Goal: Task Accomplishment & Management: Complete application form

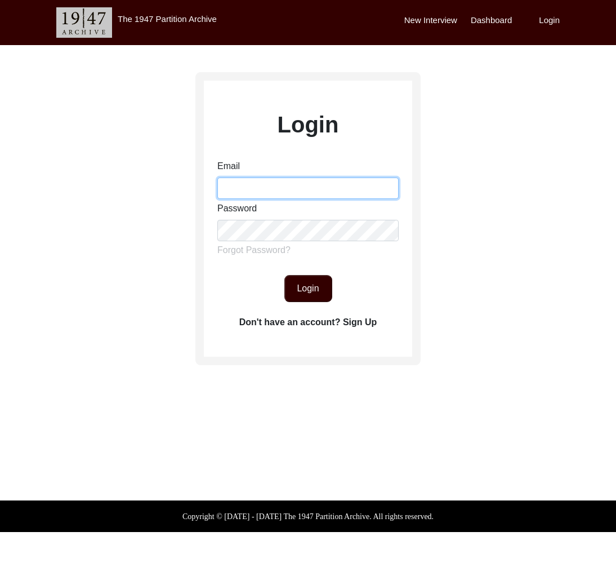
click at [281, 190] on input "Email" at bounding box center [307, 187] width 181 height 21
type input "[EMAIL_ADDRESS][DOMAIN_NAME]"
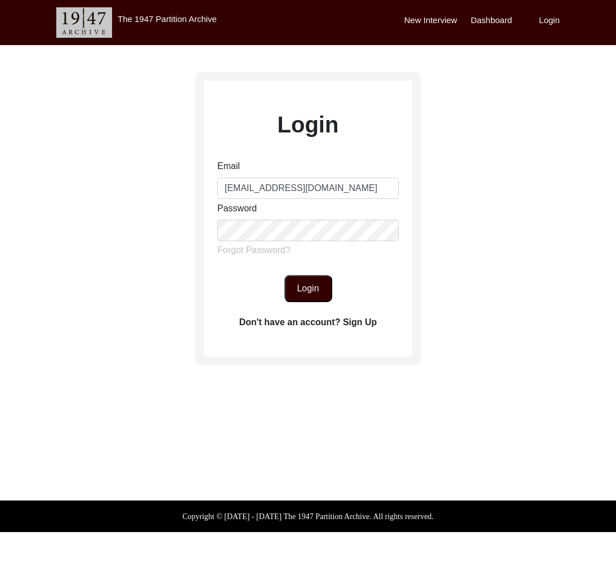
click at [318, 280] on button "Login" at bounding box center [309, 288] width 48 height 27
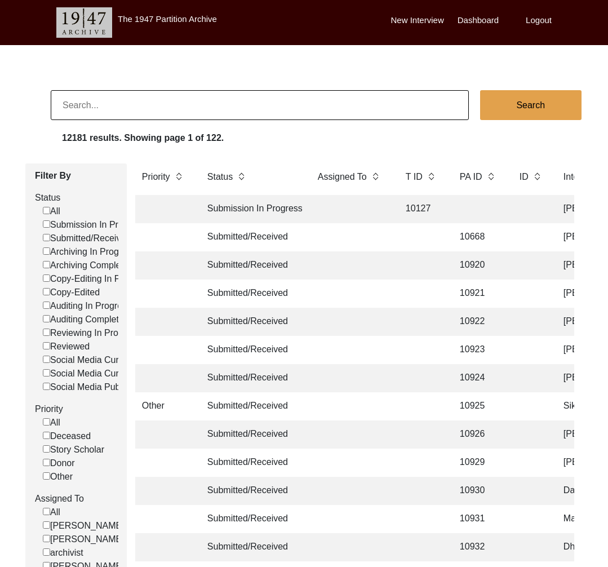
click at [198, 95] on input at bounding box center [260, 105] width 418 height 30
paste input "11203"
type input "11203"
checkbox input "false"
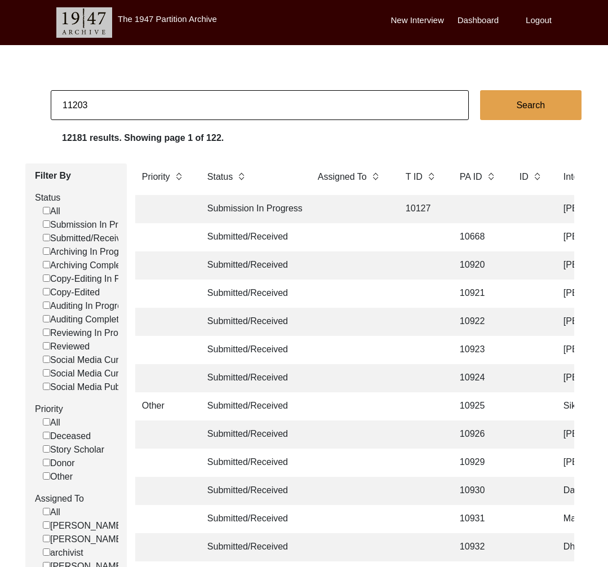
checkbox input "false"
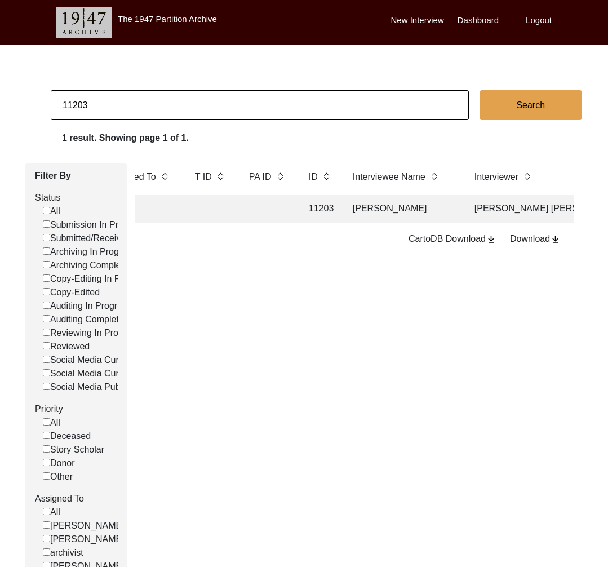
scroll to position [0, 317]
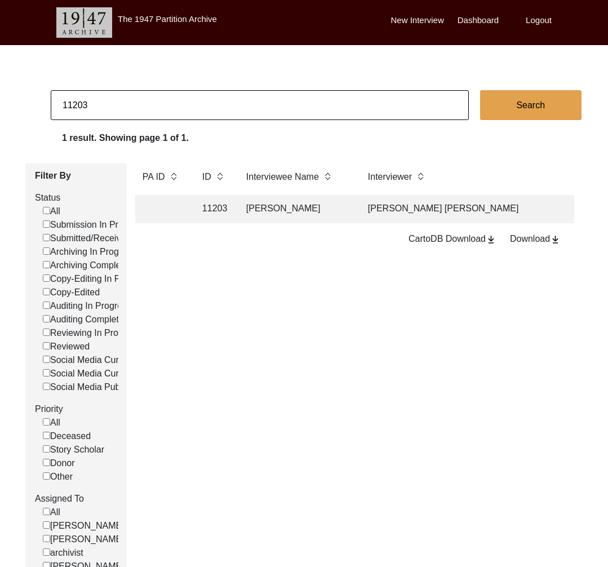
click at [348, 211] on td "Lakhmi Khilani" at bounding box center [295, 209] width 113 height 28
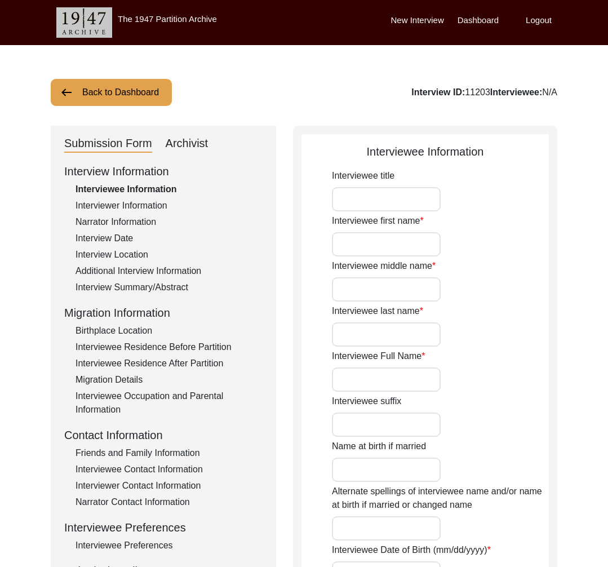
type input "Lakhmi"
type input "Khilani"
type input "Lakhmi Khilani"
type input "10/2/1935"
type input "89"
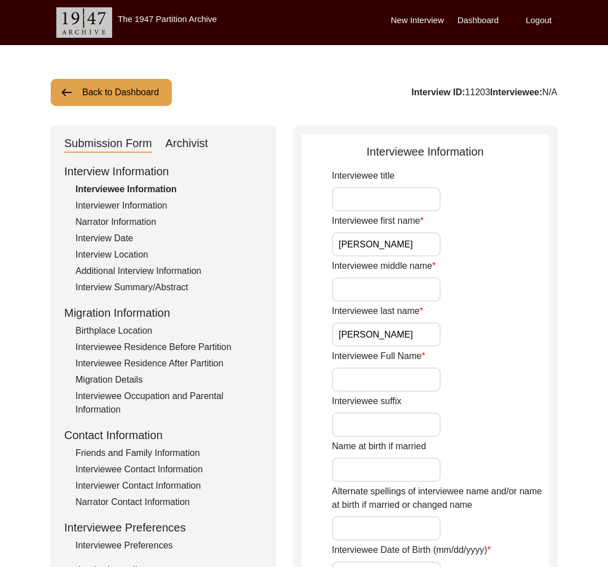
type input "[DEMOGRAPHIC_DATA]"
click at [189, 141] on div "Archivist" at bounding box center [187, 144] width 43 height 18
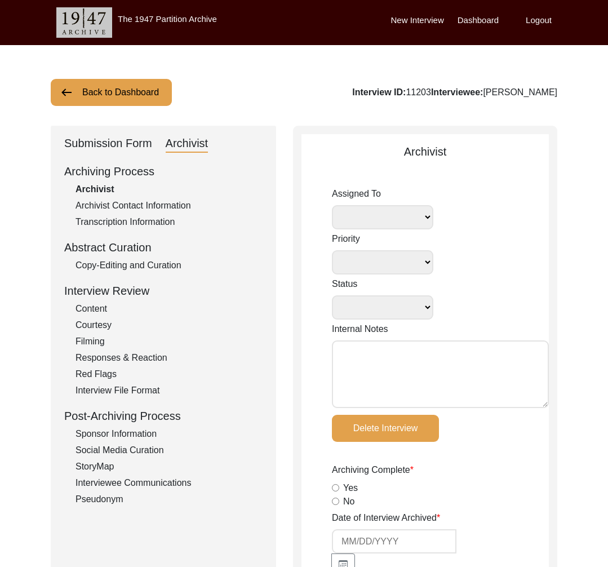
select select
select select "Archiving Completed"
type textarea "September 6, 2024 Lesya: Assigned to Elijah for archiving. Draft Due: September…"
type textarea "September 7, 2024 Elijah: Changed the capitalization of “writer” to “Writer” in…"
radio input "true"
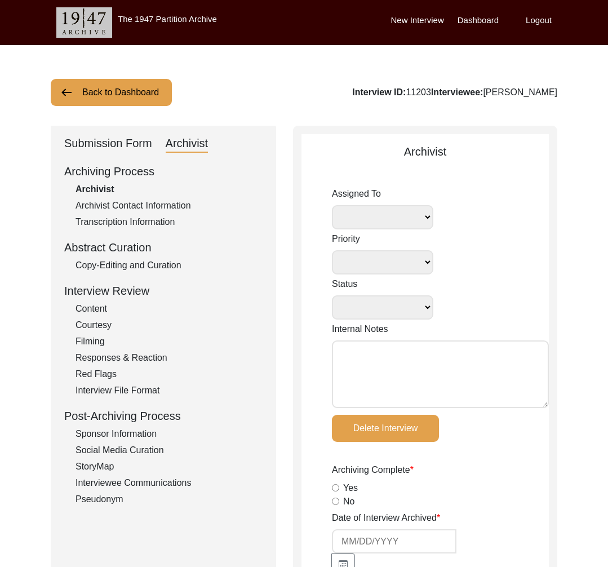
type input "1:02:58"
radio input "true"
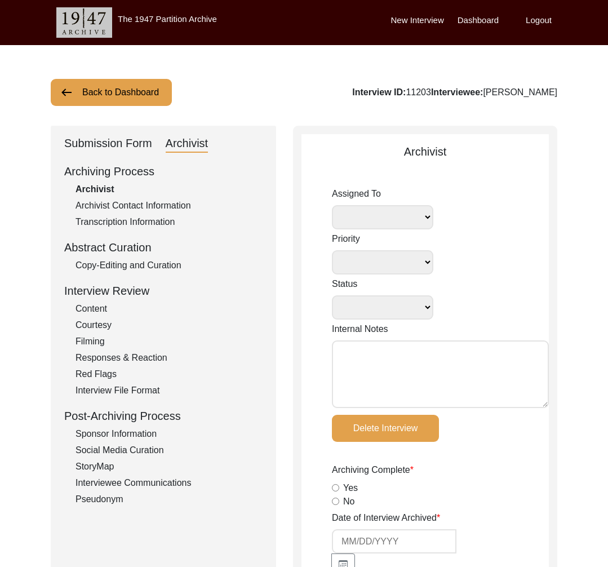
radio input "true"
type input "22"
type input "mp4"
type input "844 MB"
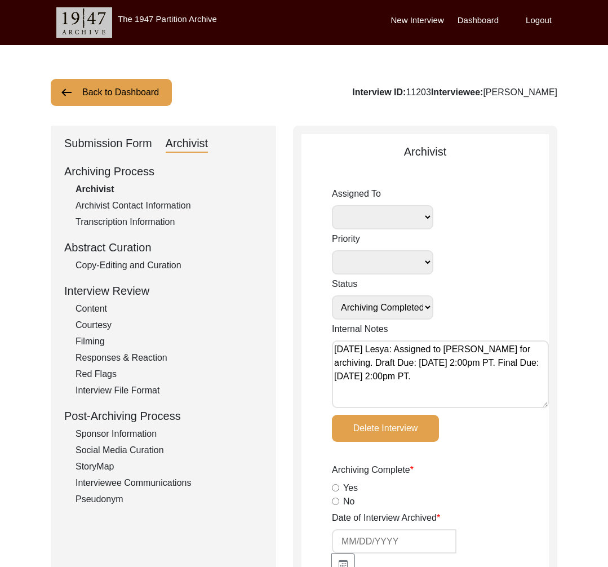
select select
click at [112, 141] on div "Submission Form" at bounding box center [108, 144] width 88 height 18
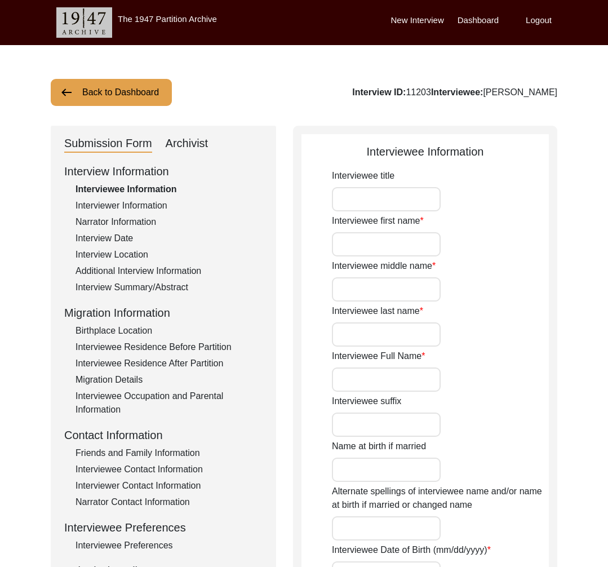
type input "Lakhmi"
type input "Khilani"
type input "Lakhmi Khilani"
type input "10/2/1935"
type input "89"
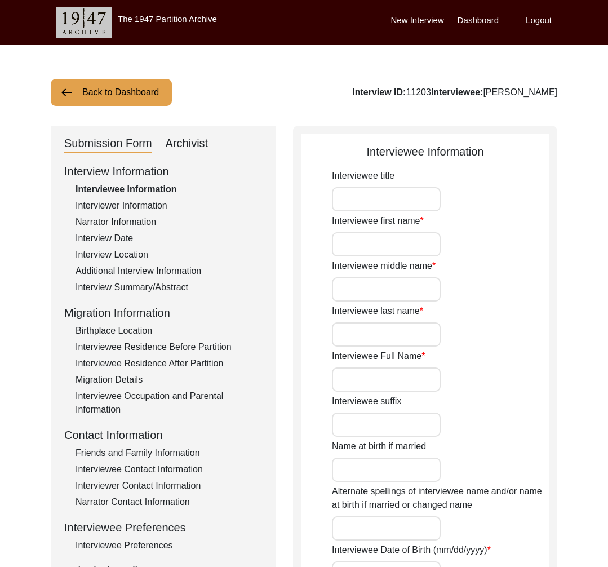
type input "[DEMOGRAPHIC_DATA]"
click at [189, 148] on div "Archivist" at bounding box center [187, 144] width 43 height 18
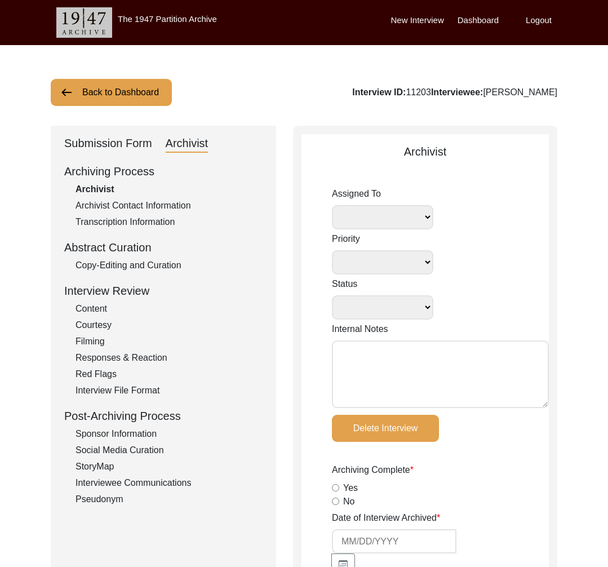
select select
select select "Archiving Completed"
type textarea "September 6, 2024 Lesya: Assigned to Elijah for archiving. Draft Due: September…"
type textarea "September 7, 2024 Elijah: Changed the capitalization of “writer” to “Writer” in…"
radio input "true"
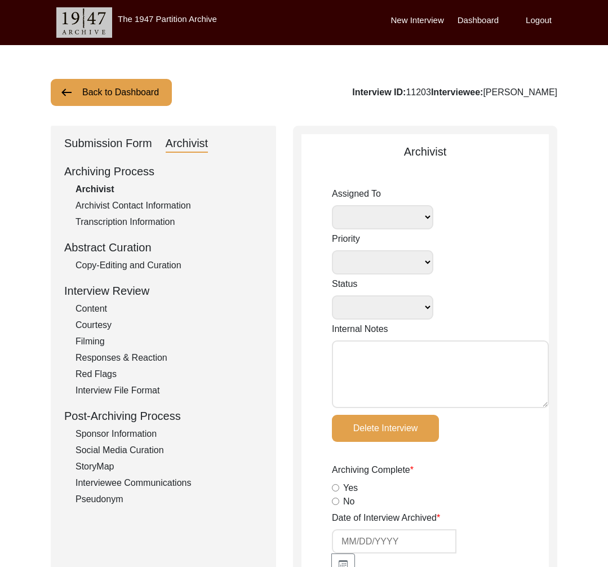
type input "1:02:58"
radio input "true"
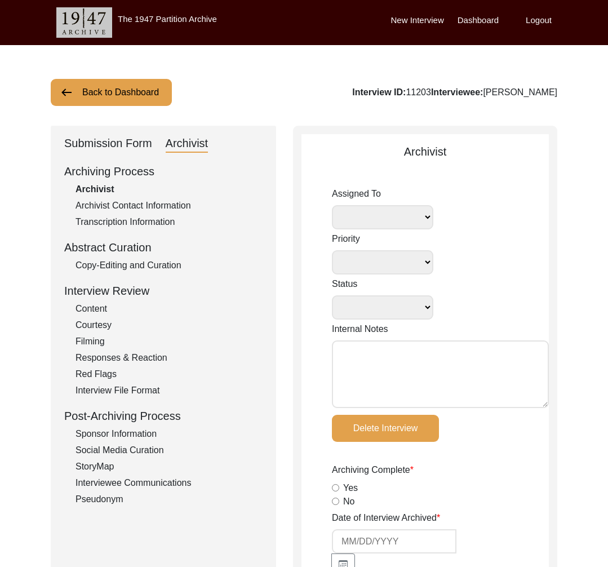
radio input "true"
type input "22"
type input "mp4"
type input "844 MB"
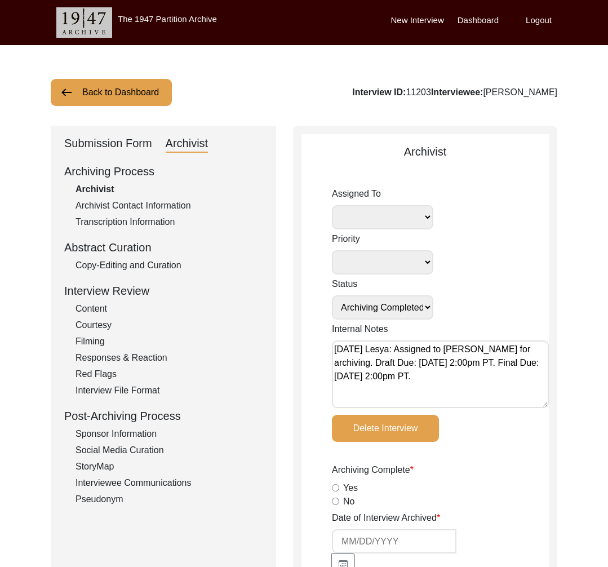
select select
click at [164, 262] on div "Copy-Editing and Curation" at bounding box center [168, 266] width 187 height 14
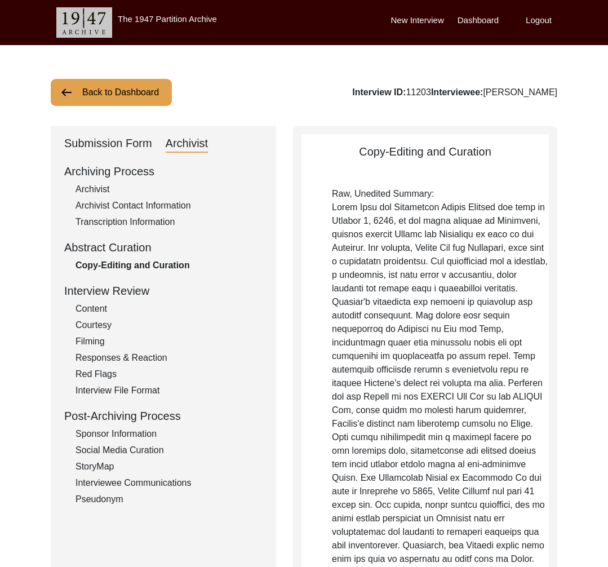
click at [97, 92] on button "Back to Dashboard" at bounding box center [111, 92] width 121 height 27
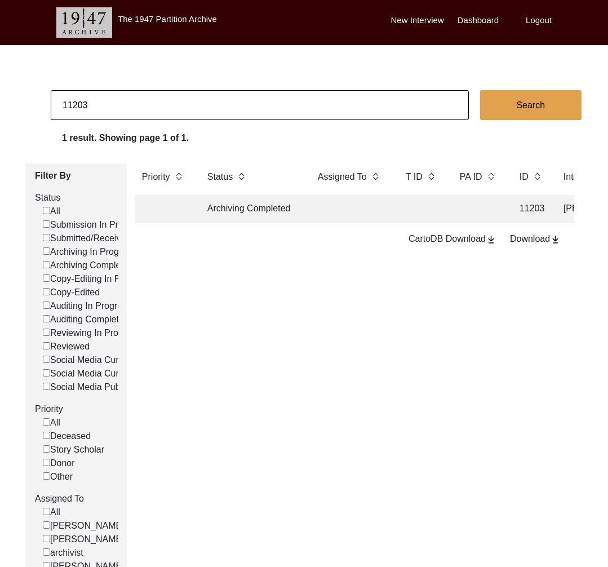
drag, startPoint x: 81, startPoint y: 101, endPoint x: 92, endPoint y: 104, distance: 12.2
click at [92, 104] on input "11203" at bounding box center [260, 105] width 418 height 30
type input "11204"
checkbox input "false"
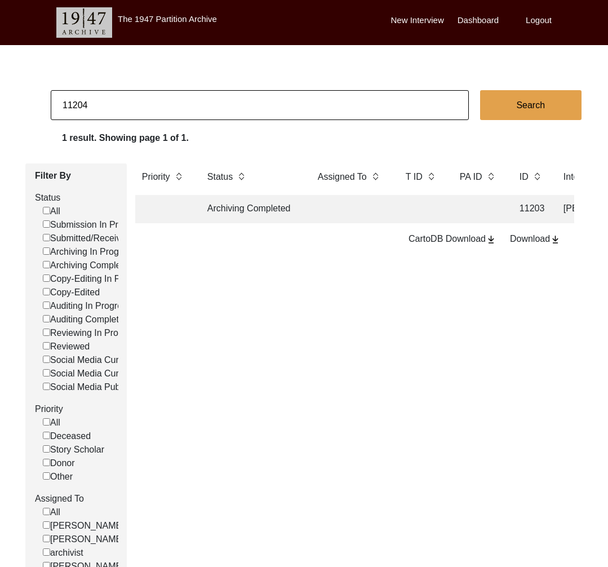
checkbox input "false"
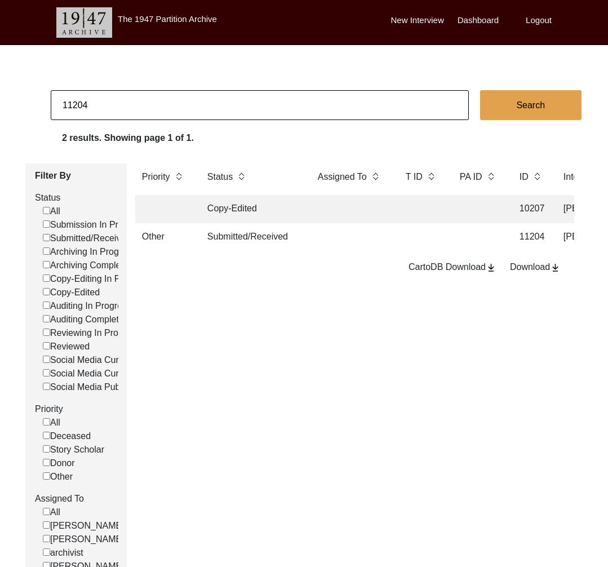
click at [265, 239] on td "Submitted/Received" at bounding box center [251, 237] width 101 height 28
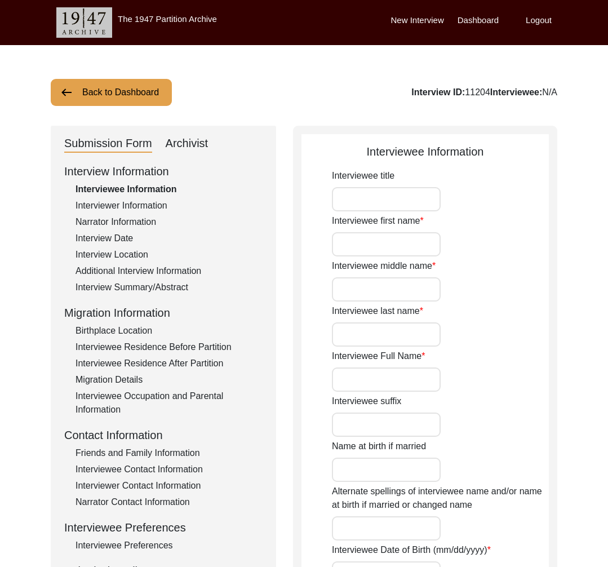
type input "Atma"
type input "Singh"
type input "Na"
type input "Atma singh"
type input "1945"
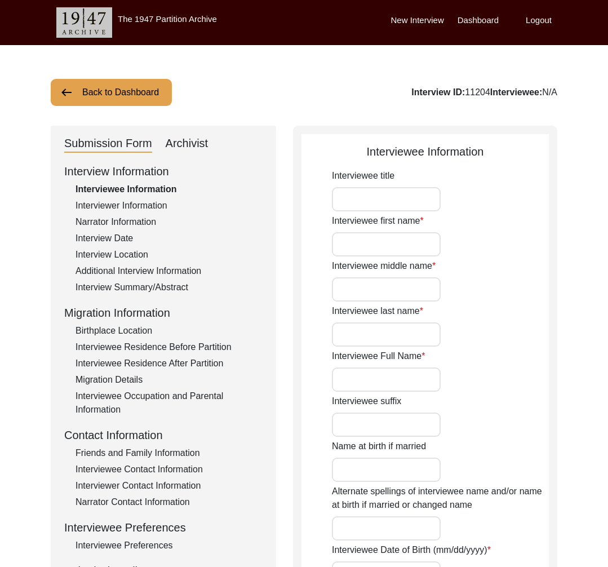
type input "1945"
type input "77 yrs approx"
type input "[DEMOGRAPHIC_DATA]"
click at [193, 148] on div "Archivist" at bounding box center [187, 144] width 43 height 18
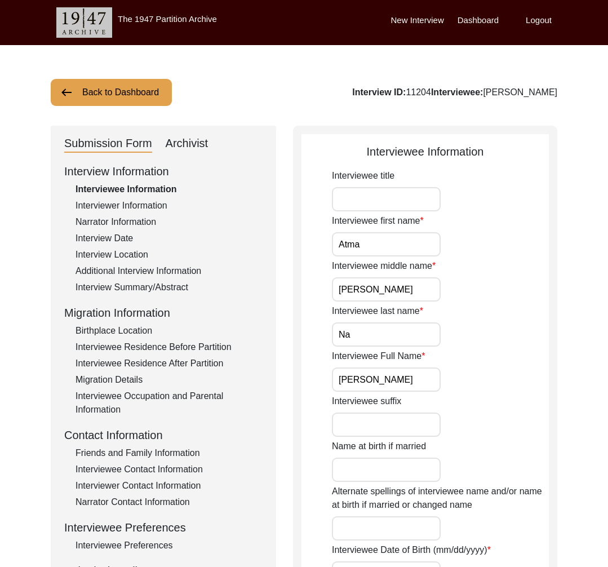
select select "Other"
select select "Submitted/Received"
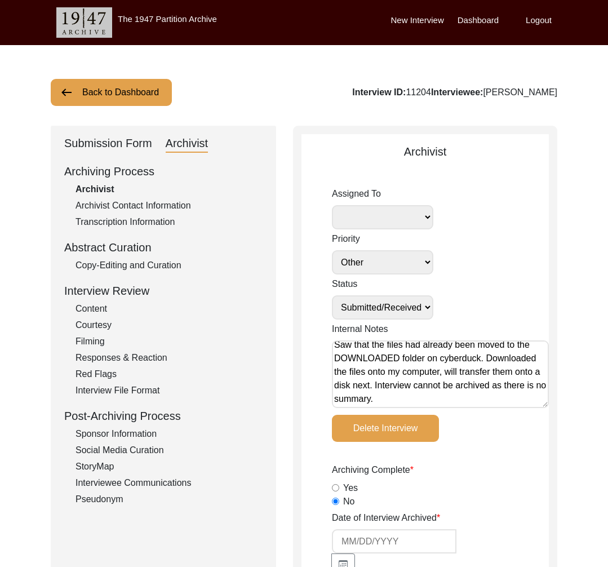
click at [145, 148] on div "Submission Form" at bounding box center [108, 144] width 88 height 18
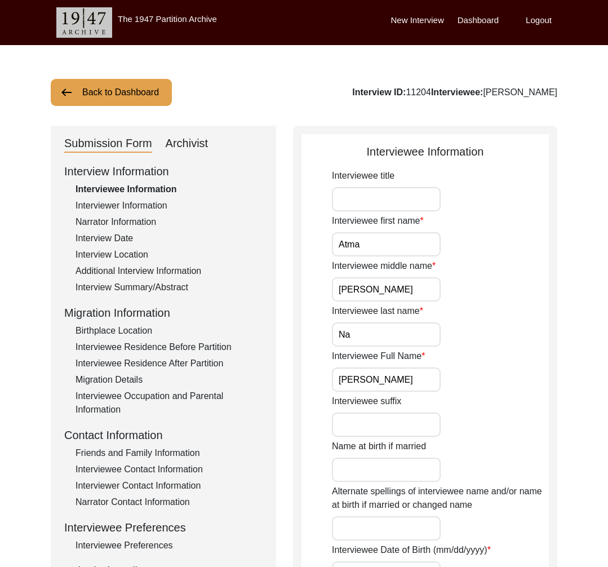
click at [150, 286] on div "Interview Summary/Abstract" at bounding box center [168, 288] width 187 height 14
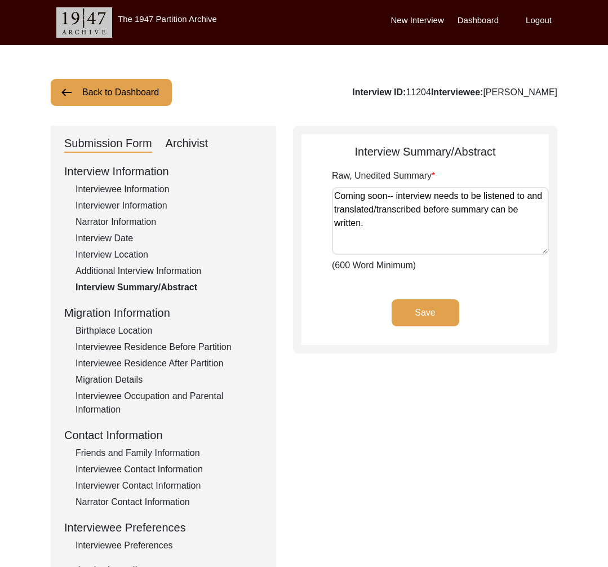
click at [104, 108] on div "Back to Dashboard Interview ID: 11204 Interviewee: Atma singh Submission Form A…" at bounding box center [304, 391] width 608 height 693
click at [95, 100] on button "Back to Dashboard" at bounding box center [111, 92] width 121 height 27
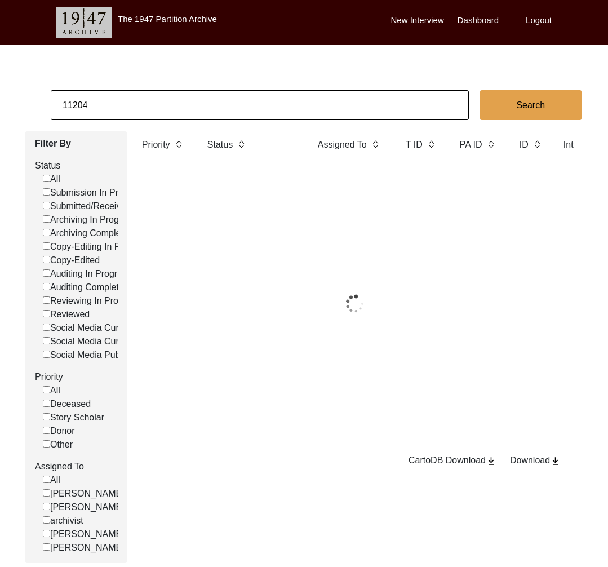
drag, startPoint x: 82, startPoint y: 108, endPoint x: 111, endPoint y: 108, distance: 28.7
click at [111, 108] on input "11204" at bounding box center [260, 105] width 418 height 30
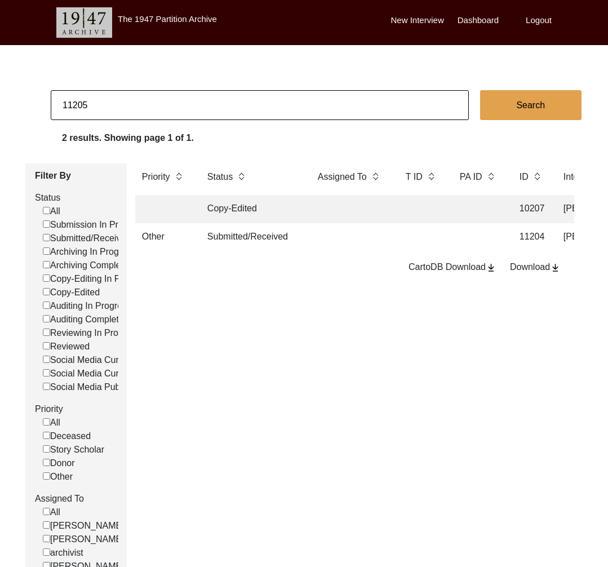
type input "11205"
checkbox input "false"
click at [242, 234] on td "Auditing Completed" at bounding box center [251, 237] width 101 height 28
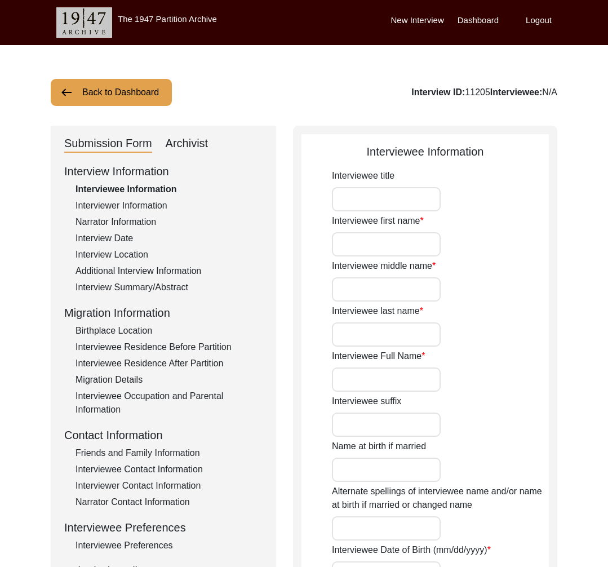
type input "Mr."
type input "Mukhtar"
type input "N/A"
type input "Ahmed"
type input "Mukhtar Ahmed"
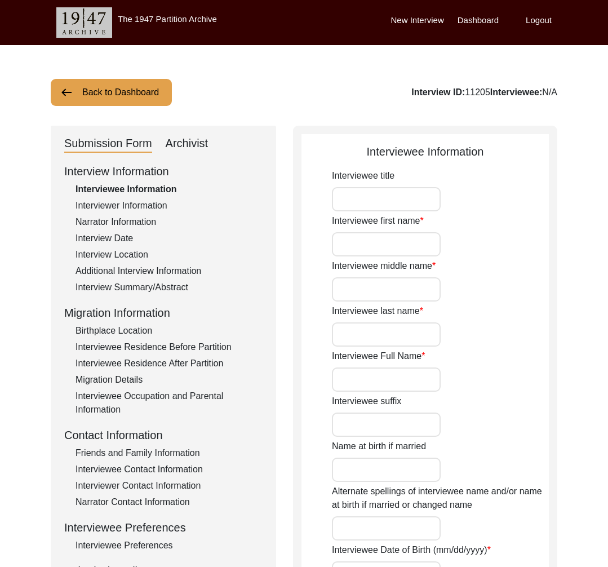
type input "N/A"
type input "Mukhtar Ahmed"
type input "1942"
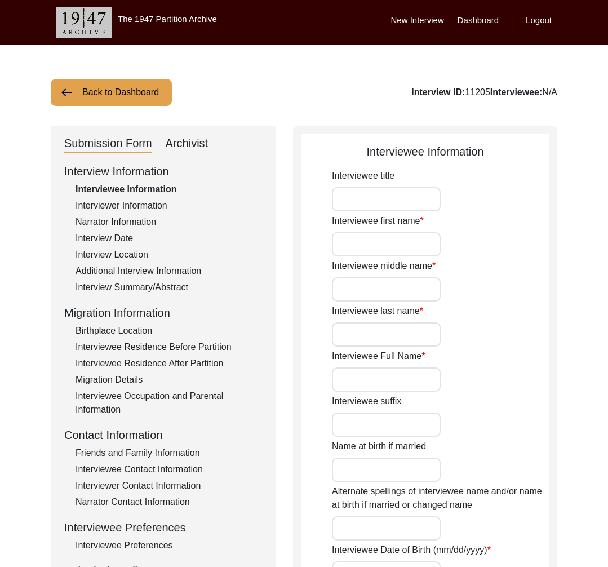
type input "82"
type input "[DEMOGRAPHIC_DATA]"
type input "N/A"
type textarea "N/A"
type input "Punjabi"
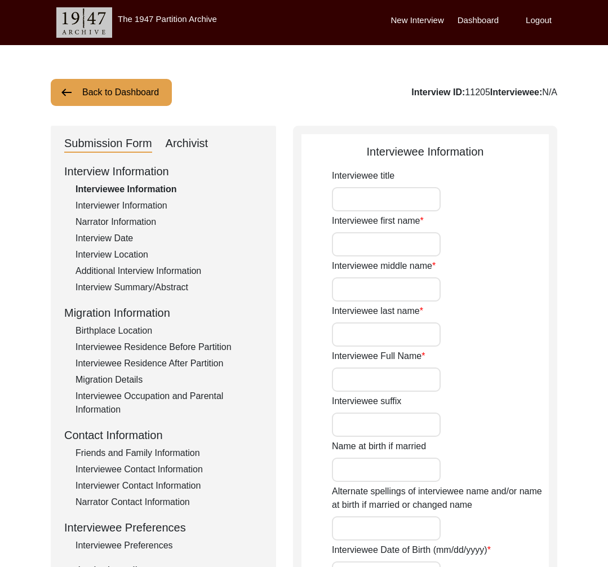
type input "Malwai"
type input "[DEMOGRAPHIC_DATA]"
type input "Araein"
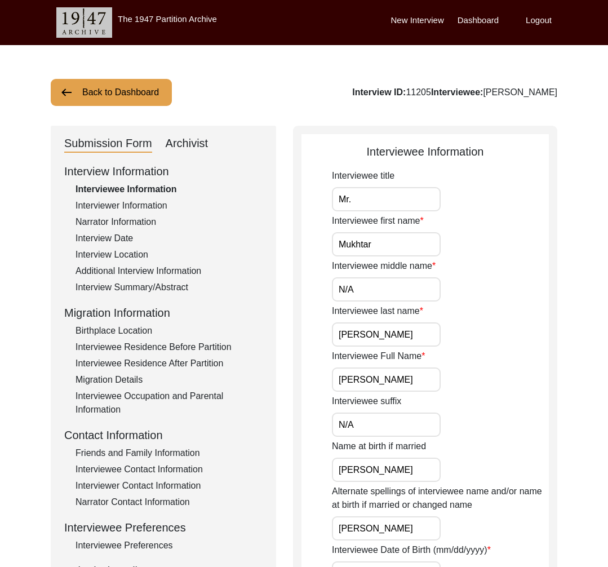
click at [196, 139] on div "Archivist" at bounding box center [187, 144] width 43 height 18
select select "Auditing Completed"
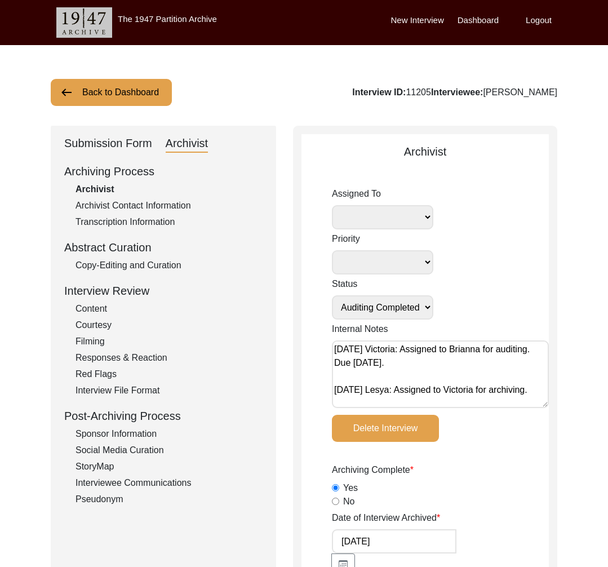
click at [171, 264] on div "Copy-Editing and Curation" at bounding box center [168, 266] width 187 height 14
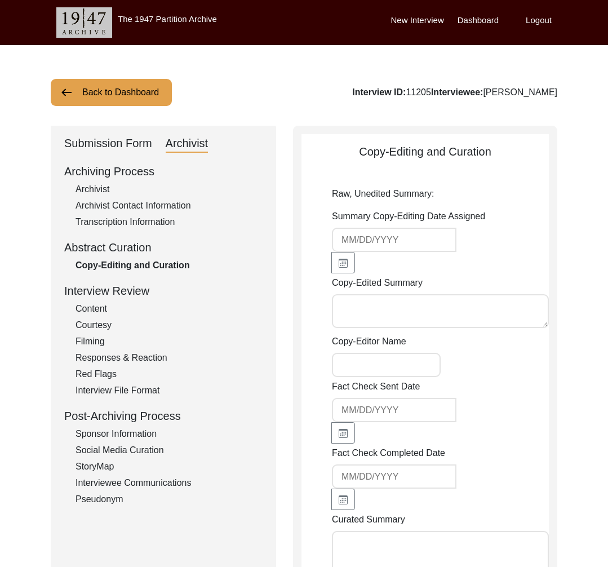
type input "9/13/2024"
type textarea "Mr. Mukhtar Ahmed, son of Noor Muhammad and grandson of Ibrahim Chauhan, was bo…"
type input "Victoria Ornelas"
type textarea "February 28, 2025 Brianna: Audited. Added copy-editor's name and removed 'got' …"
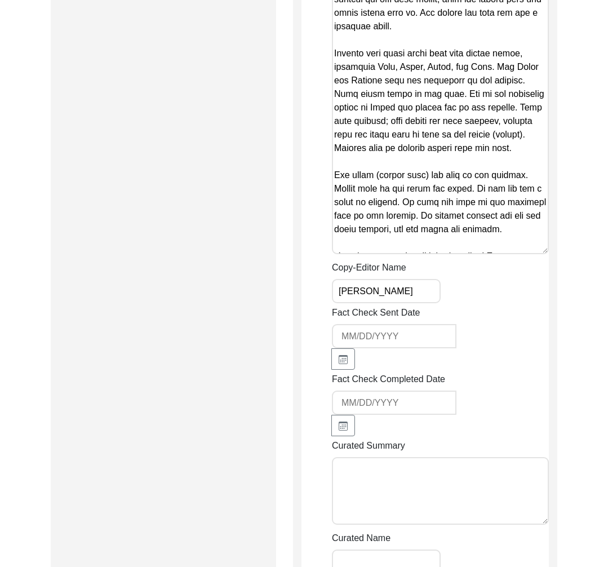
scroll to position [2644, 0]
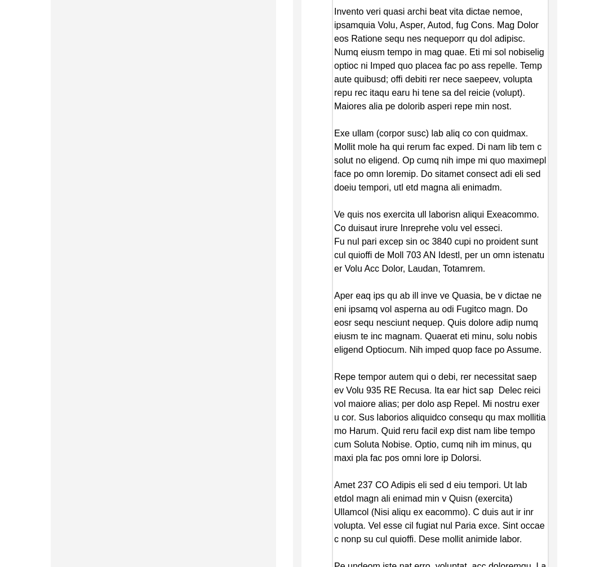
drag, startPoint x: 545, startPoint y: 219, endPoint x: 512, endPoint y: 520, distance: 302.7
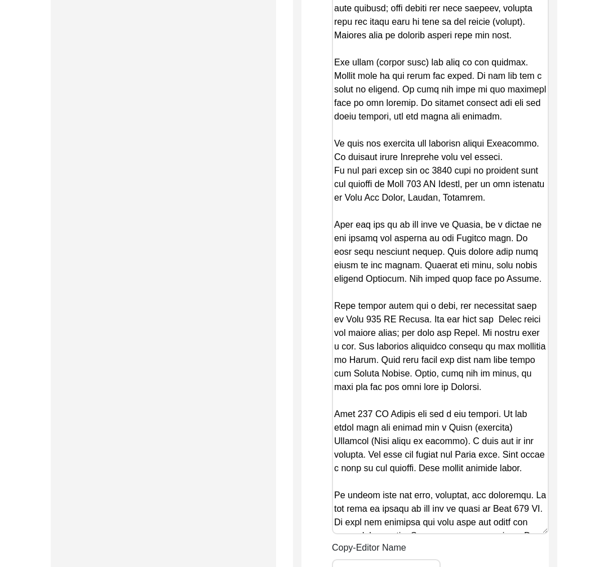
scroll to position [2808, 0]
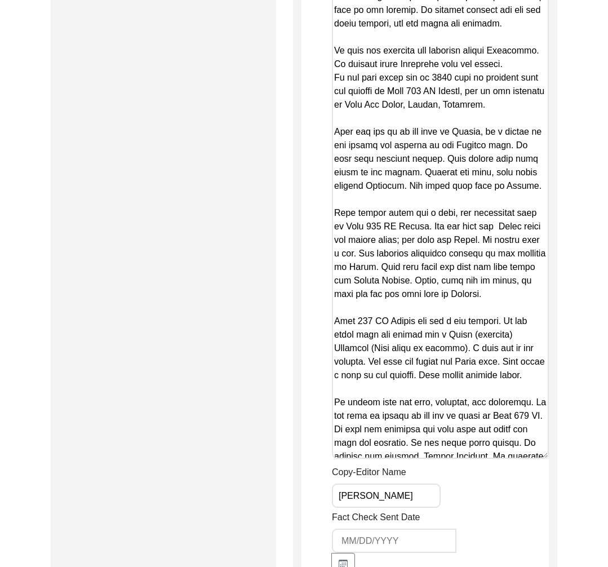
drag, startPoint x: 545, startPoint y: 447, endPoint x: 514, endPoint y: 615, distance: 170.7
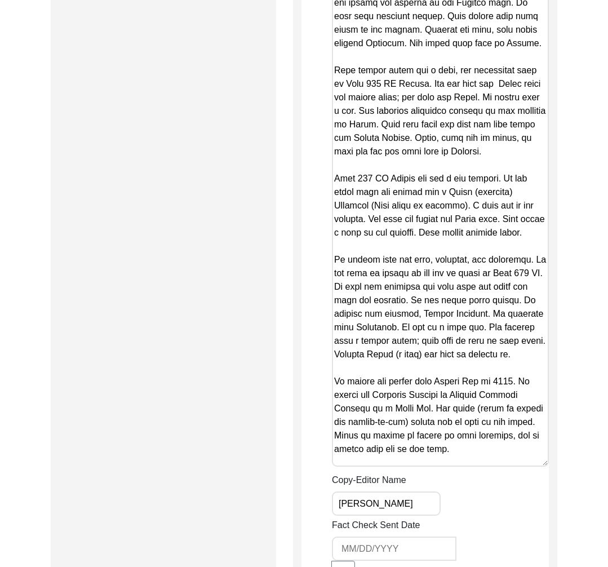
scroll to position [2979, 0]
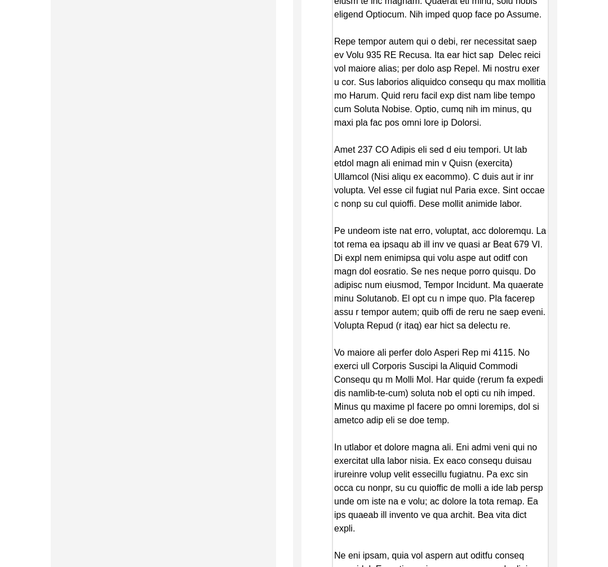
drag, startPoint x: 542, startPoint y: 447, endPoint x: 539, endPoint y: 516, distance: 69.4
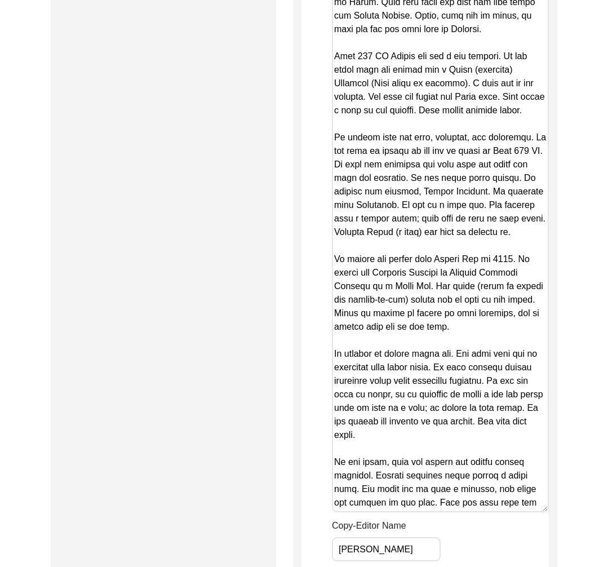
scroll to position [3224, 0]
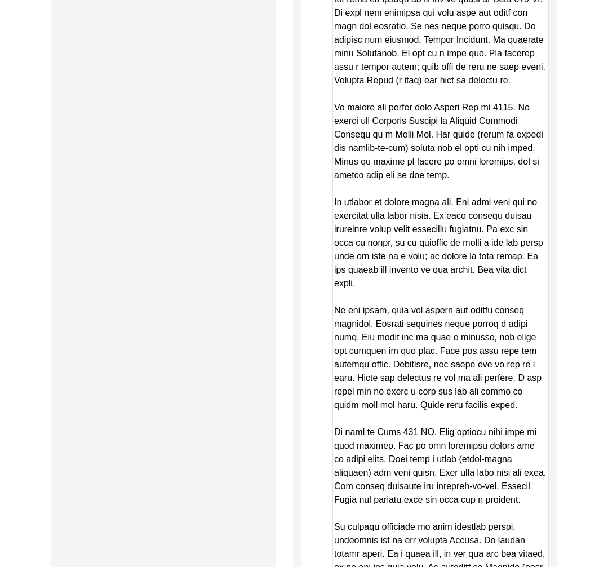
drag, startPoint x: 541, startPoint y: 370, endPoint x: 504, endPoint y: 566, distance: 199.7
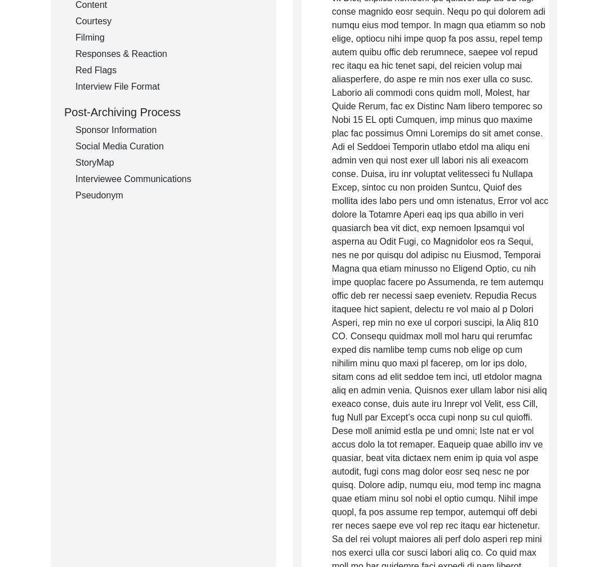
scroll to position [0, 0]
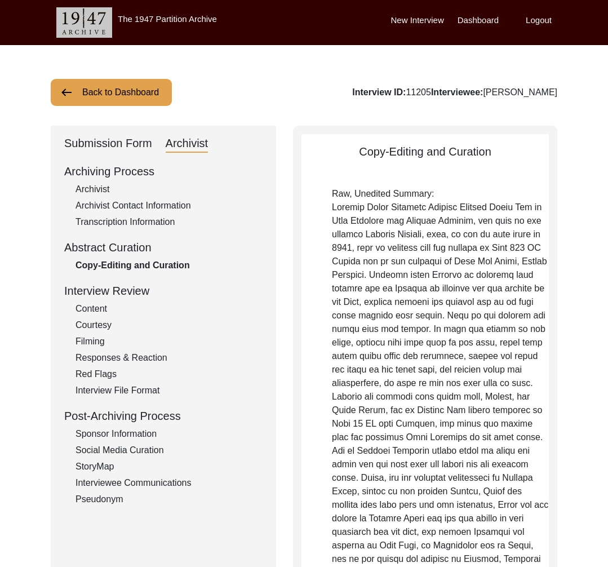
click at [130, 149] on div "Submission Form" at bounding box center [108, 144] width 88 height 18
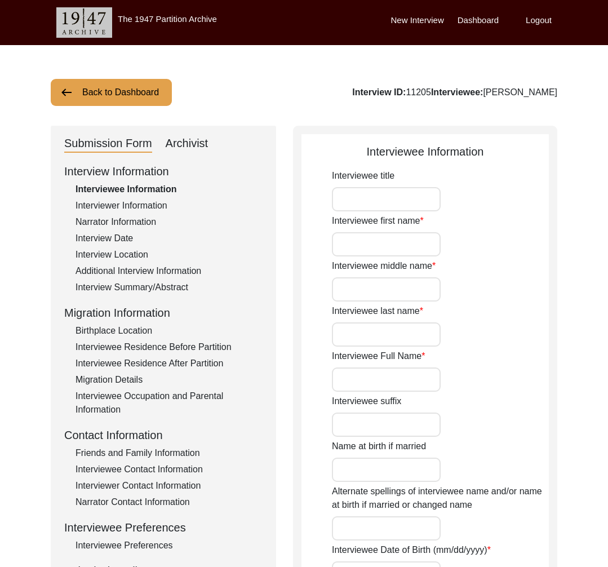
type input "Mr."
type input "Mukhtar"
type input "N/A"
type input "Ahmed"
type input "Mukhtar Ahmed"
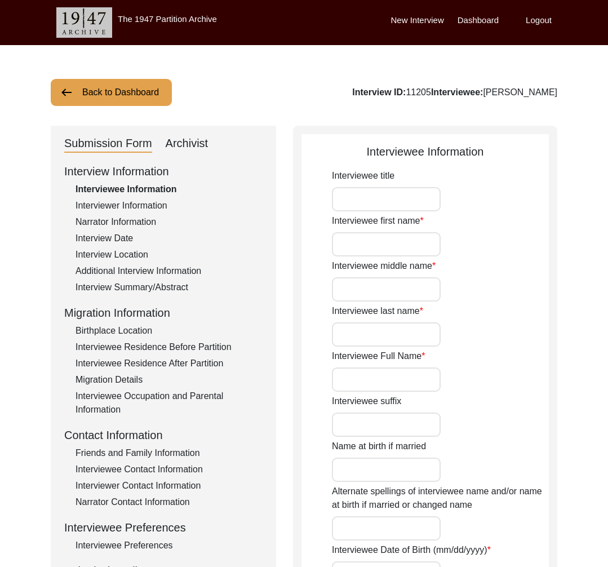
type input "N/A"
type input "Mukhtar Ahmed"
type input "1942"
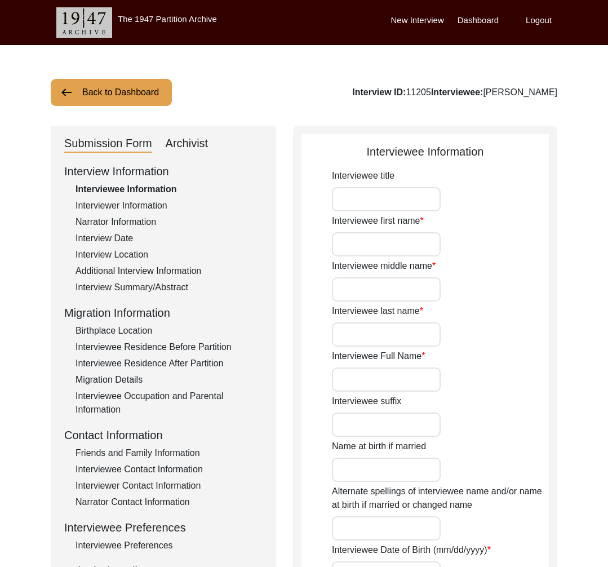
type input "82"
type input "[DEMOGRAPHIC_DATA]"
type input "N/A"
type textarea "N/A"
type input "Punjabi"
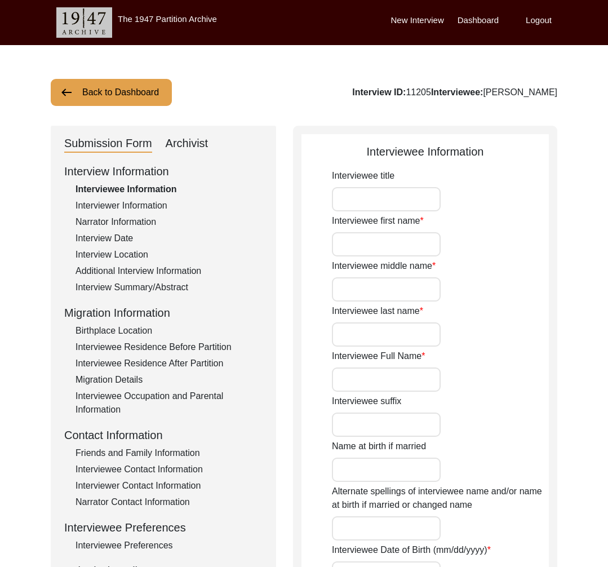
type input "Malwai"
type input "[DEMOGRAPHIC_DATA]"
type input "Araein"
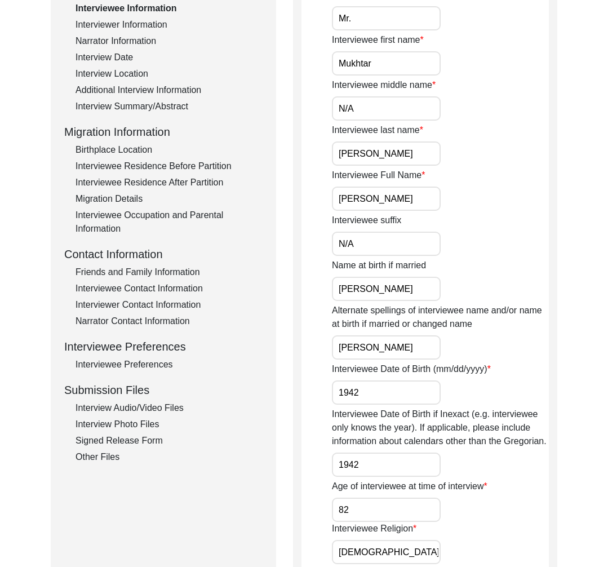
scroll to position [199, 0]
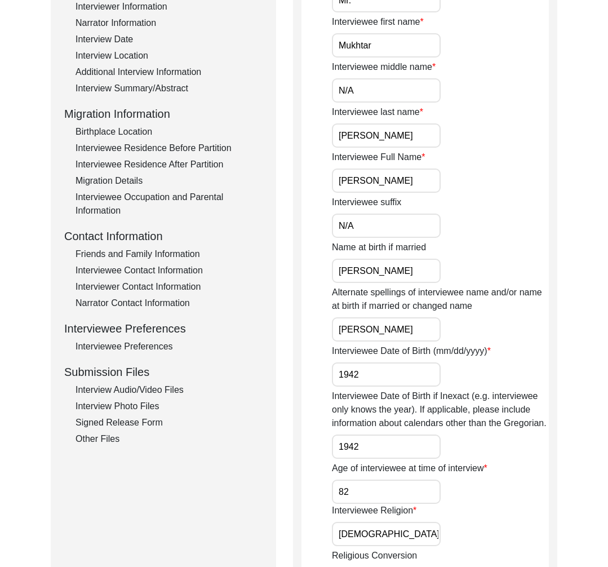
click at [142, 385] on div "Interview Audio/Video Files" at bounding box center [168, 390] width 187 height 14
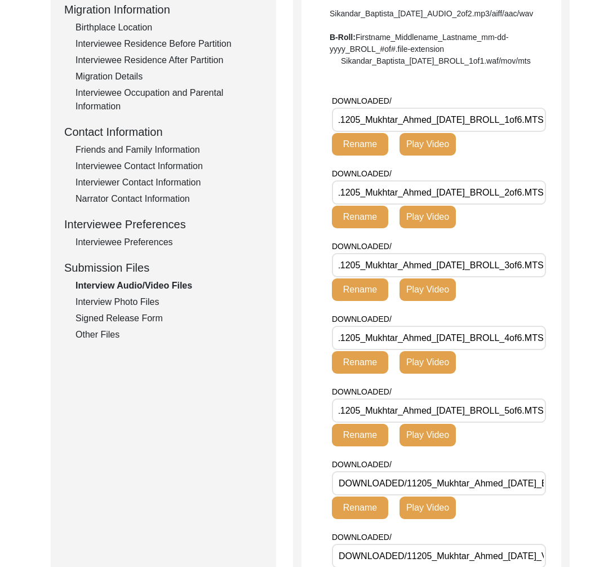
scroll to position [0, 88]
click at [146, 302] on div "Interview Photo Files" at bounding box center [168, 302] width 187 height 14
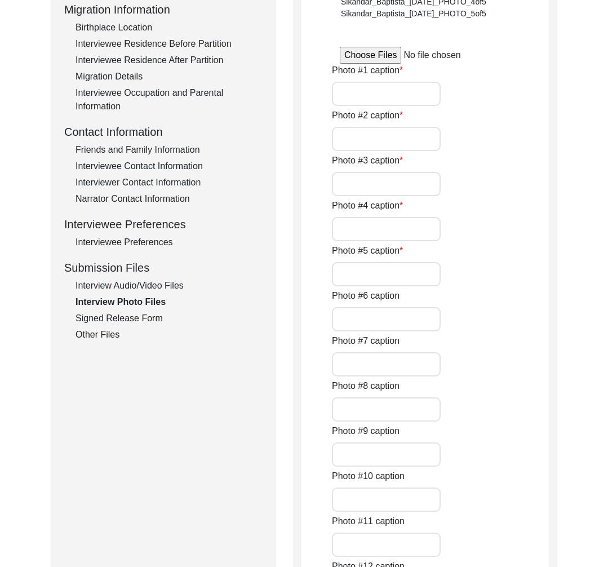
type input "Mukhtar Ahmed"
type input "Mukhtar Ahmed with Muhammad Saddique"
type input "Mukhtar Ahmed"
type input "Mukhtar Ahmed with Muhammad Sarfraz"
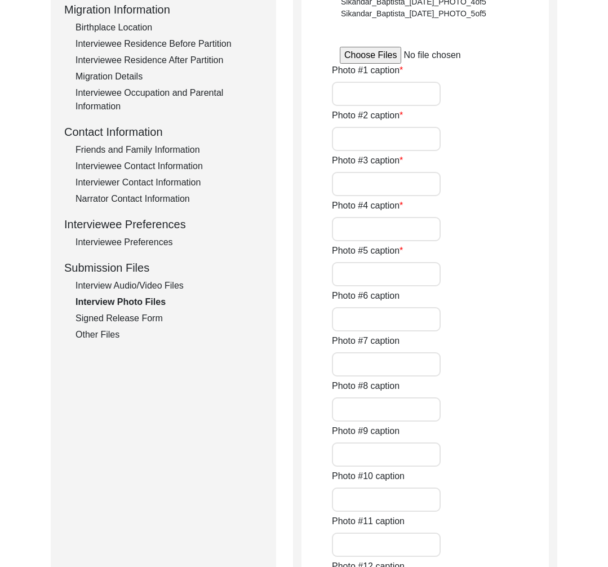
type input "N/A"
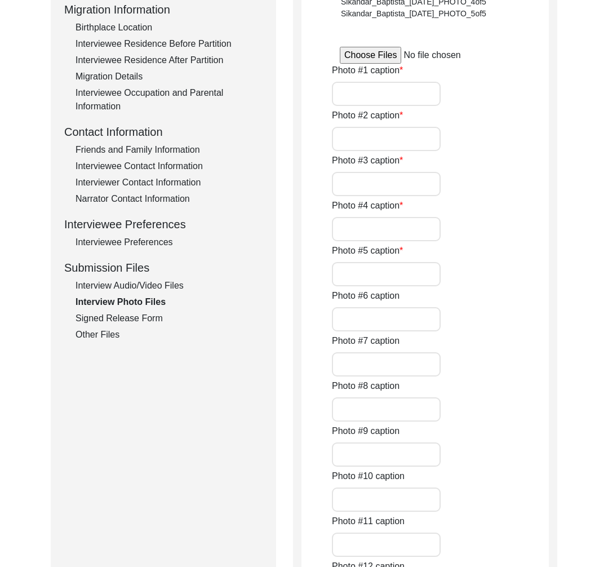
type input "N/A"
type textarea "N/A"
type input "N/A"
type input "JPG"
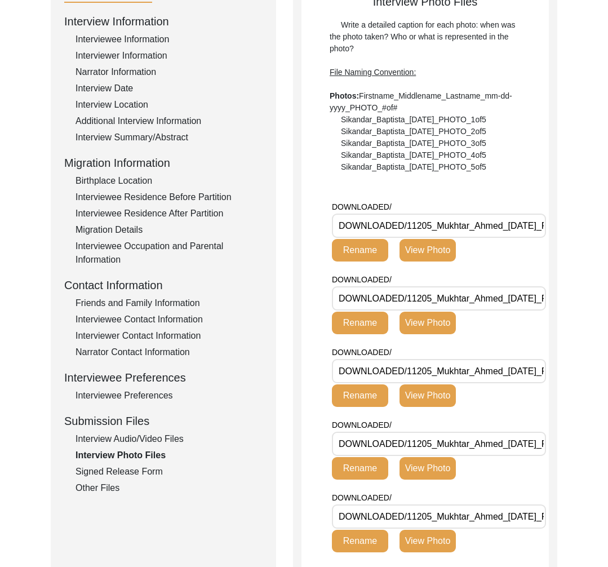
scroll to position [125, 0]
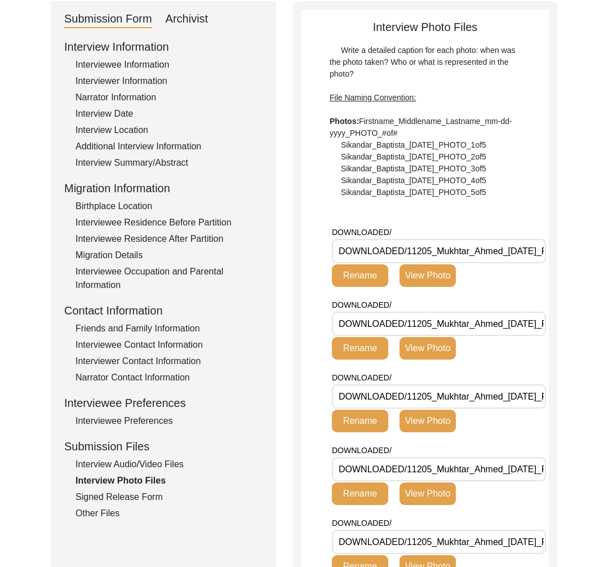
click at [183, 139] on div "Interview Information Interviewee Information Interviewer Information Narrator …" at bounding box center [163, 279] width 198 height 482
click at [185, 149] on div "Additional Interview Information" at bounding box center [168, 147] width 187 height 14
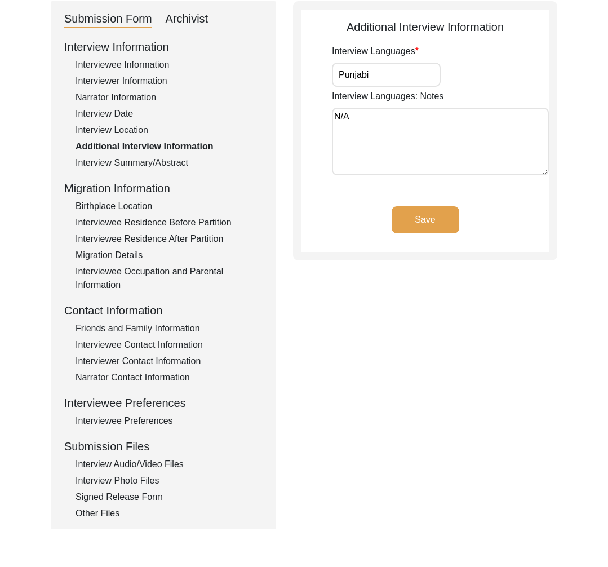
click at [172, 168] on div "Interview Summary/Abstract" at bounding box center [168, 163] width 187 height 14
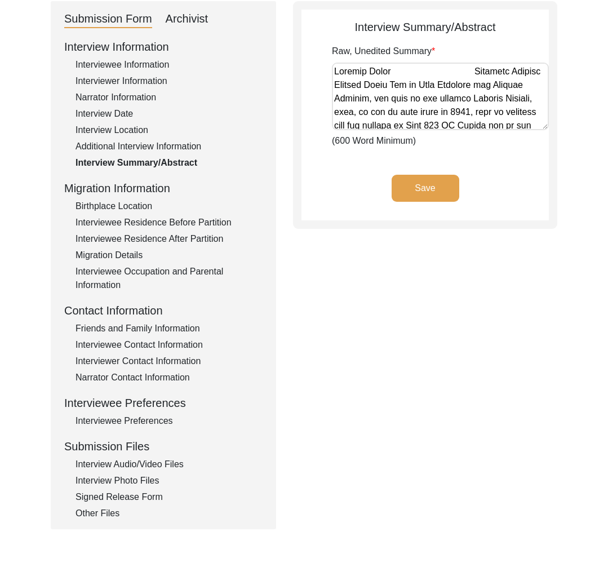
click at [176, 153] on div "Additional Interview Information" at bounding box center [168, 147] width 187 height 14
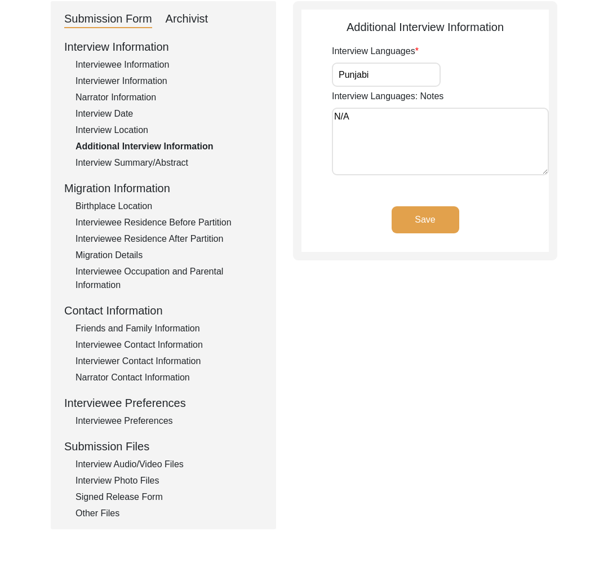
scroll to position [122, 0]
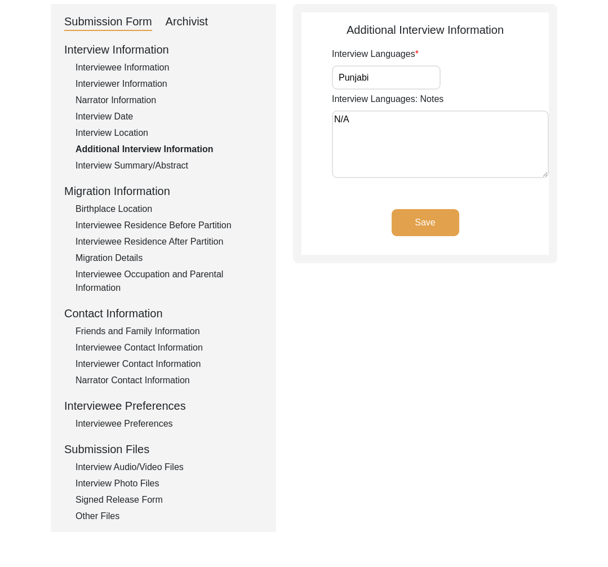
click at [148, 475] on div "Interview Information Interviewee Information Interviewer Information Narrator …" at bounding box center [163, 282] width 198 height 482
click at [144, 463] on div "Interview Audio/Video Files" at bounding box center [168, 467] width 187 height 14
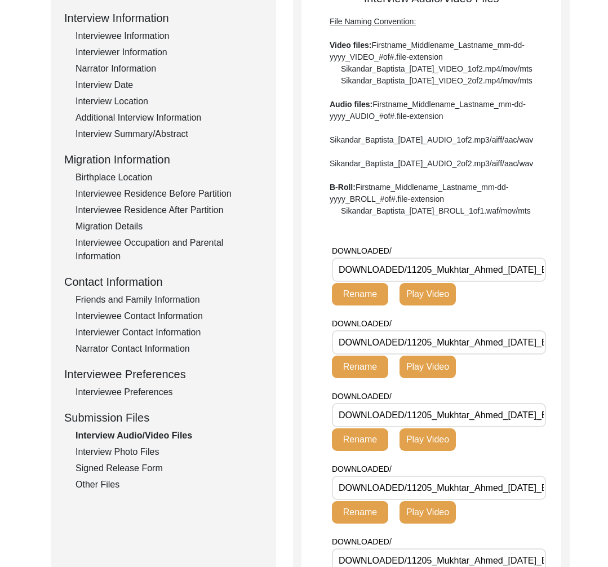
scroll to position [0, 0]
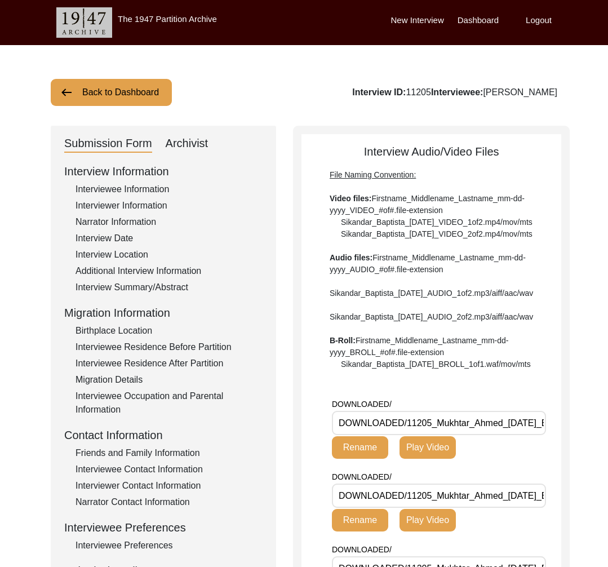
click at [104, 96] on button "Back to Dashboard" at bounding box center [111, 92] width 121 height 27
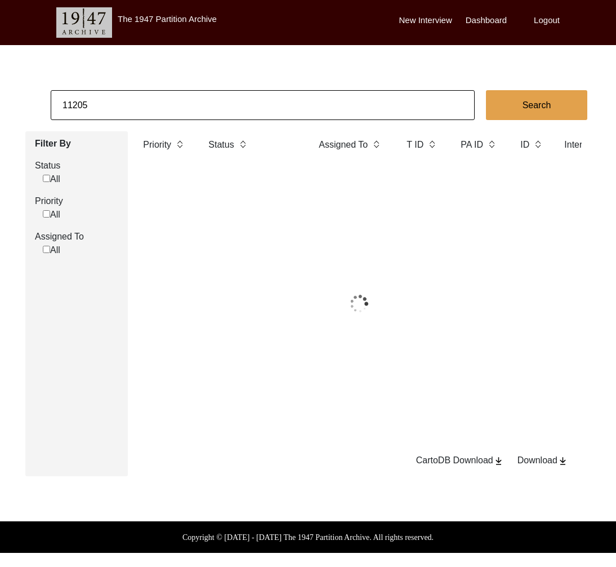
click at [116, 110] on input "11205" at bounding box center [263, 105] width 424 height 30
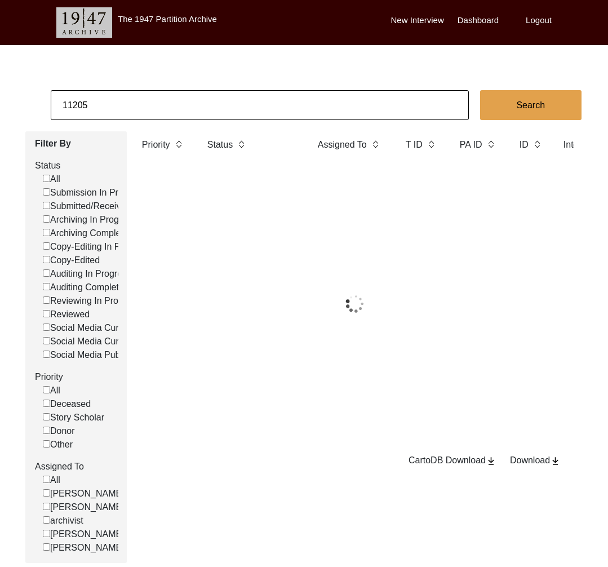
click at [116, 110] on input "11205" at bounding box center [260, 105] width 418 height 30
paste input "Mamata Ballav"
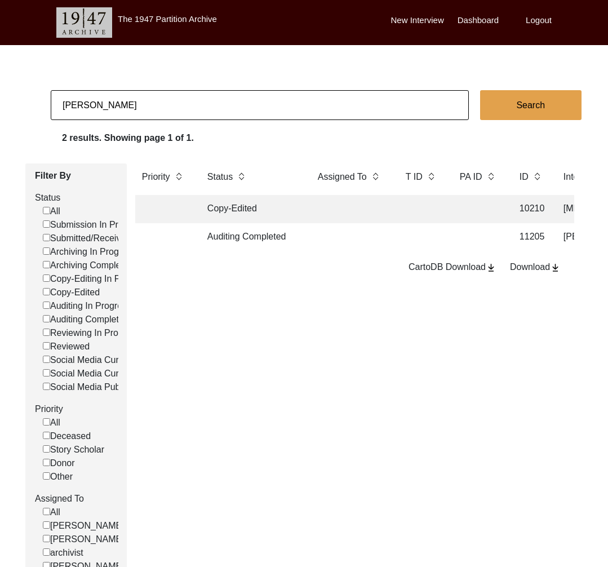
type input "Mamata Ballav"
checkbox input "false"
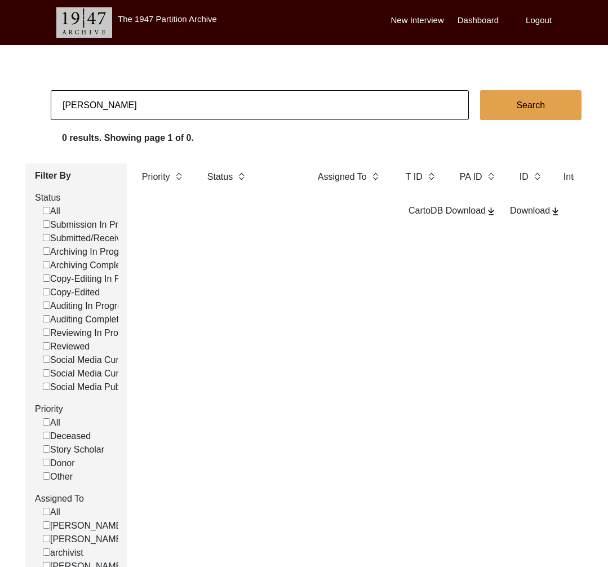
click at [103, 107] on input "Mamata Ballav" at bounding box center [260, 105] width 418 height 30
type input "Mamata Ballav"
checkbox input "false"
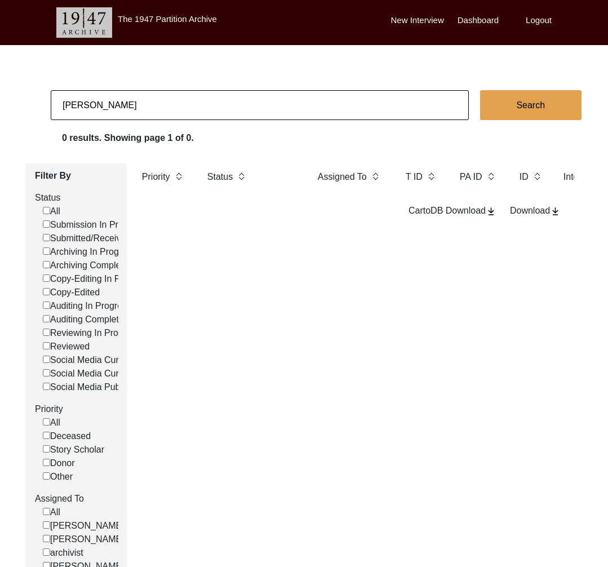
drag, startPoint x: 63, startPoint y: 104, endPoint x: 39, endPoint y: 103, distance: 24.3
click at [40, 104] on app-records-search "Mamata Ballav Search 0 results. Showing page 1 of 0. Filter By Status All Submi…" at bounding box center [304, 342] width 608 height 505
click at [109, 105] on input "Mamata Ballav" at bounding box center [260, 105] width 418 height 30
drag, startPoint x: 96, startPoint y: 104, endPoint x: 10, endPoint y: 104, distance: 86.8
click at [10, 105] on app-records-search "Mamata Ballav Search 0 results. Showing page 1 of 0. Filter By Status All Submi…" at bounding box center [304, 342] width 608 height 505
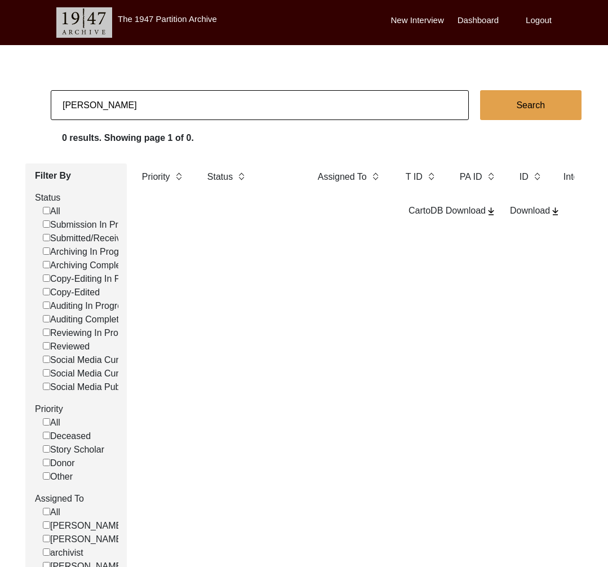
type input "Ballav"
checkbox input "false"
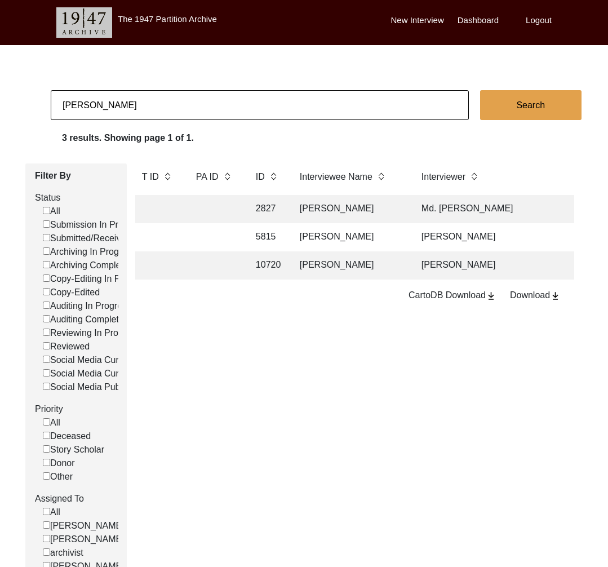
scroll to position [0, 263]
click at [117, 97] on input "Ballav" at bounding box center [260, 105] width 418 height 30
paste input "Disha Banerjee"
type input "Disha Banerjee"
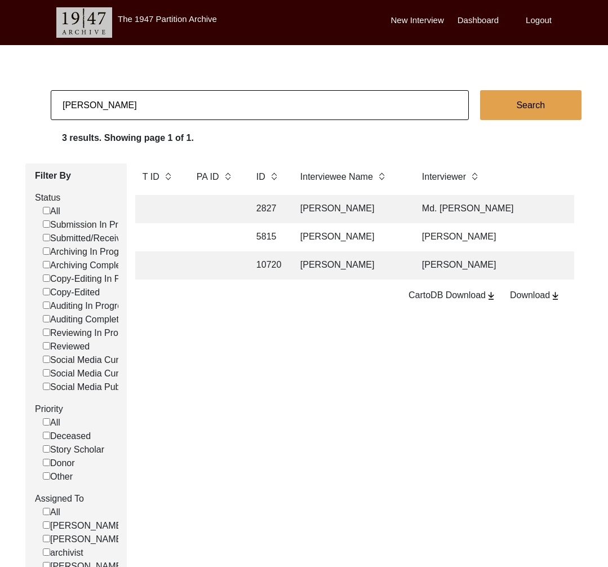
checkbox input "false"
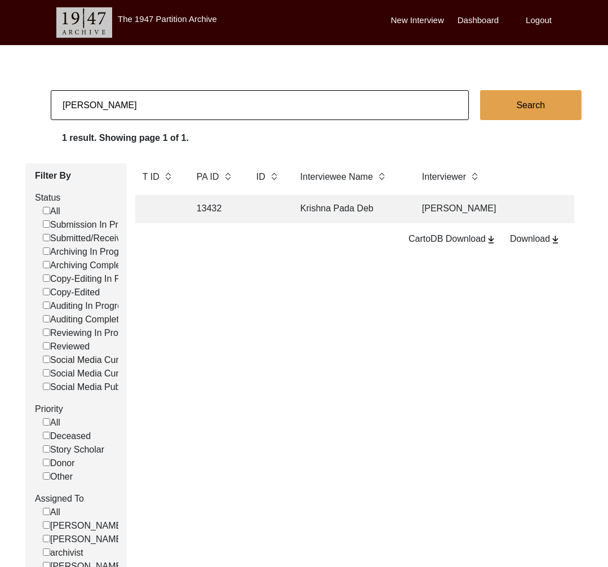
drag, startPoint x: 61, startPoint y: 105, endPoint x: 33, endPoint y: 104, distance: 28.2
click at [33, 104] on app-records-search "Disha Banerjee Search 1 result. Showing page 1 of 1. Filter By Status All Submi…" at bounding box center [304, 342] width 608 height 505
click at [218, 205] on td "13432" at bounding box center [215, 209] width 51 height 28
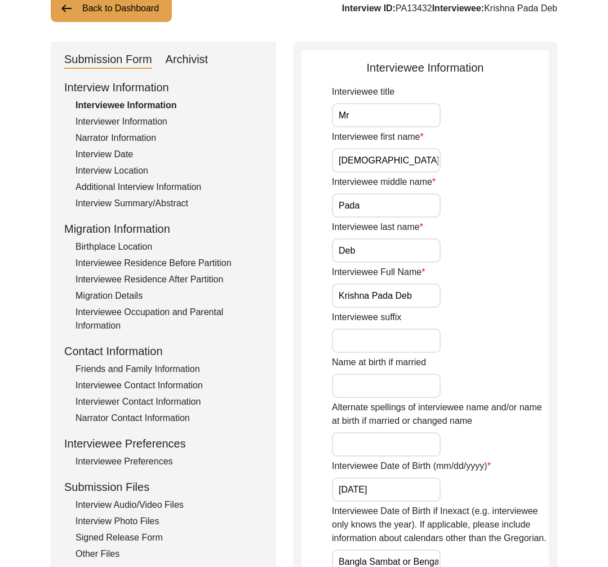
click at [140, 528] on div "Interview Information Interviewee Information Interviewer Information Narrator …" at bounding box center [163, 320] width 198 height 482
click at [140, 538] on div "Signed Release Form" at bounding box center [168, 538] width 187 height 14
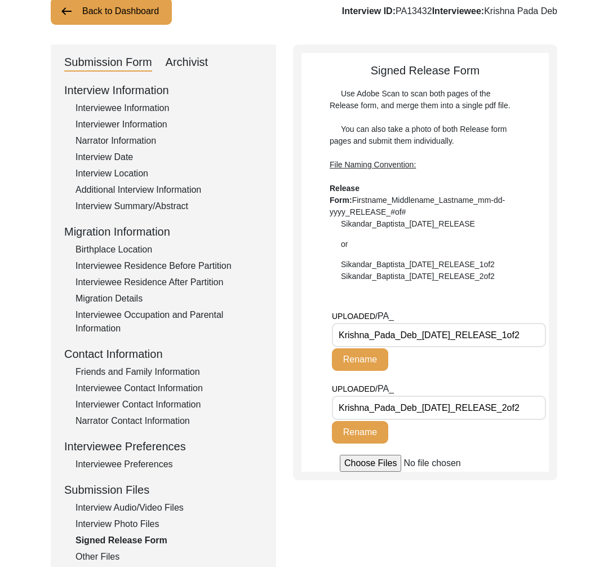
click at [132, 7] on button "Back to Dashboard" at bounding box center [111, 11] width 121 height 27
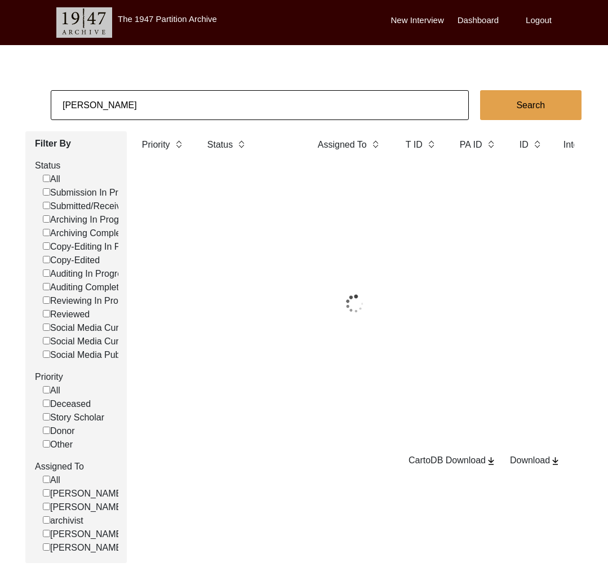
click at [145, 39] on div "The 1947 Partition Archive New Interview Dashboard Logout" at bounding box center [304, 22] width 608 height 45
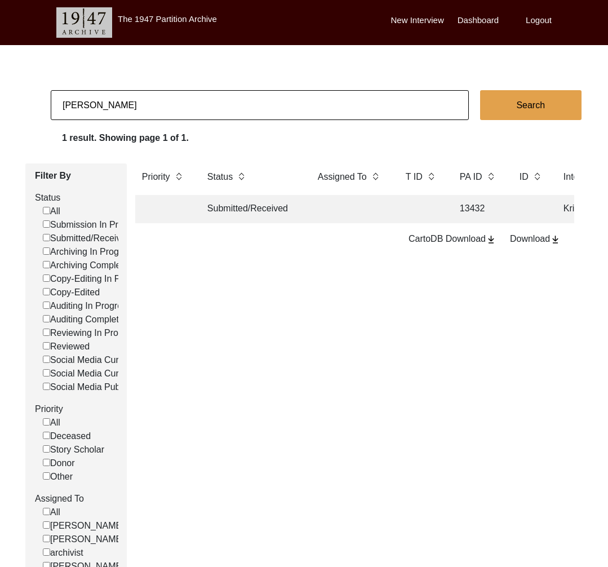
click at [142, 99] on input "Disha Banerjee" at bounding box center [260, 105] width 418 height 30
paste input "Meher Rai:"
type input "Meher Rai"
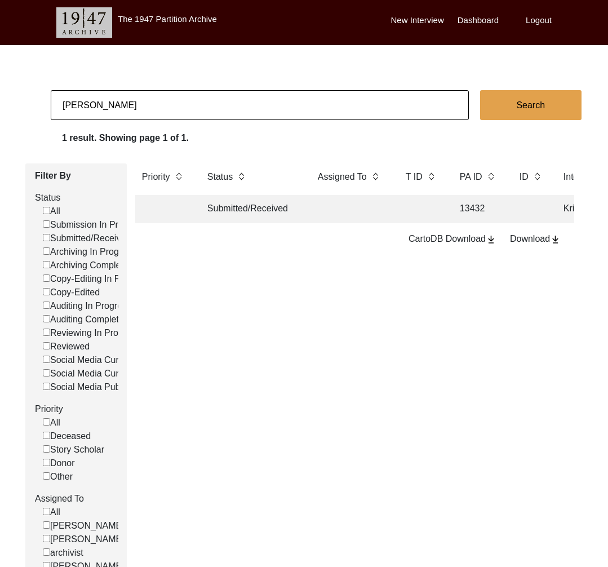
checkbox input "false"
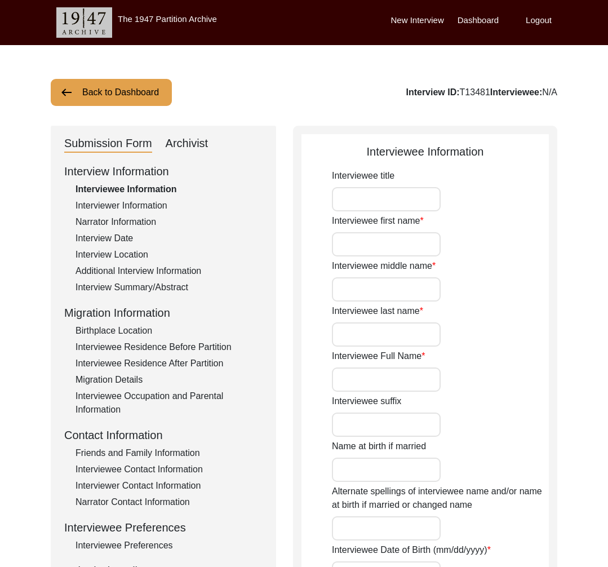
type input "Mrs"
type input "Baljit"
type input "Kaur"
type input "Rai"
type input "Baljit Kaur Rai"
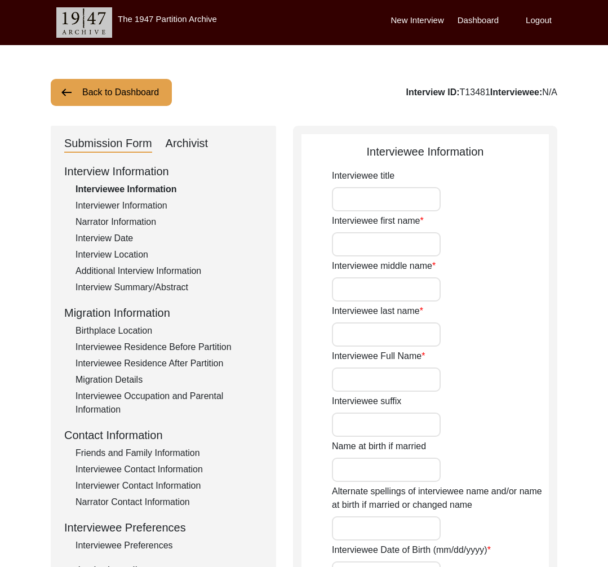
type input "Baljit Kaur Sihota"
type input "January 13, 1936"
type input "89"
type input "[DEMOGRAPHIC_DATA]"
type input "Punjabi"
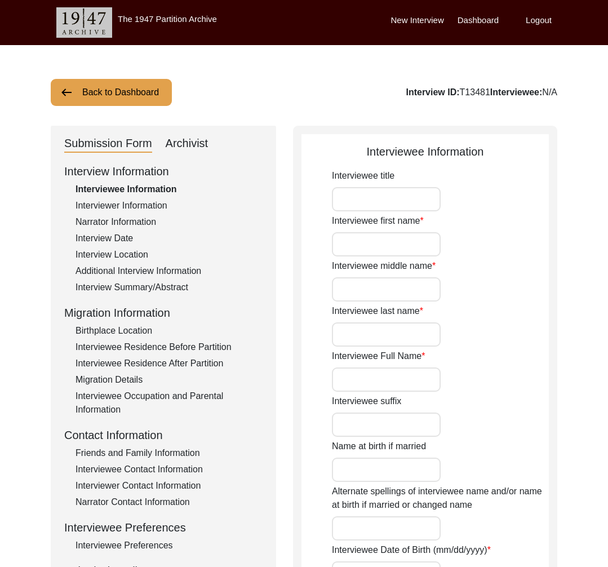
type input "Doaba"
type input "[DEMOGRAPHIC_DATA]"
type input "North Indian"
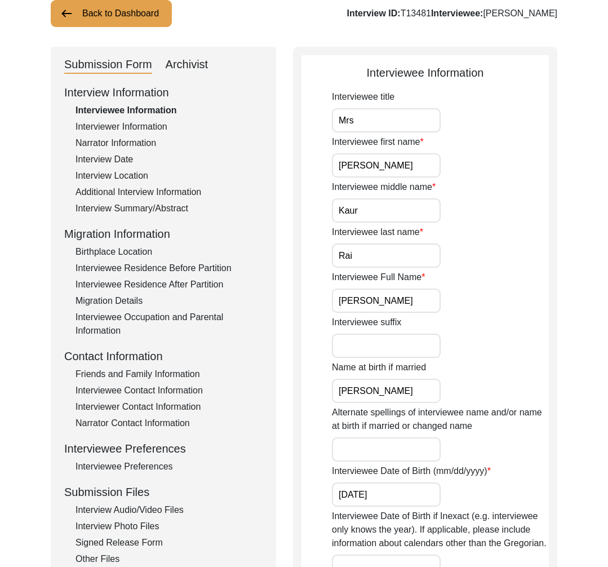
scroll to position [128, 0]
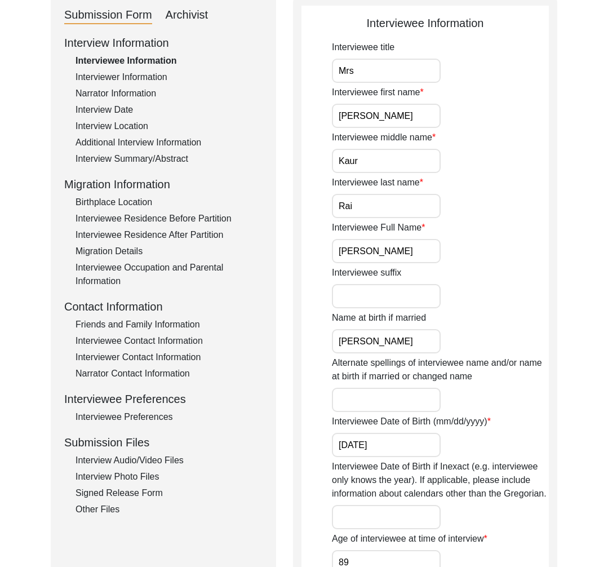
click at [152, 461] on div "Interview Audio/Video Files" at bounding box center [168, 461] width 187 height 14
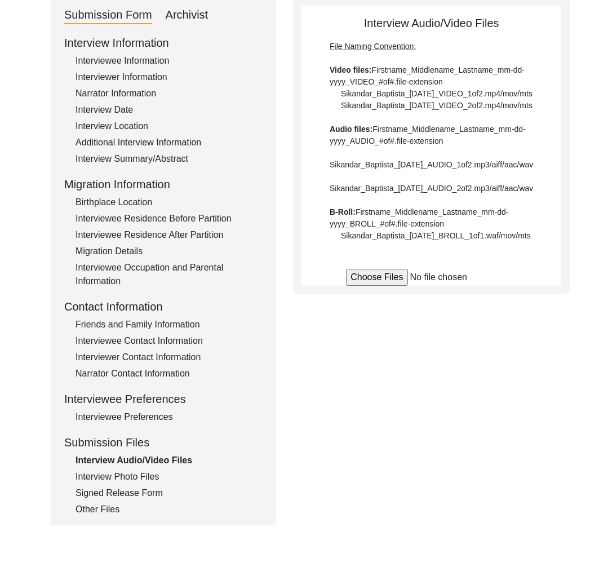
scroll to position [0, 0]
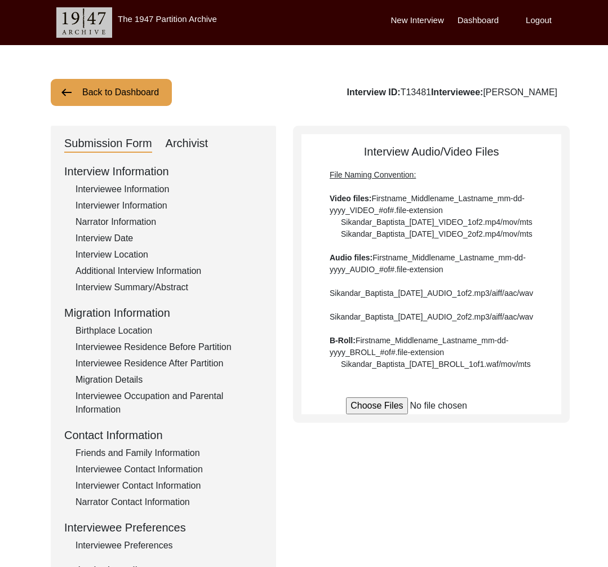
click at [120, 102] on button "Back to Dashboard" at bounding box center [111, 92] width 121 height 27
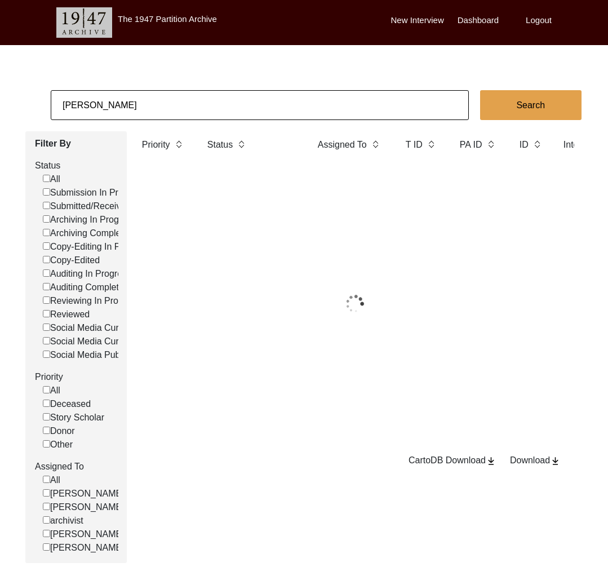
click at [146, 121] on app-records-search "Meher Rai Search Filter By Status All Submission In Progress Submitted/Received…" at bounding box center [304, 326] width 608 height 473
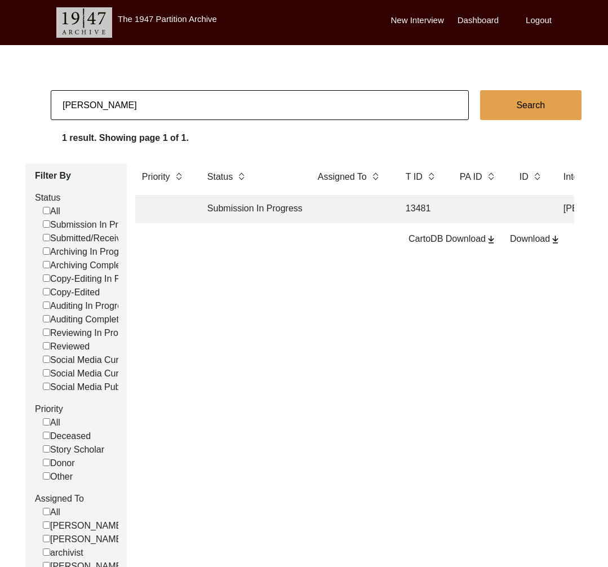
click at [137, 108] on input "Meher Rai" at bounding box center [260, 105] width 418 height 30
paste input "Anushka Mandal:"
type input "Anushka Mandal"
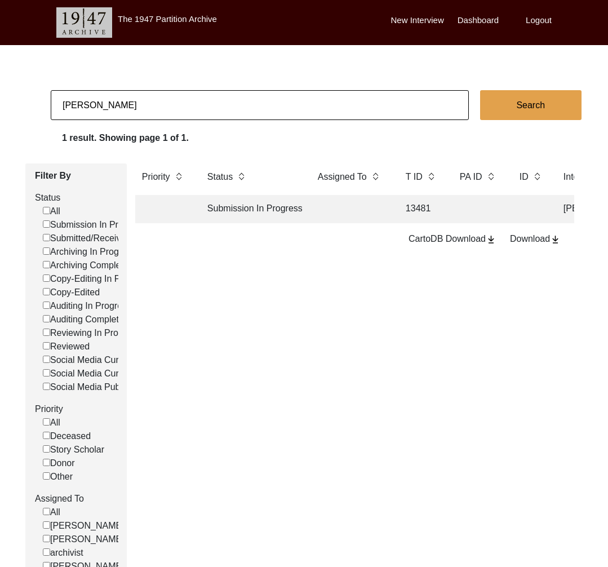
checkbox input "false"
click at [202, 208] on td "Submitted/Received" at bounding box center [251, 209] width 101 height 28
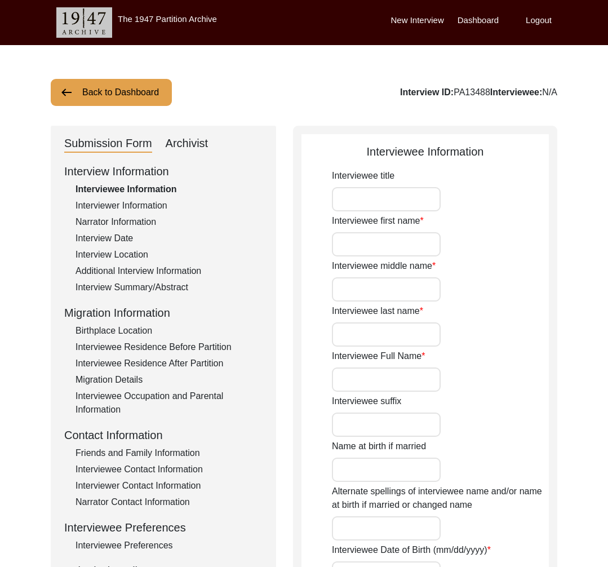
type input "Bijoy"
type input "Kumar"
type input "Patra"
type input "Bijoy Kumar Patra"
type input "10/24/1943"
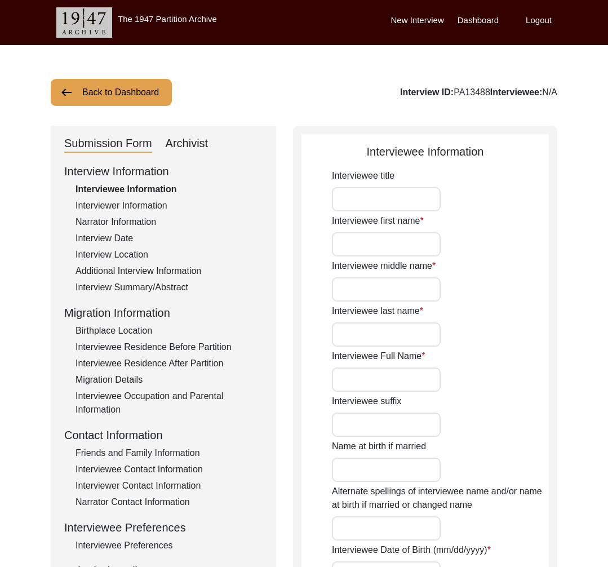
type input "82"
type input "[DEMOGRAPHIC_DATA]"
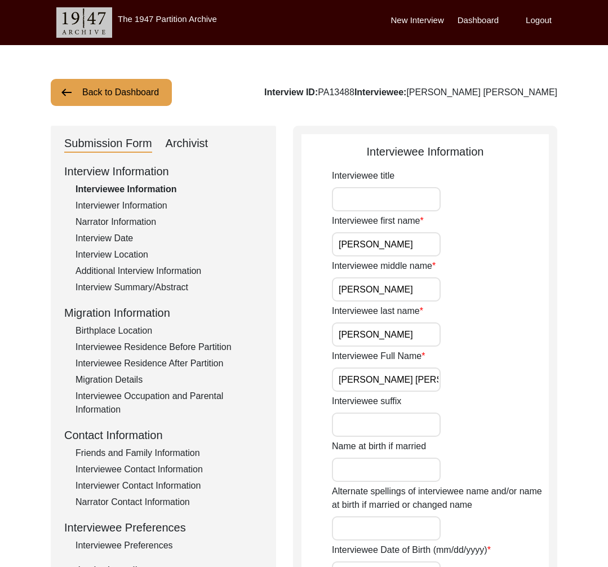
click at [137, 203] on div "Interviewer Information" at bounding box center [168, 206] width 187 height 14
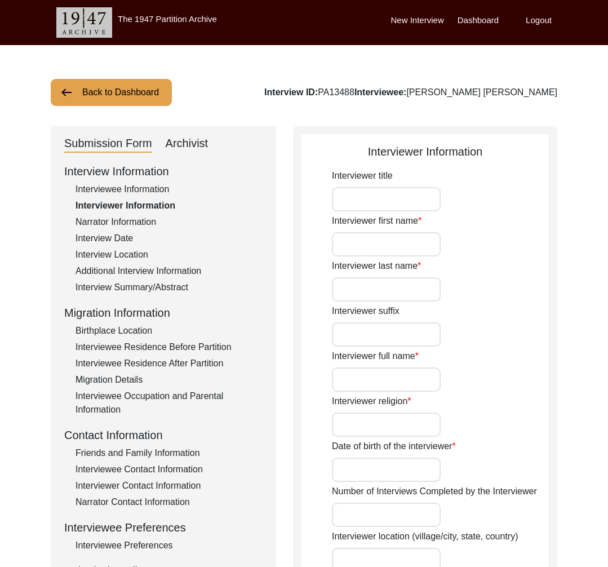
type input "Anushka"
type input "Mandal"
type input "Anushka Mandal"
type input "[DEMOGRAPHIC_DATA]"
type input "13/03/2003"
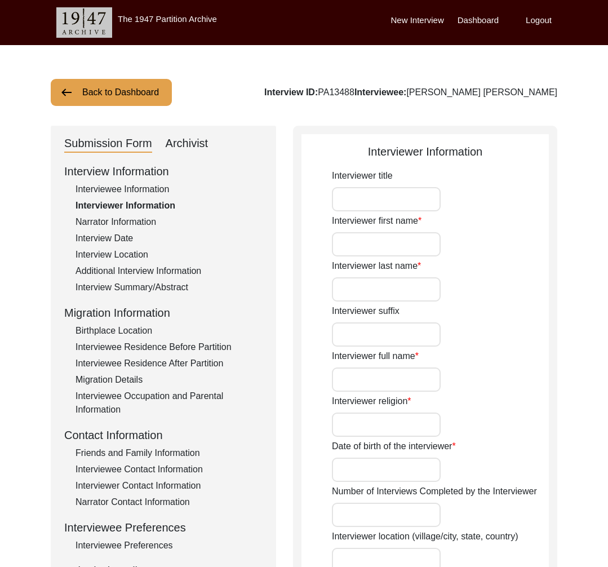
type input "Kolkata"
type input "Student"
type input "Susmita"
type input "Patra"
type input "Susmita Patra"
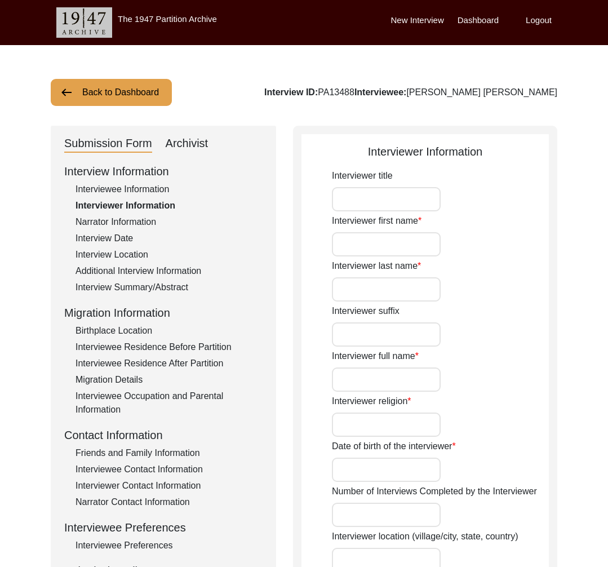
type textarea "I am Anushka Mandal, a history student, currently pursuing my master's in histo…"
type input "Bengali"
type textarea "The interviewee, Bijoy Kumar Patra is my maternal grandfather."
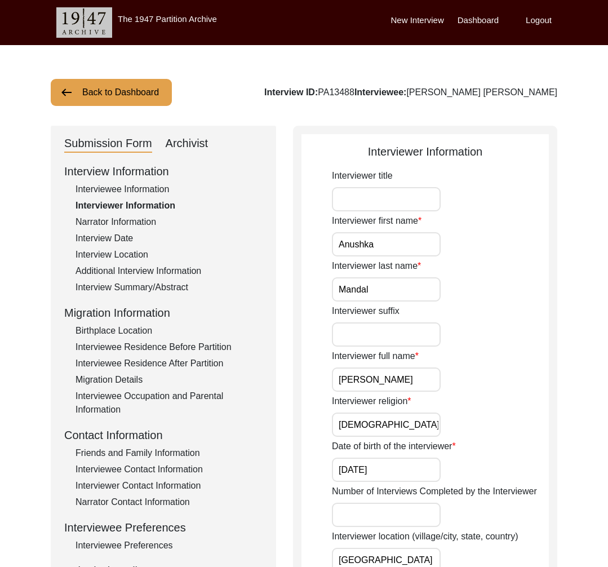
click at [132, 227] on div "Narrator Information" at bounding box center [168, 222] width 187 height 14
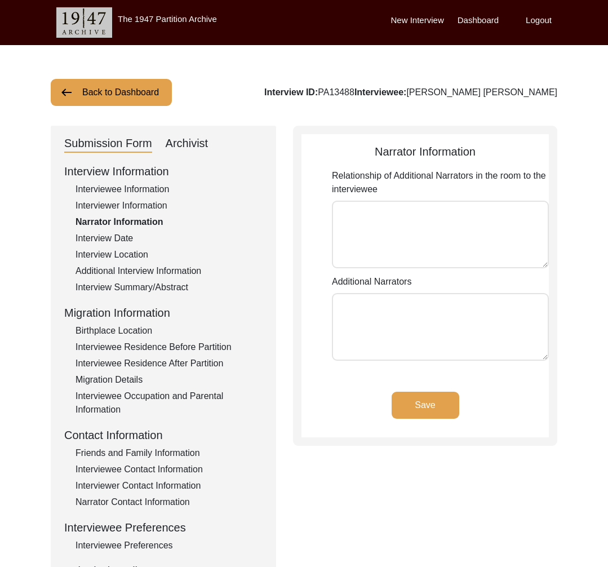
drag, startPoint x: 128, startPoint y: 224, endPoint x: 130, endPoint y: 242, distance: 17.5
click at [128, 225] on div "Narrator Information" at bounding box center [168, 222] width 187 height 14
click at [130, 244] on div "Interview Date" at bounding box center [168, 239] width 187 height 14
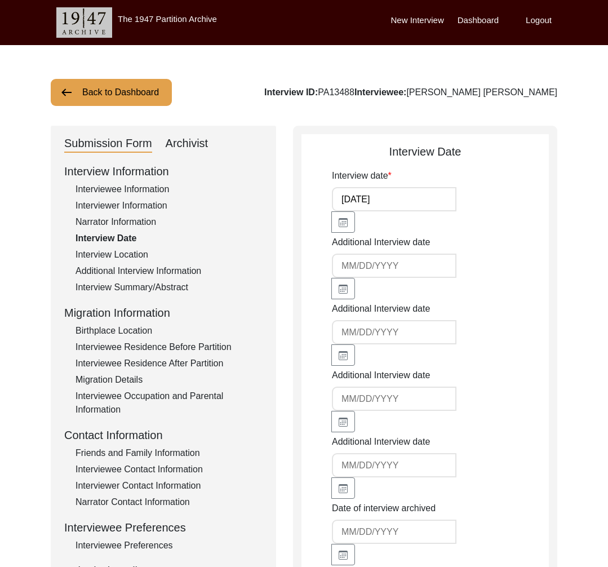
click at [134, 256] on div "Interview Location" at bounding box center [168, 255] width 187 height 14
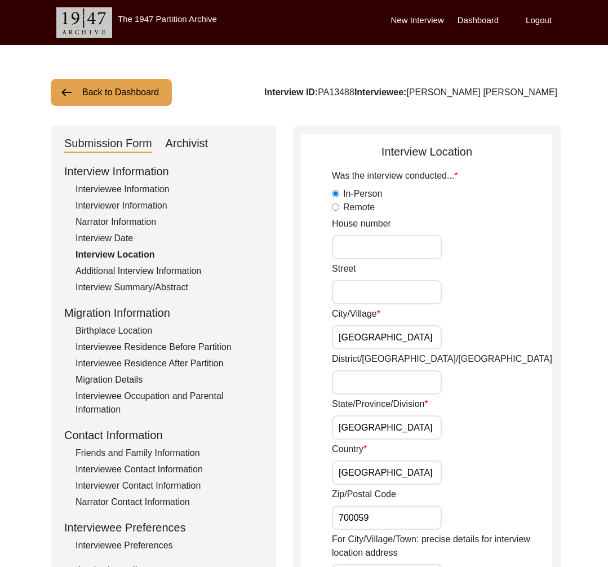
click at [140, 274] on div "Additional Interview Information" at bounding box center [168, 271] width 187 height 14
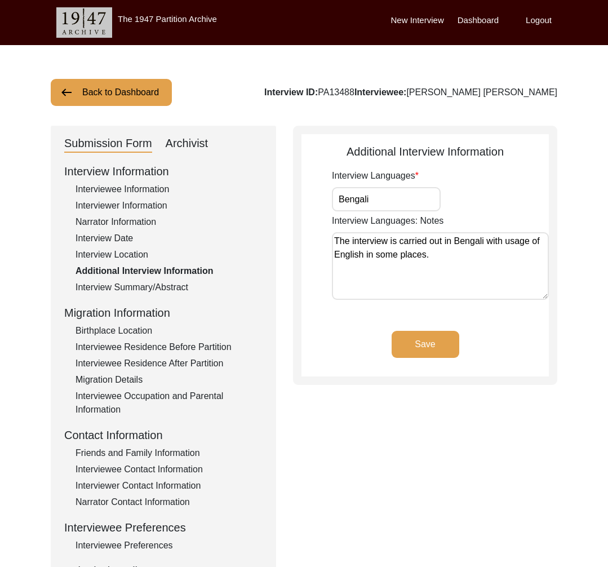
click at [141, 286] on div "Interview Summary/Abstract" at bounding box center [168, 288] width 187 height 14
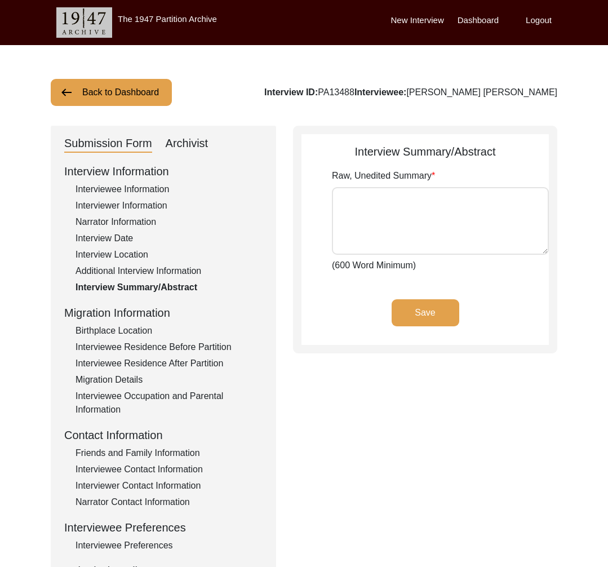
type textarea "Originally hailing from the district of Midnapore( now Paschim Midnapore), Bijo…"
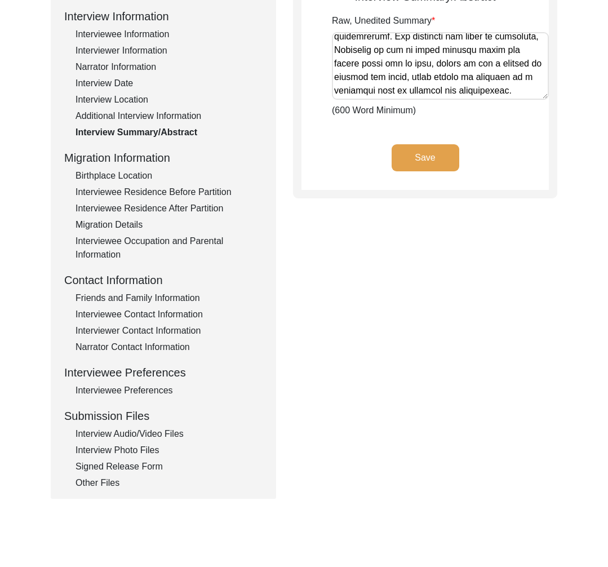
scroll to position [71, 0]
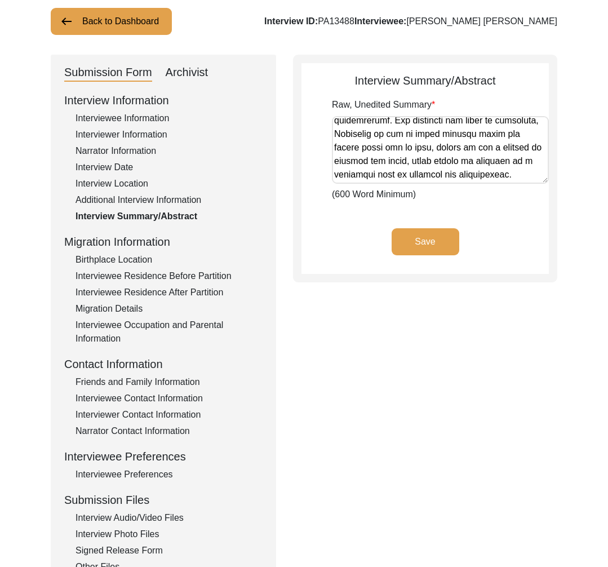
click at [149, 258] on div "Birthplace Location" at bounding box center [168, 260] width 187 height 14
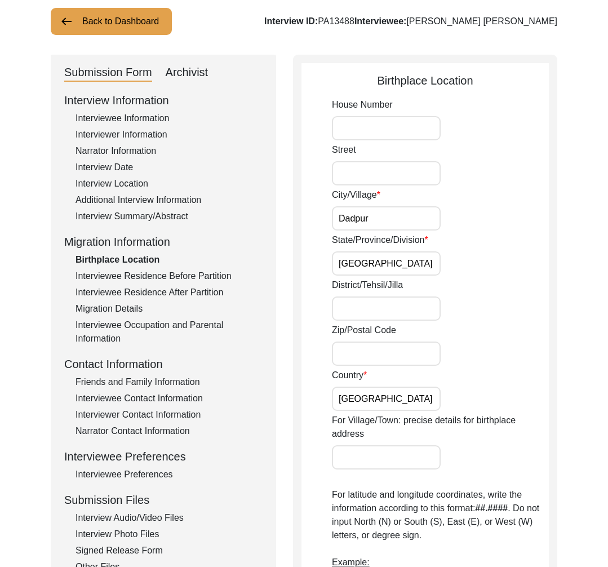
click at [162, 280] on div "Interviewee Residence Before Partition" at bounding box center [168, 276] width 187 height 14
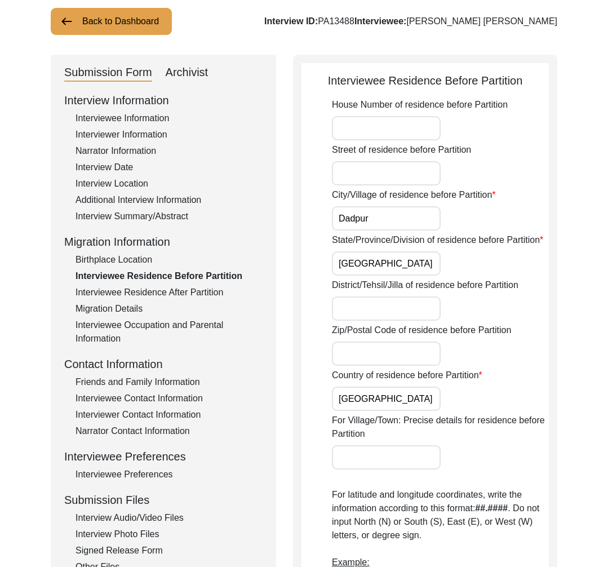
click at [160, 294] on div "Interviewee Residence After Partition" at bounding box center [168, 293] width 187 height 14
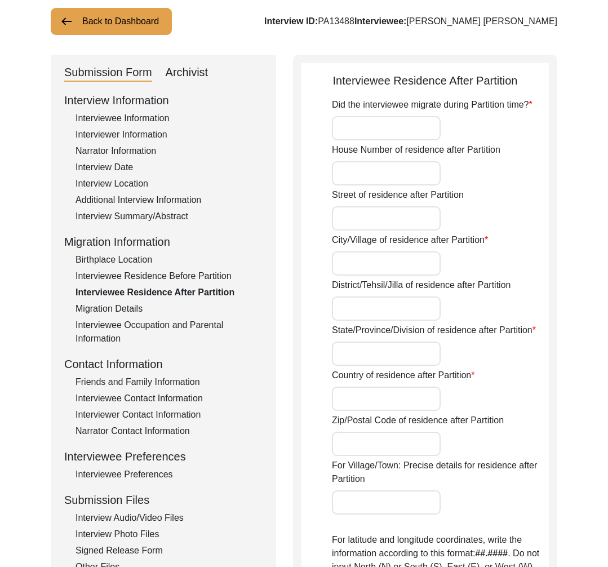
type input "No"
type input "NA"
type input "-"
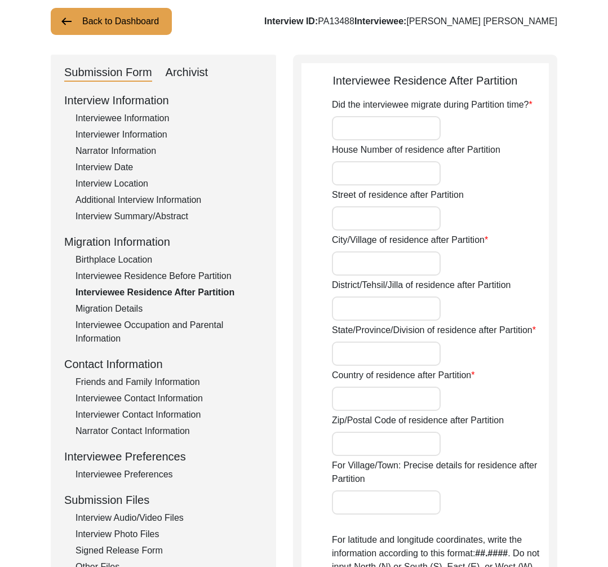
type input "-"
click at [135, 301] on div "Interview Information Interviewee Information Interviewer Information Narrator …" at bounding box center [163, 333] width 198 height 482
click at [135, 319] on div "Interviewee Occupation and Parental Information" at bounding box center [168, 331] width 187 height 27
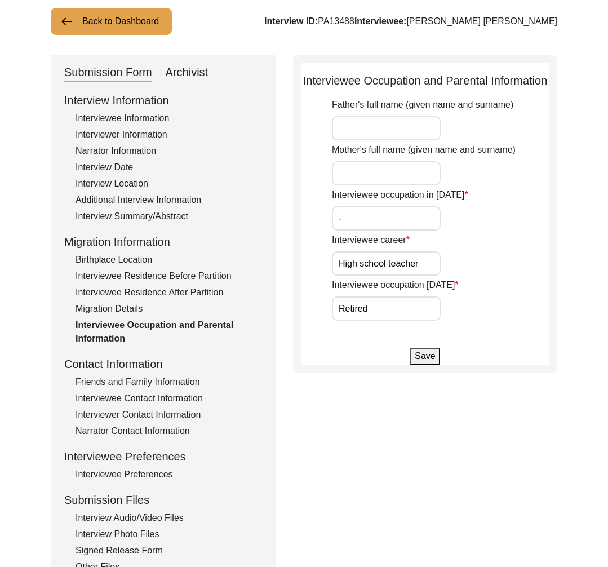
click at [133, 312] on div "Migration Details" at bounding box center [168, 309] width 187 height 14
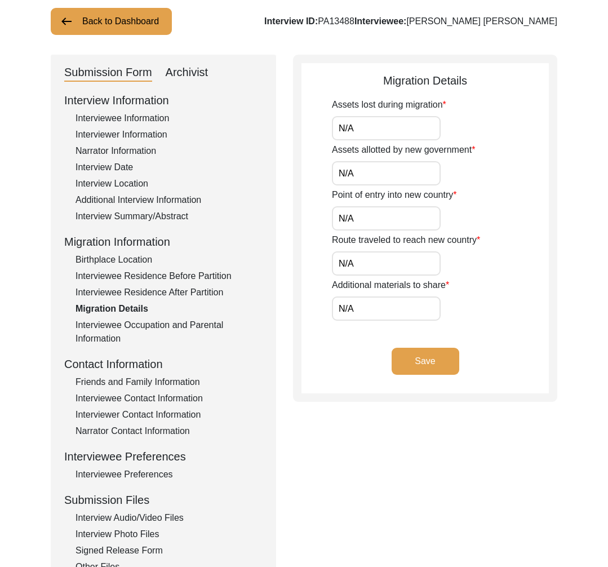
click at [135, 356] on div "Contact Information" at bounding box center [163, 364] width 198 height 17
click at [127, 376] on div "Friends and Family Information" at bounding box center [168, 382] width 187 height 14
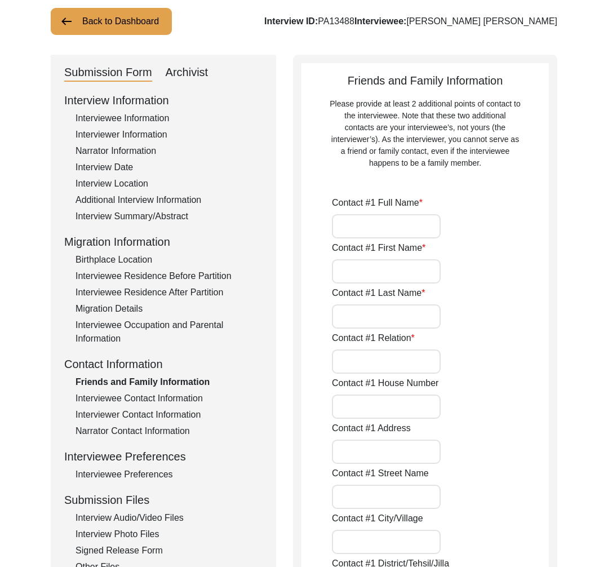
type input "Kalpana Patra"
type input "Kalpana"
type input "Patra"
type input "Wife"
type input "[GEOGRAPHIC_DATA]"
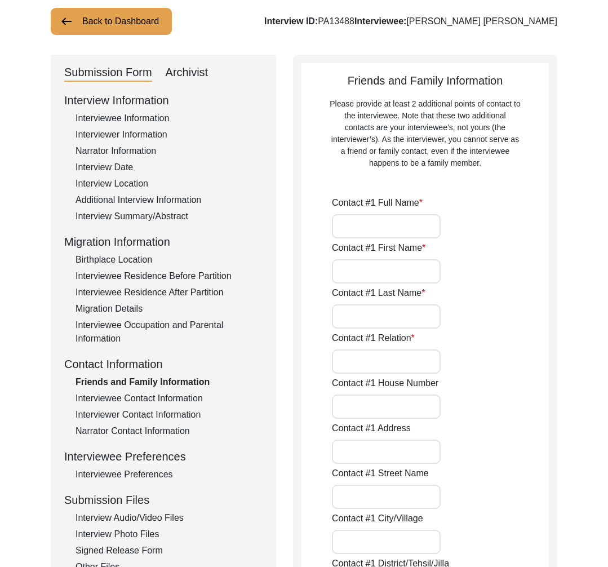
type input "9051163794"
click at [146, 397] on div "Interviewee Contact Information" at bounding box center [168, 399] width 187 height 14
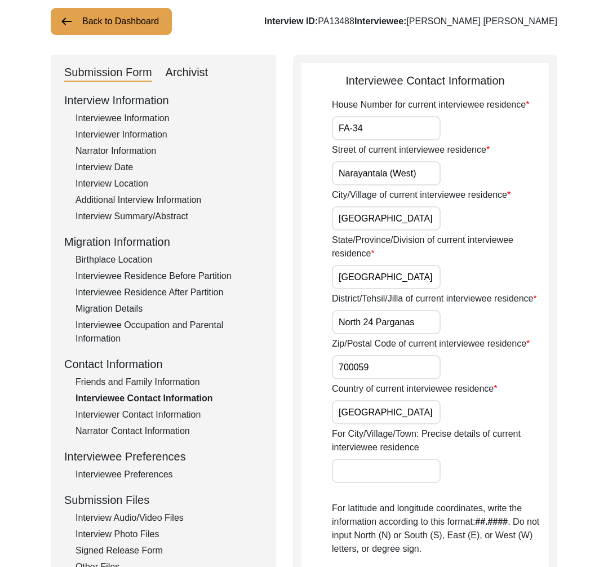
click at [146, 389] on div "Interview Information Interviewee Information Interviewer Information Narrator …" at bounding box center [163, 333] width 198 height 482
click at [159, 386] on div "Friends and Family Information" at bounding box center [168, 382] width 187 height 14
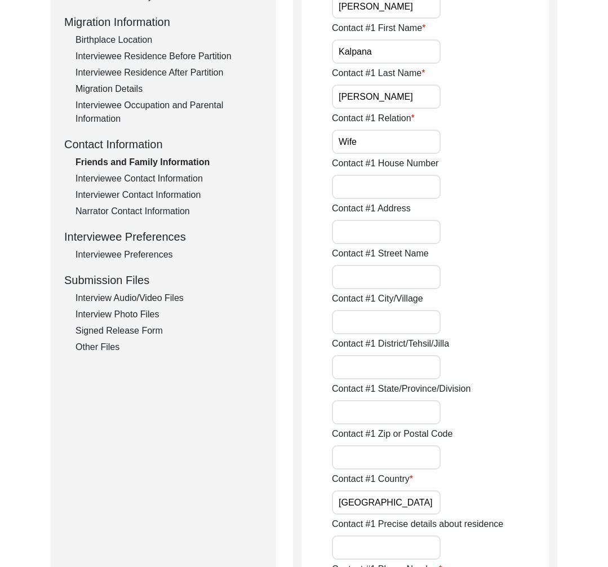
scroll to position [163, 0]
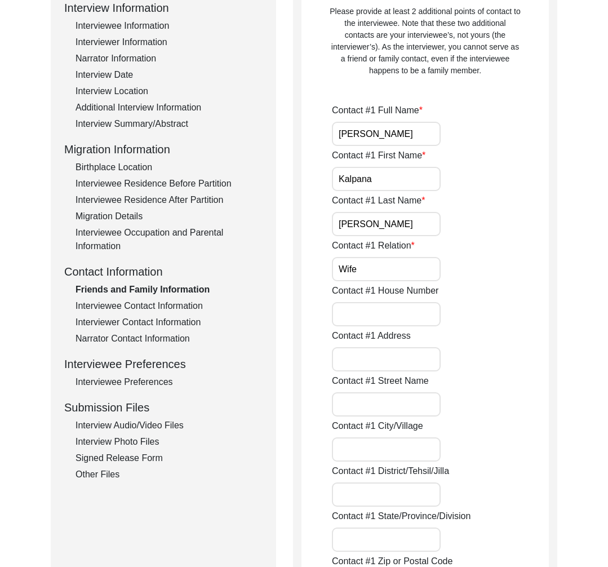
click at [143, 308] on div "Interviewee Contact Information" at bounding box center [168, 306] width 187 height 14
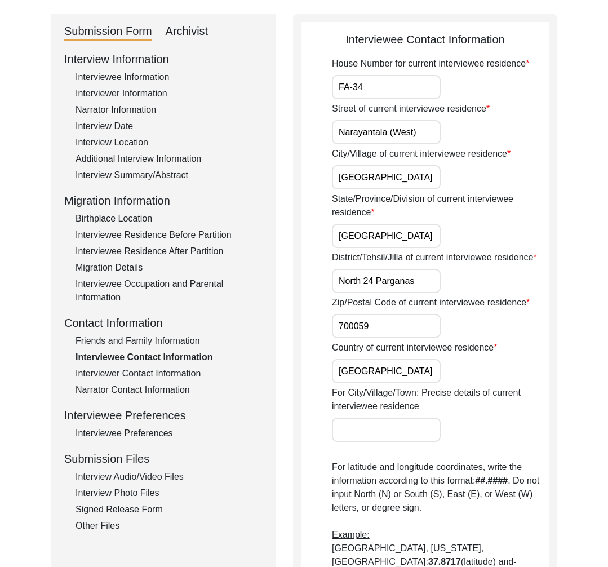
scroll to position [0, 0]
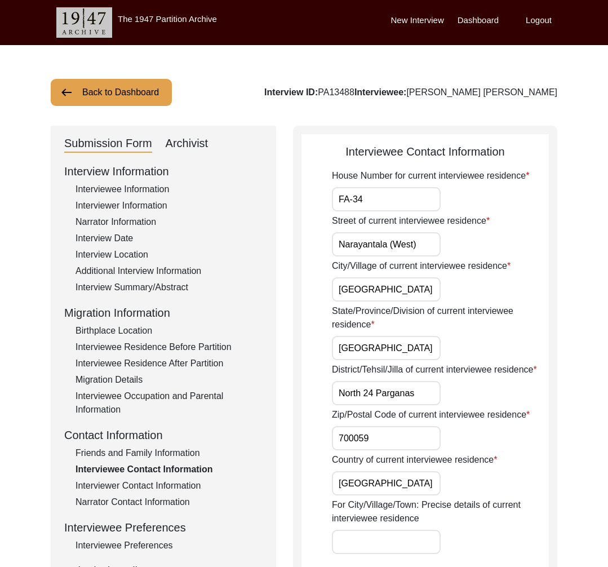
click at [158, 483] on div "Interviewer Contact Information" at bounding box center [168, 486] width 187 height 14
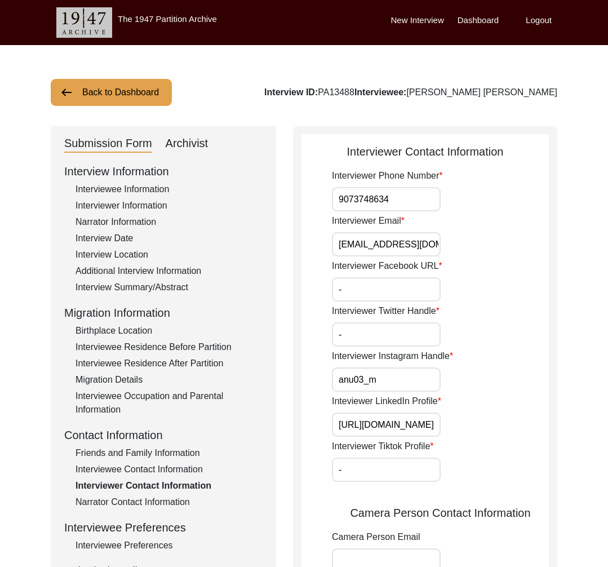
click at [158, 472] on div "Interviewee Contact Information" at bounding box center [168, 470] width 187 height 14
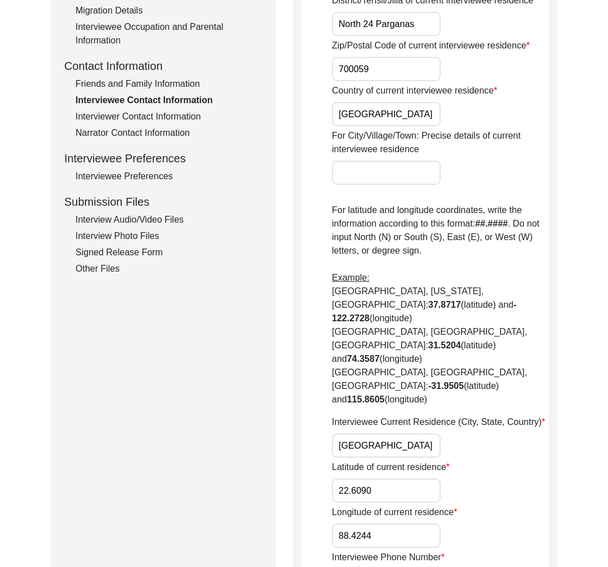
scroll to position [455, 0]
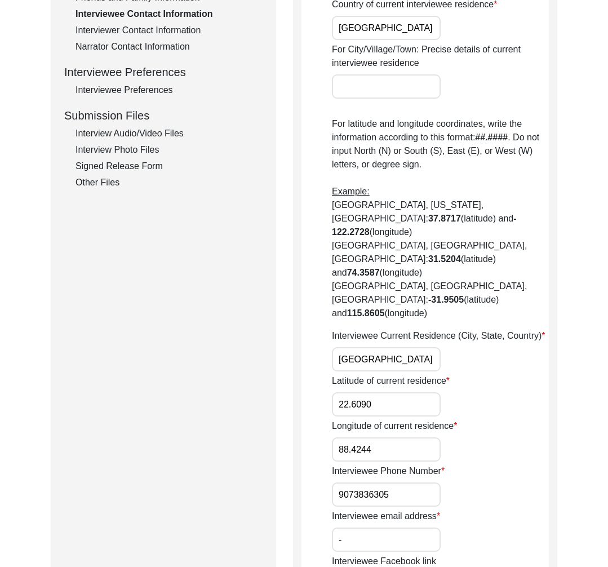
click at [352, 482] on input "9073836305" at bounding box center [386, 494] width 109 height 24
drag, startPoint x: 116, startPoint y: 32, endPoint x: 256, endPoint y: 130, distance: 170.4
click at [117, 32] on div "Interviewer Contact Information" at bounding box center [168, 31] width 187 height 14
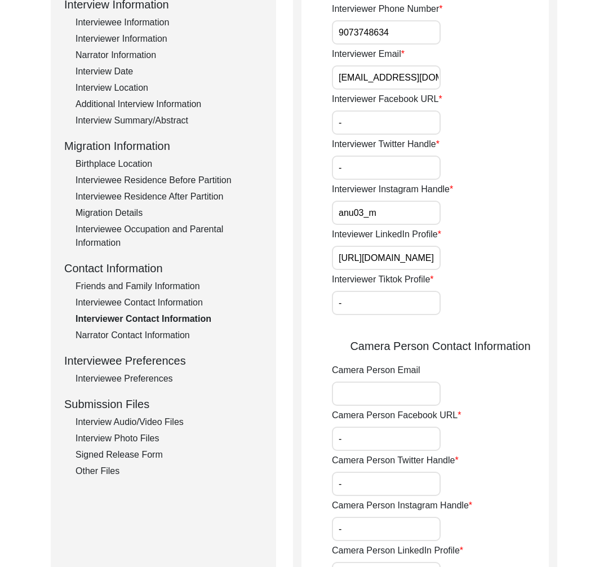
scroll to position [167, 0]
click at [149, 297] on div "Interviewee Contact Information" at bounding box center [168, 302] width 187 height 14
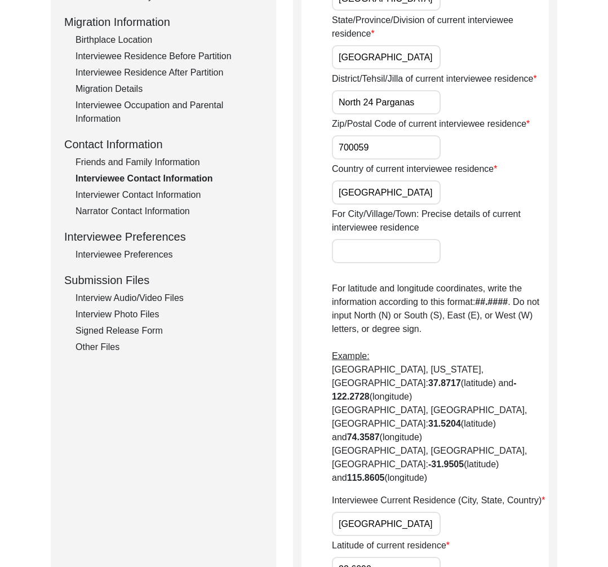
scroll to position [375, 0]
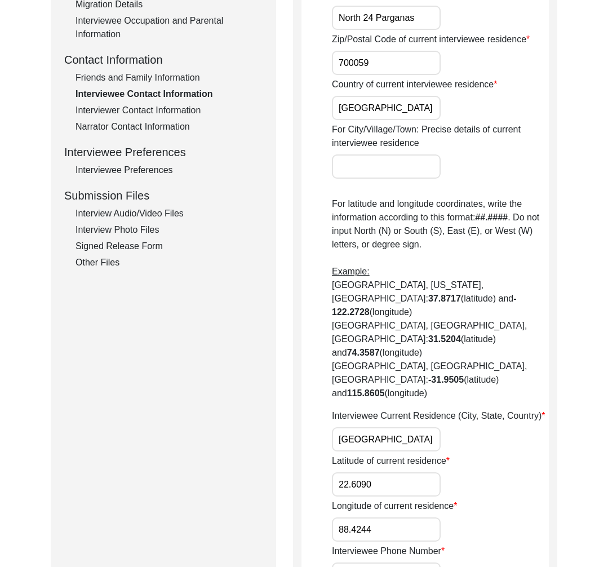
click at [155, 73] on div "Friends and Family Information" at bounding box center [168, 78] width 187 height 14
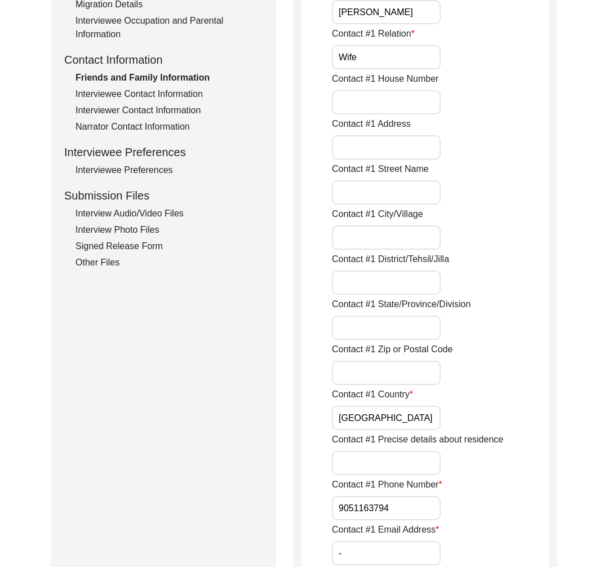
click at [167, 120] on div "Narrator Contact Information" at bounding box center [168, 127] width 187 height 14
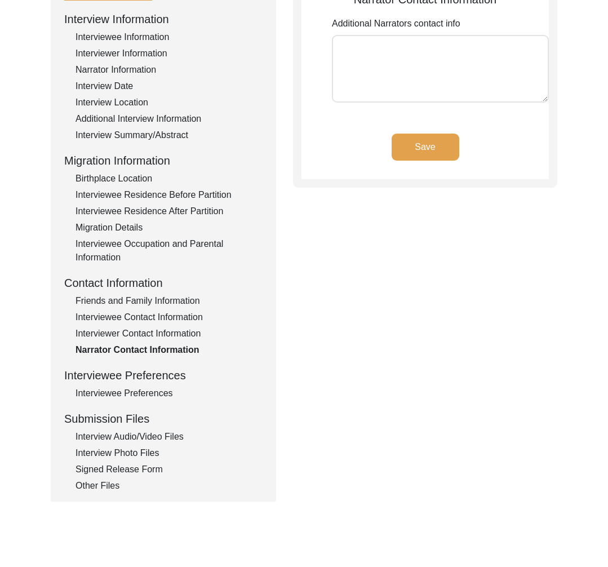
scroll to position [137, 0]
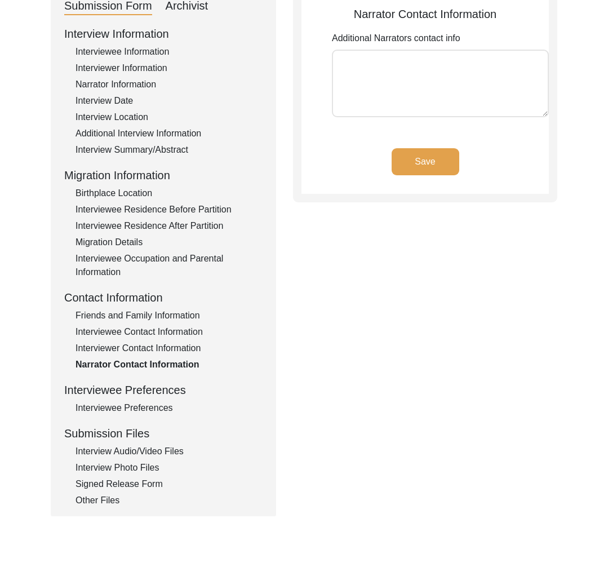
click at [125, 411] on div "Interviewee Preferences" at bounding box center [168, 408] width 187 height 14
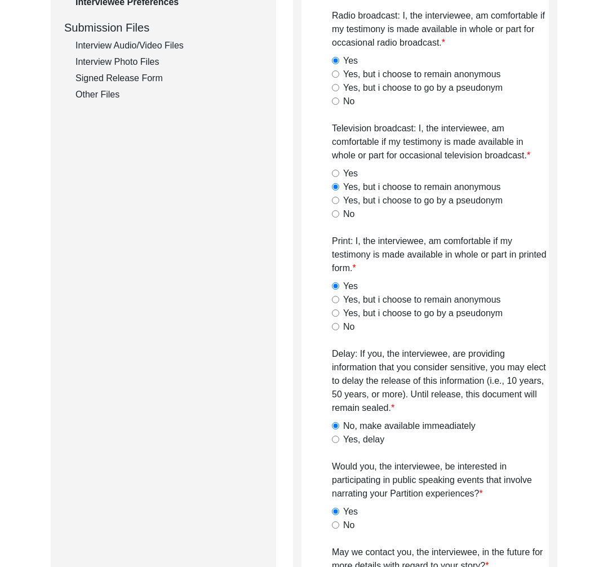
scroll to position [405, 0]
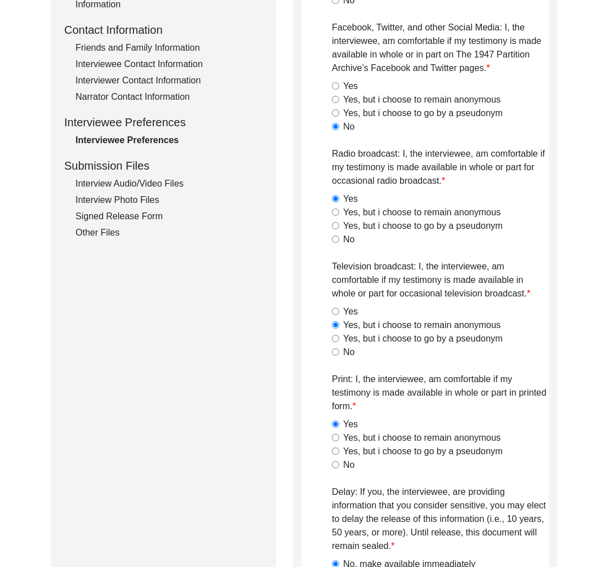
click at [154, 184] on div "Interview Audio/Video Files" at bounding box center [168, 184] width 187 height 14
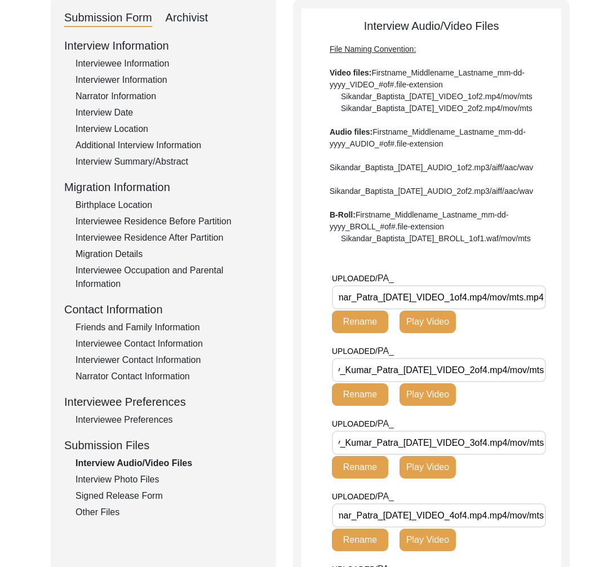
scroll to position [131, 0]
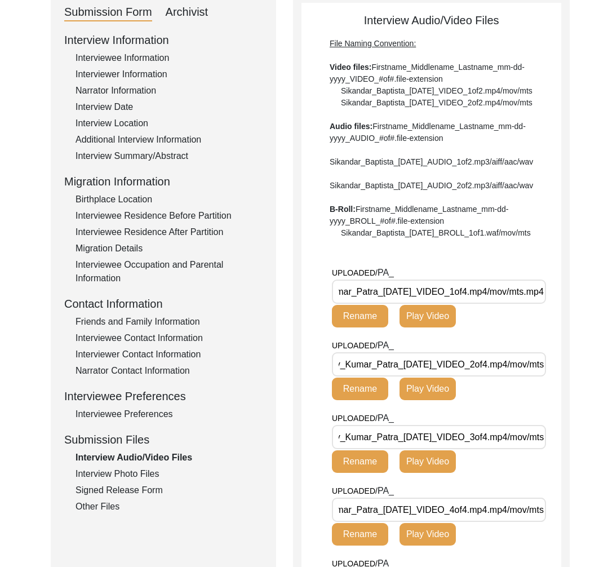
click at [134, 474] on div "Interview Photo Files" at bounding box center [168, 474] width 187 height 14
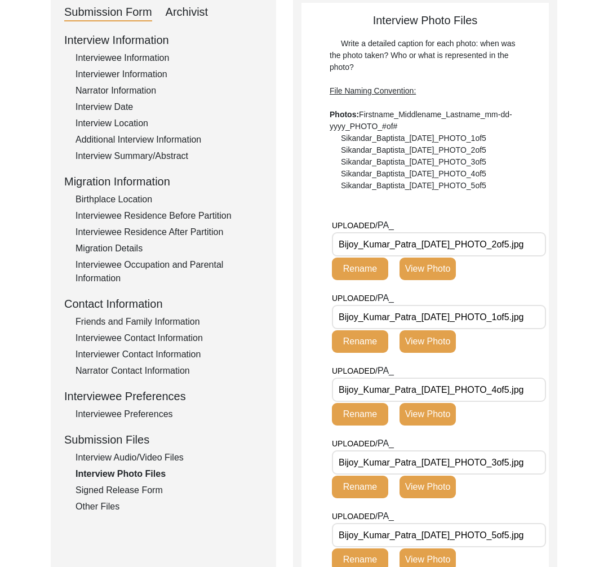
click at [118, 491] on div "Signed Release Form" at bounding box center [168, 490] width 187 height 14
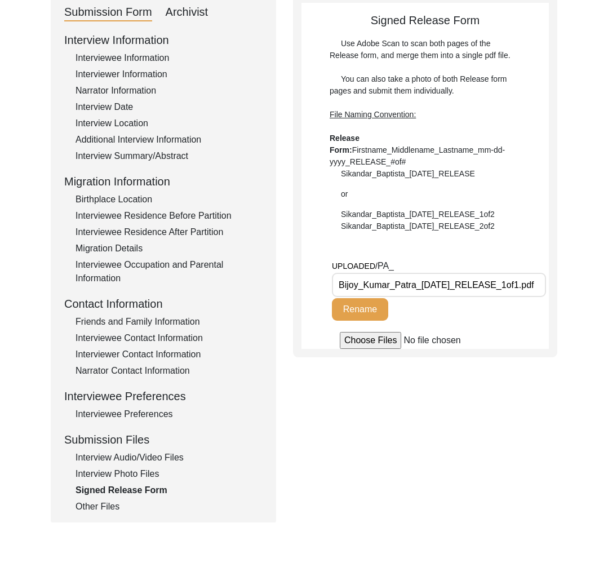
click at [119, 504] on div "Other Files" at bounding box center [168, 507] width 187 height 14
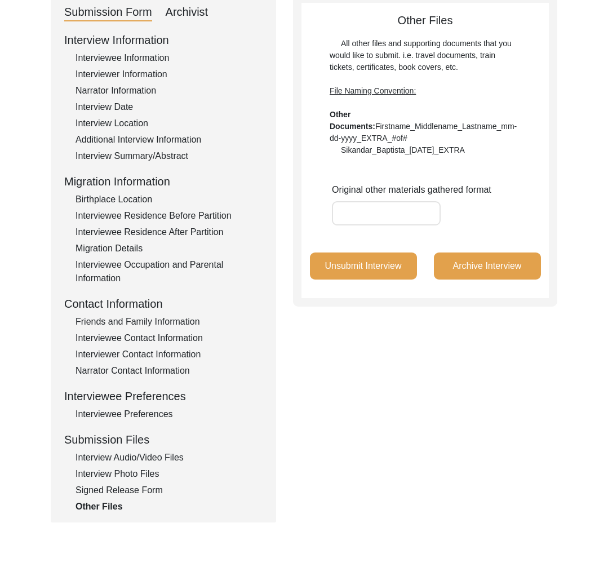
click at [144, 460] on div "Interview Audio/Video Files" at bounding box center [168, 458] width 187 height 14
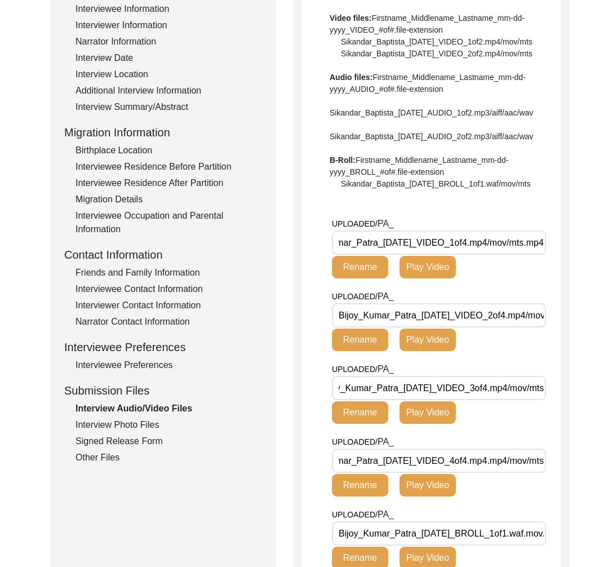
scroll to position [0, 36]
click at [105, 425] on div "Interview Photo Files" at bounding box center [168, 425] width 187 height 14
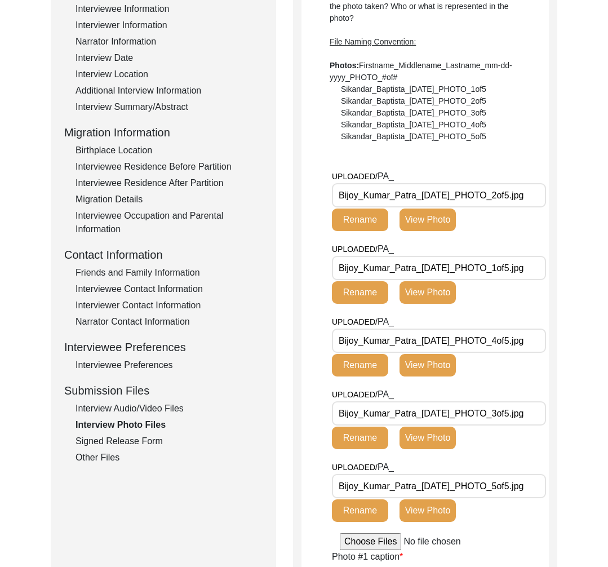
click at [109, 446] on div "Signed Release Form" at bounding box center [168, 441] width 187 height 14
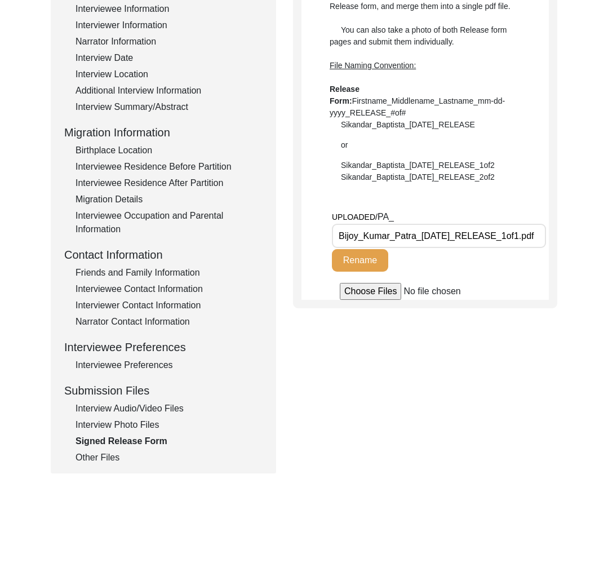
scroll to position [0, 8]
drag, startPoint x: 162, startPoint y: 407, endPoint x: 206, endPoint y: 390, distance: 47.3
click at [162, 408] on div "Interview Audio/Video Files" at bounding box center [168, 409] width 187 height 14
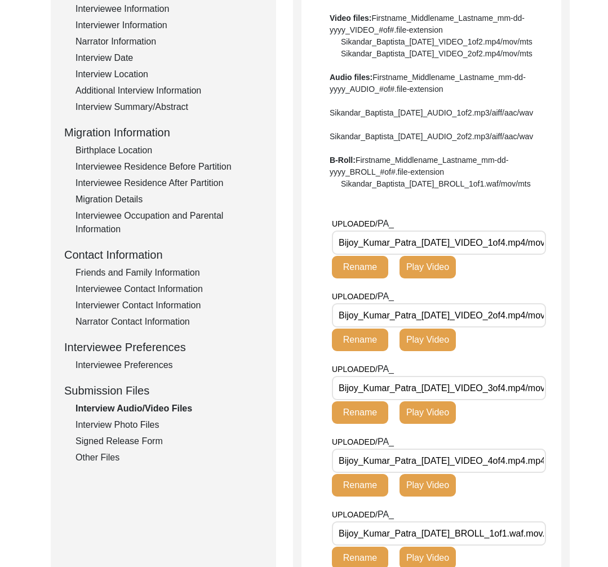
click at [103, 457] on div "Other Files" at bounding box center [168, 458] width 187 height 14
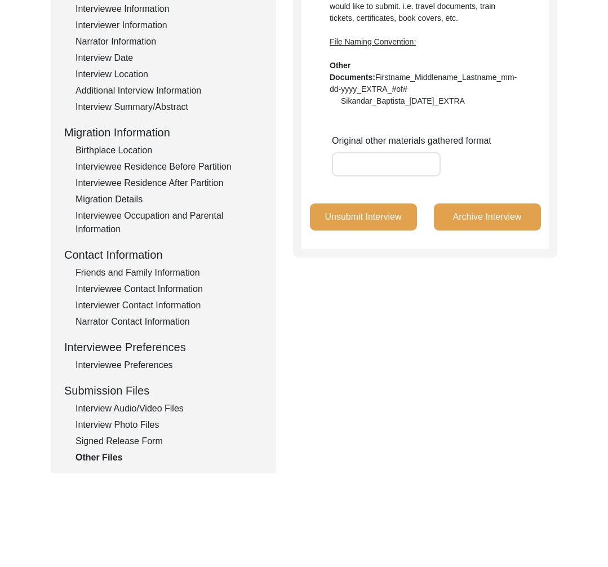
click at [140, 412] on div "Interview Audio/Video Files" at bounding box center [168, 409] width 187 height 14
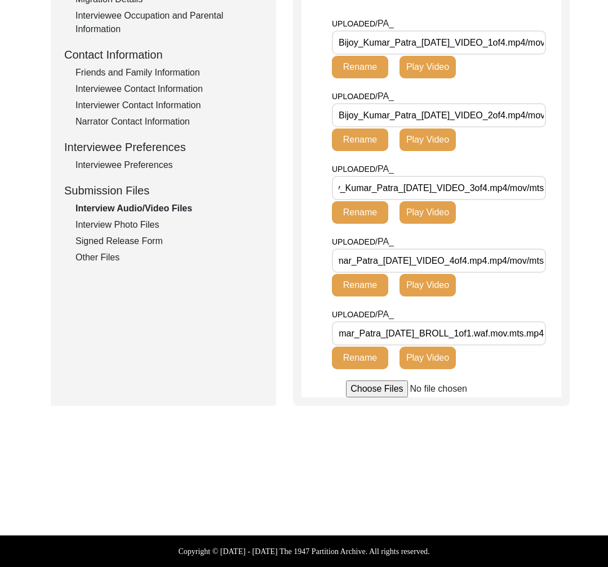
scroll to position [0, 0]
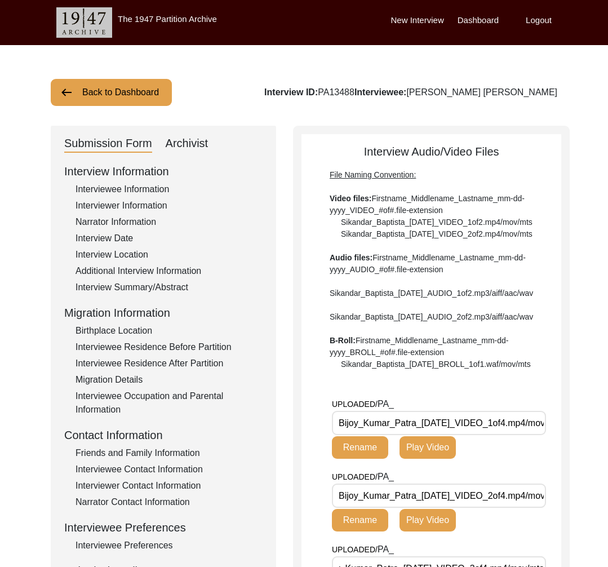
click at [128, 91] on button "Back to Dashboard" at bounding box center [111, 92] width 121 height 27
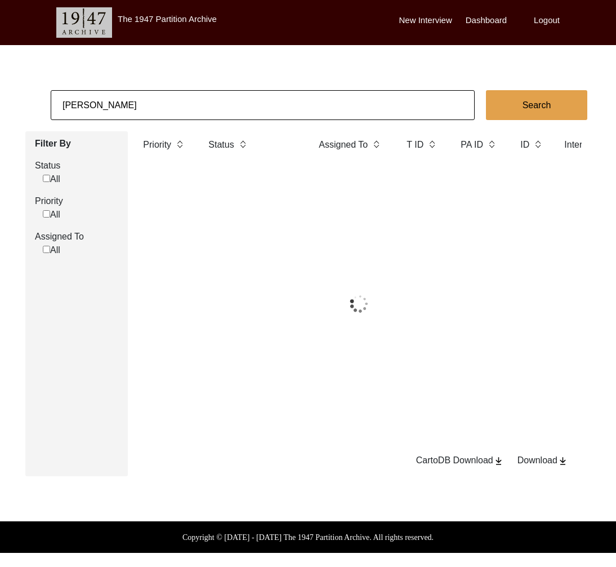
click at [126, 102] on input "Anushka Mandal" at bounding box center [263, 105] width 424 height 30
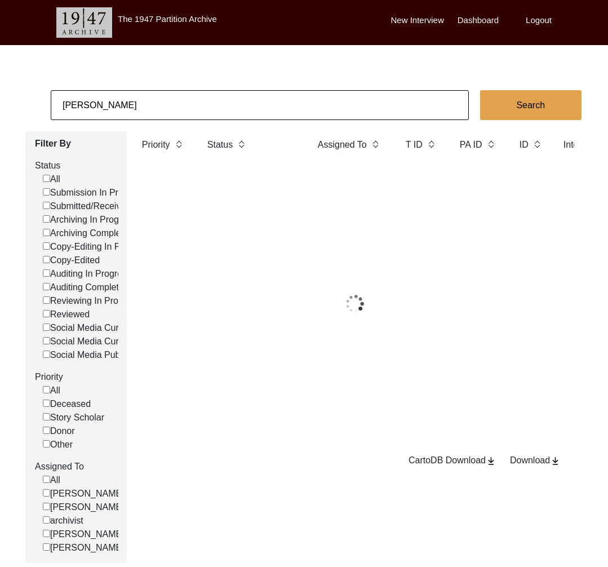
click at [126, 102] on input "Anushka Mandal" at bounding box center [260, 105] width 418 height 30
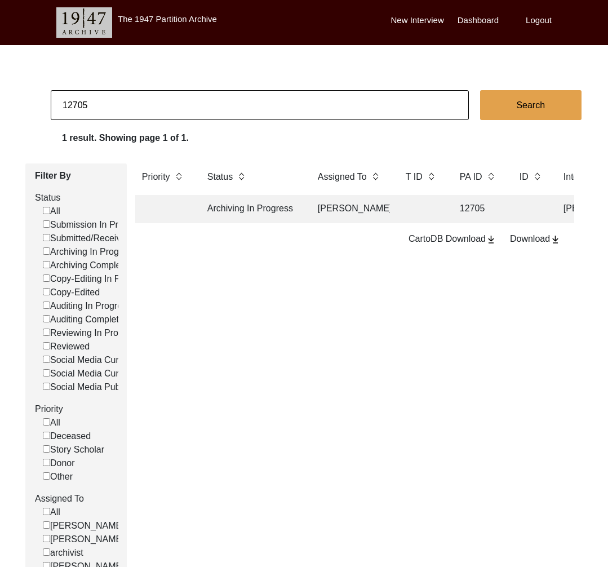
click at [216, 212] on td "Archiving In Progress" at bounding box center [251, 209] width 101 height 28
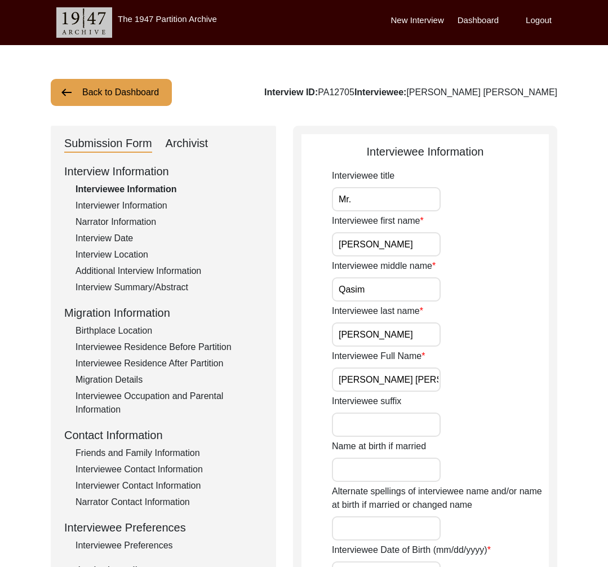
click at [132, 208] on div "Interviewer Information" at bounding box center [168, 206] width 187 height 14
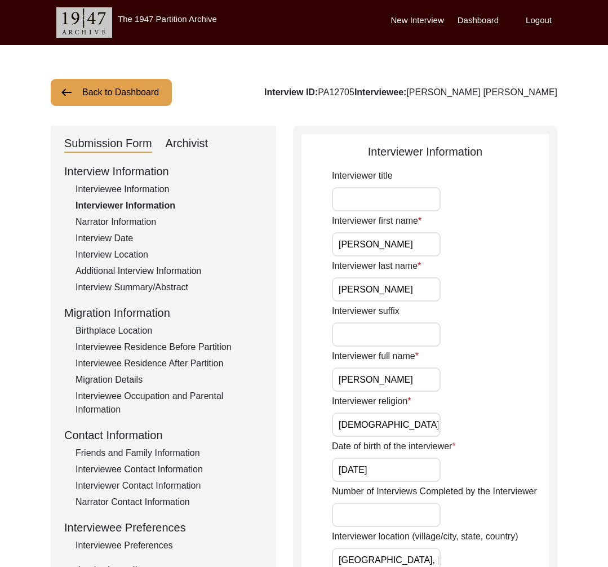
click at [133, 234] on div "Interview Date" at bounding box center [168, 239] width 187 height 14
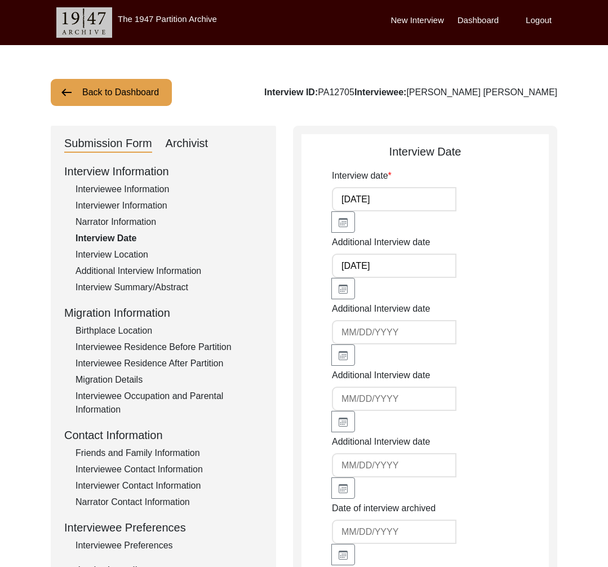
click at [117, 221] on div "Narrator Information" at bounding box center [168, 222] width 187 height 14
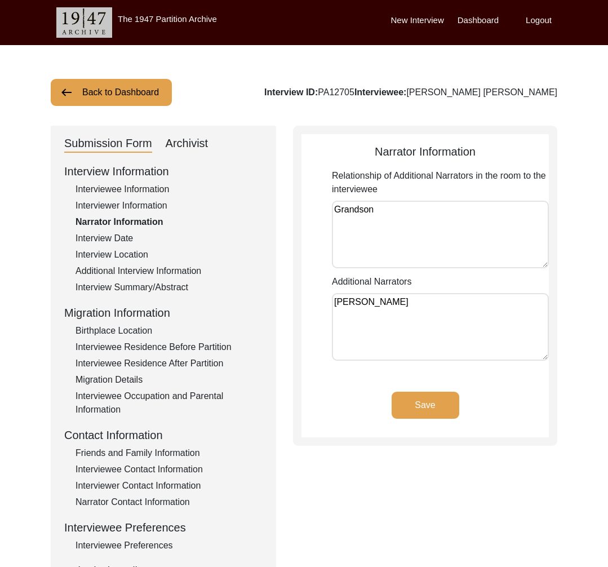
click at [134, 268] on div "Additional Interview Information" at bounding box center [168, 271] width 187 height 14
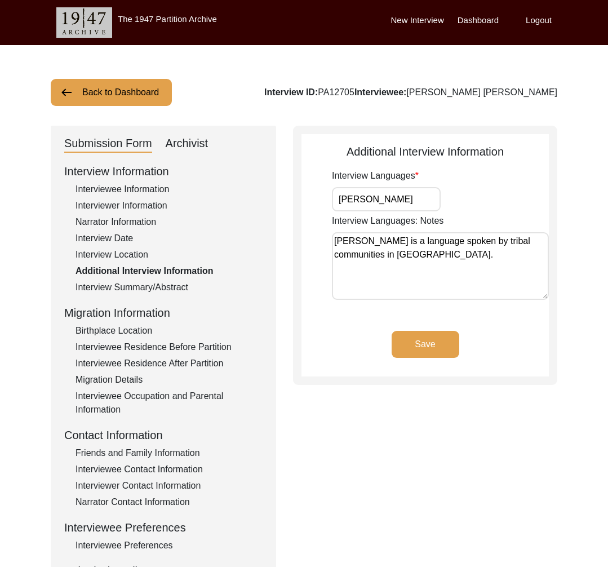
click at [132, 289] on div "Interview Summary/Abstract" at bounding box center [168, 288] width 187 height 14
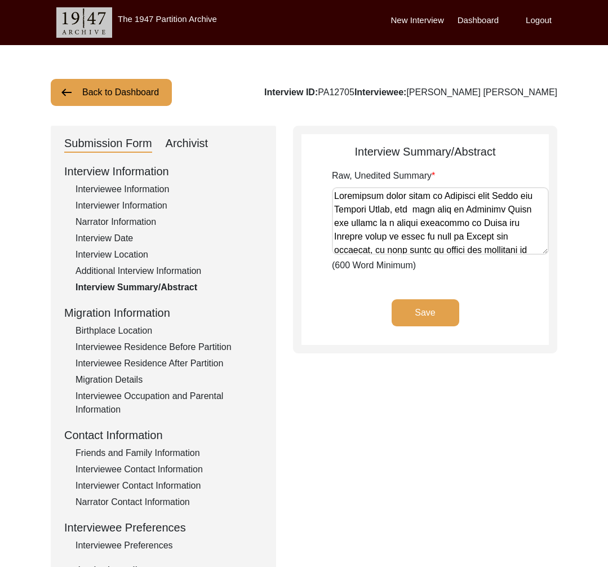
click at [120, 336] on div "Birthplace Location" at bounding box center [168, 331] width 187 height 14
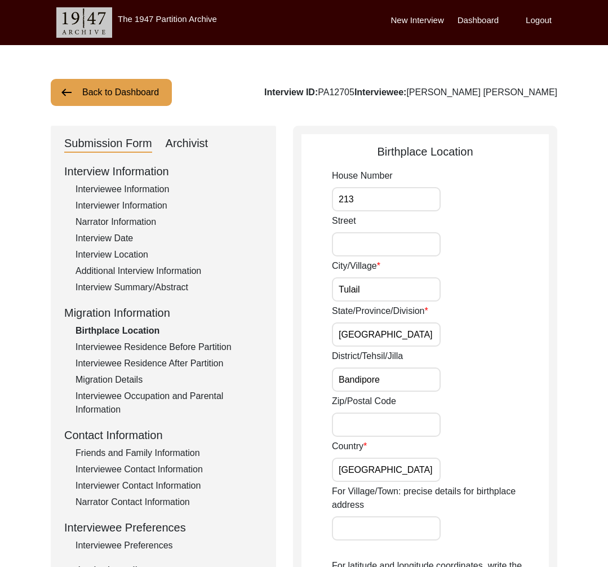
click at [122, 349] on div "Interviewee Residence Before Partition" at bounding box center [168, 347] width 187 height 14
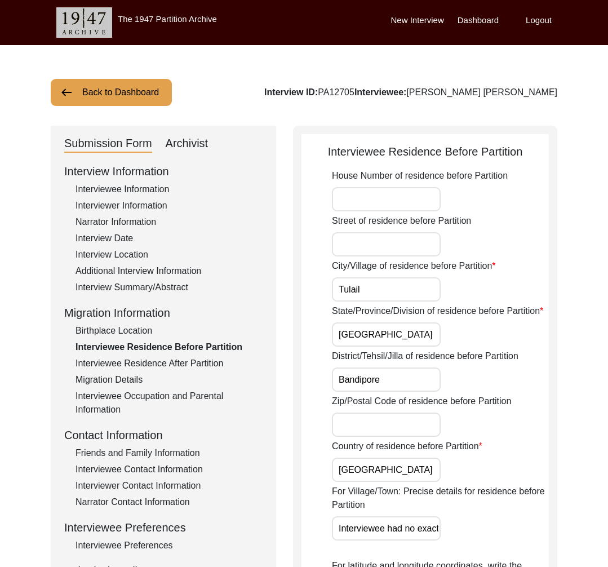
click at [121, 360] on div "Interviewee Residence After Partition" at bounding box center [168, 364] width 187 height 14
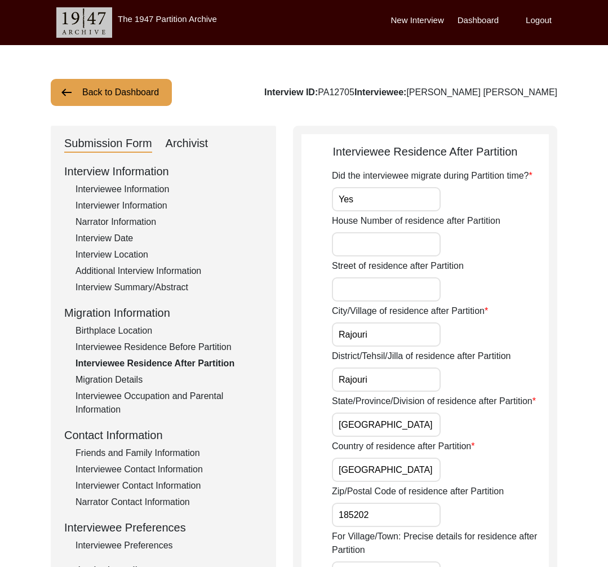
click at [118, 383] on div "Migration Details" at bounding box center [168, 380] width 187 height 14
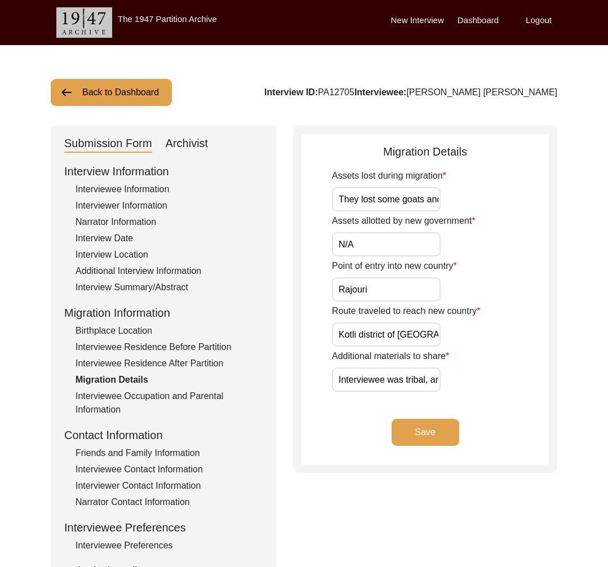
click at [114, 393] on div "Interviewee Occupation and Parental Information" at bounding box center [168, 402] width 187 height 27
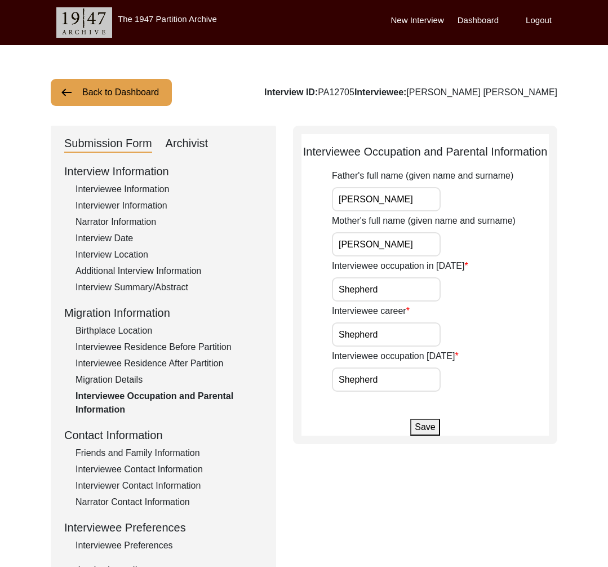
click at [123, 445] on div "Interview Information Interviewee Information Interviewer Information Narrator …" at bounding box center [163, 404] width 198 height 482
click at [127, 456] on div "Friends and Family Information" at bounding box center [168, 453] width 187 height 14
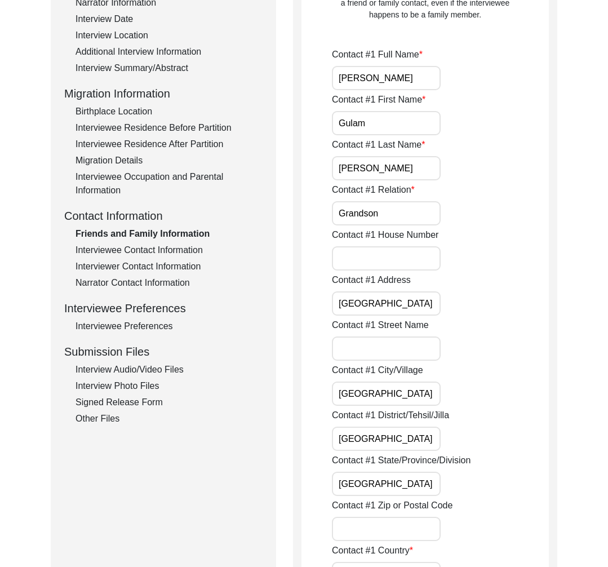
scroll to position [288, 0]
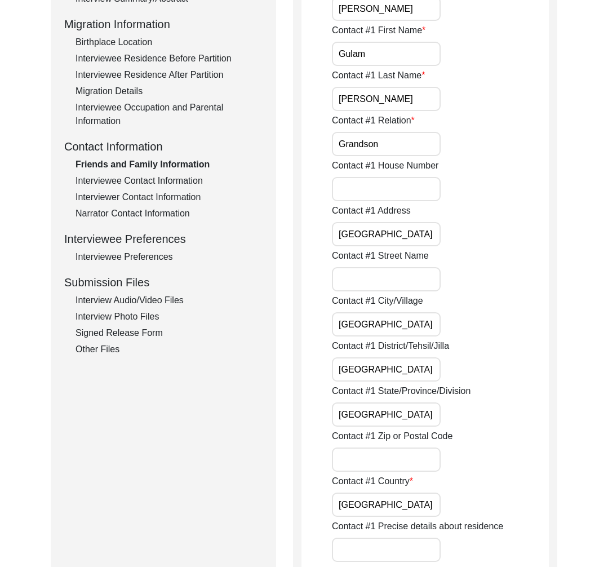
click at [136, 183] on div "Interviewee Contact Information" at bounding box center [168, 181] width 187 height 14
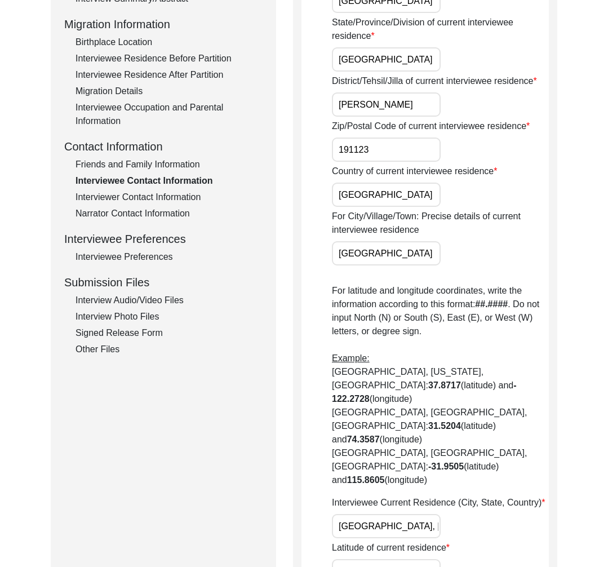
click at [134, 197] on div "Interviewer Contact Information" at bounding box center [168, 197] width 187 height 14
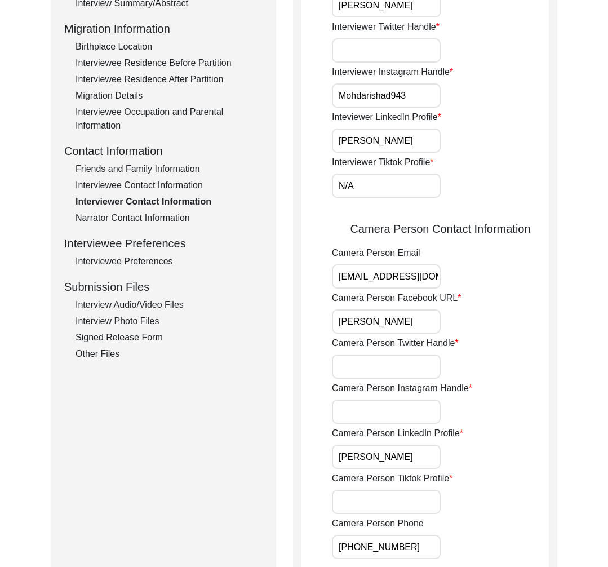
click at [130, 216] on div "Narrator Contact Information" at bounding box center [168, 218] width 187 height 14
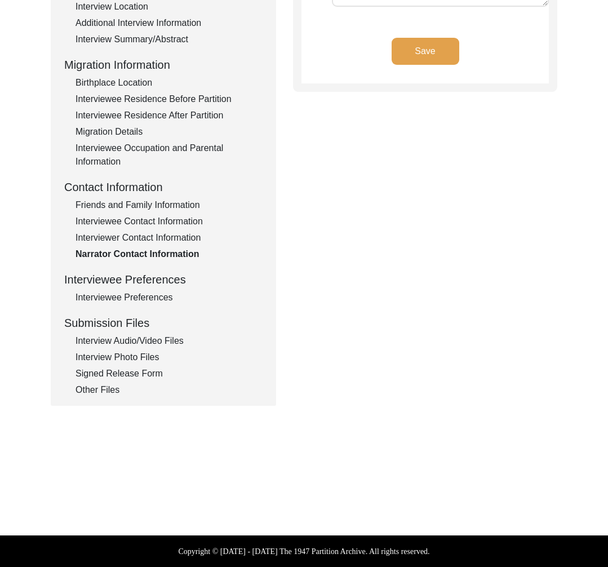
click at [131, 292] on div "Interviewee Preferences" at bounding box center [168, 298] width 187 height 14
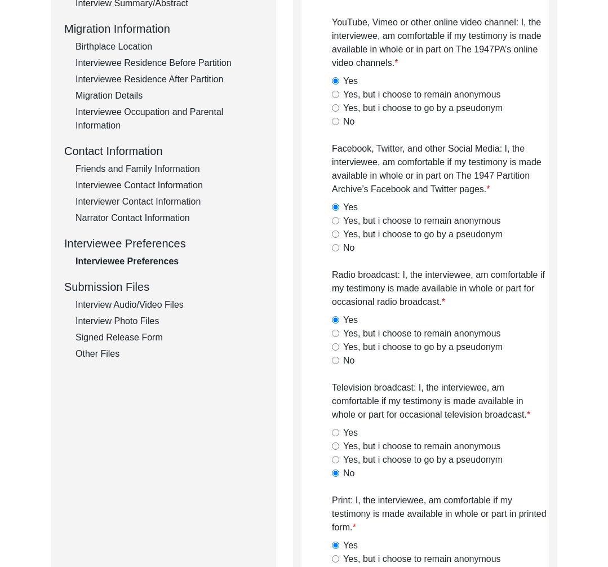
click at [130, 309] on div "Interview Audio/Video Files" at bounding box center [168, 305] width 187 height 14
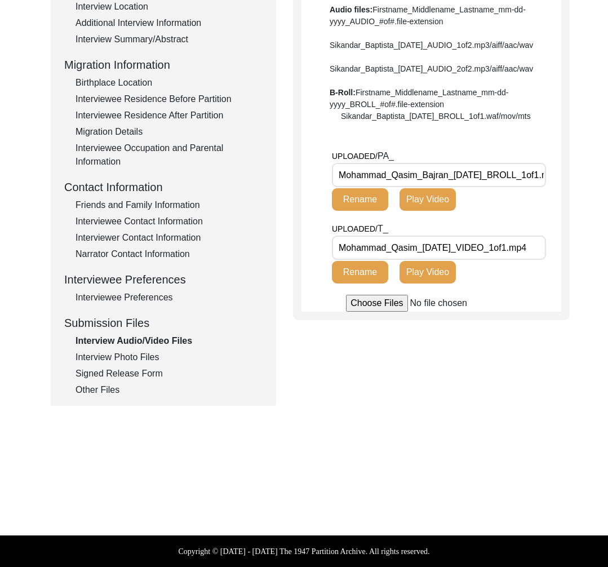
scroll to position [0, 0]
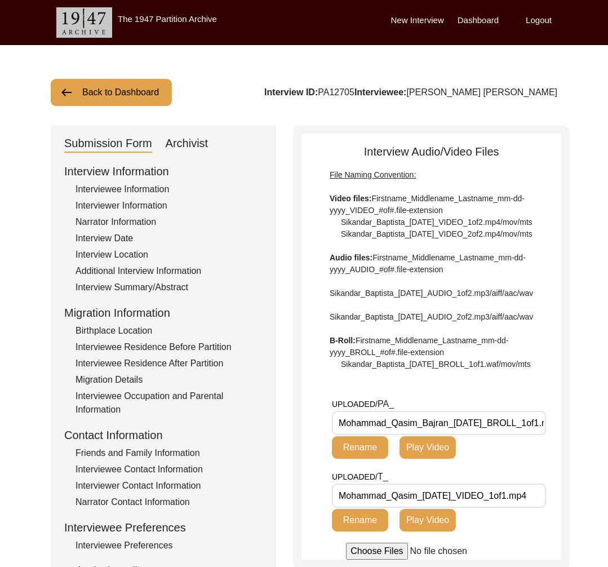
click at [148, 188] on div "Interviewee Information" at bounding box center [168, 190] width 187 height 14
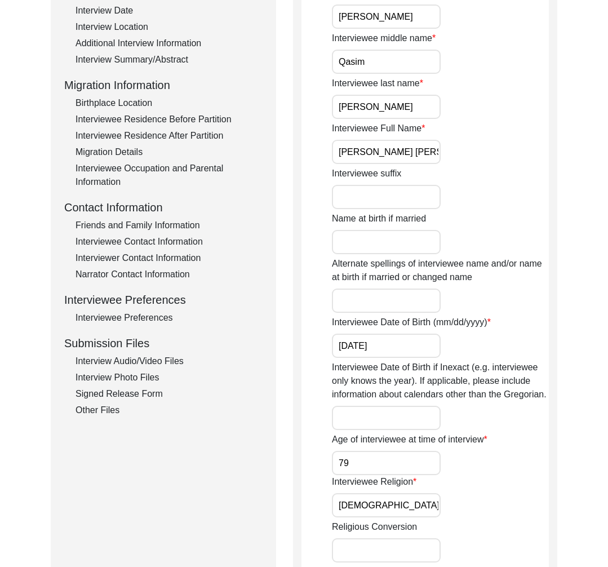
scroll to position [241, 0]
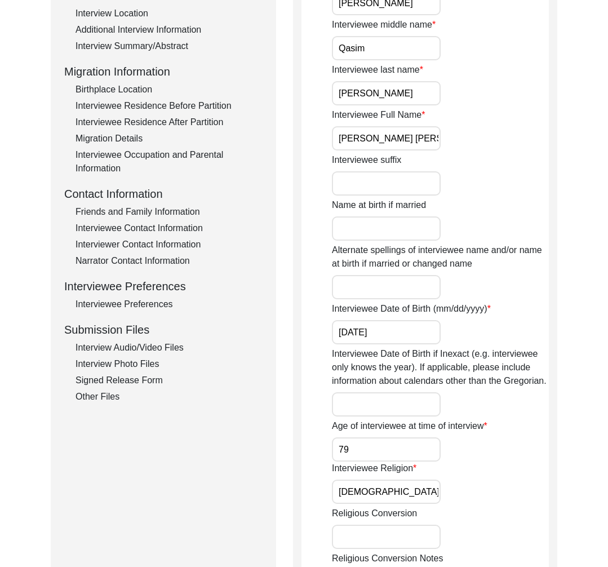
click at [128, 353] on div "Interview Audio/Video Files" at bounding box center [168, 348] width 187 height 14
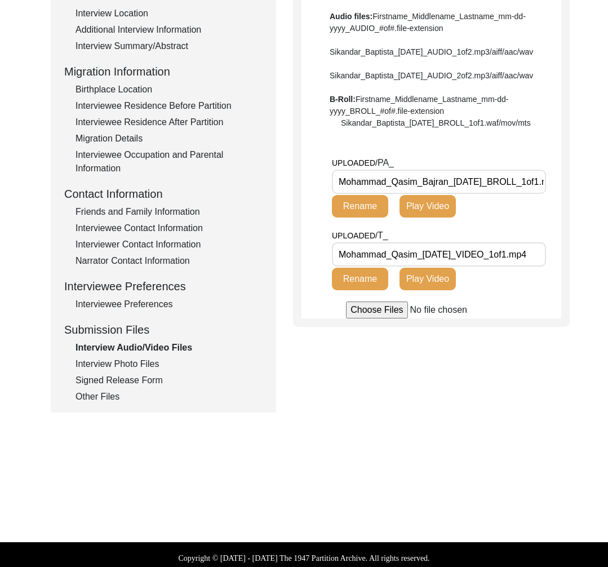
click at [149, 367] on div "Interview Photo Files" at bounding box center [168, 364] width 187 height 14
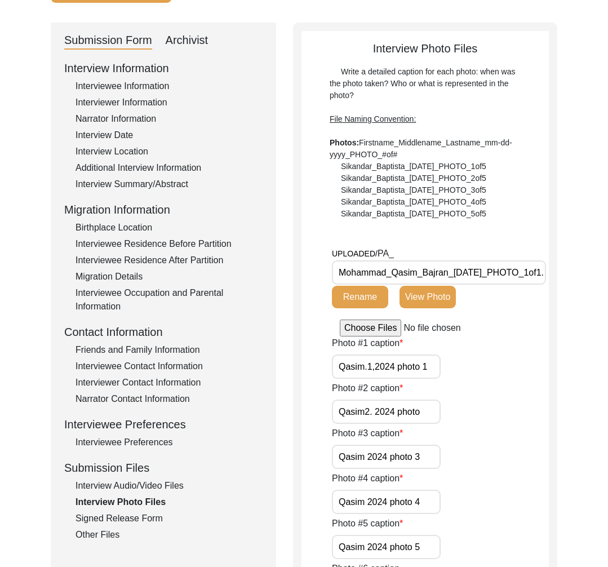
scroll to position [256, 0]
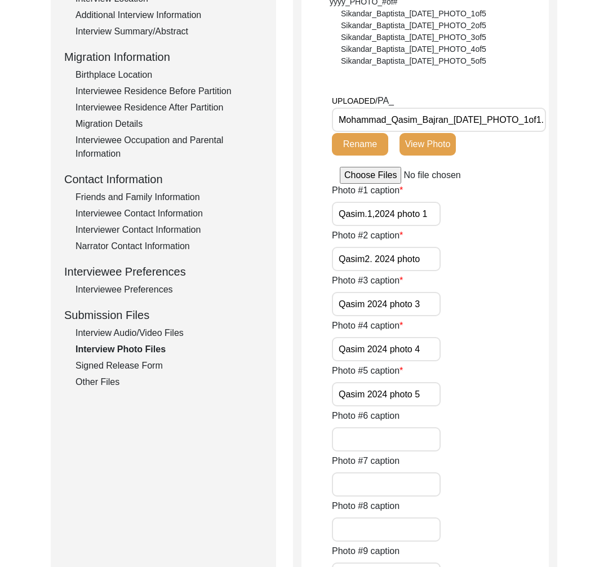
click at [139, 370] on div "Signed Release Form" at bounding box center [168, 366] width 187 height 14
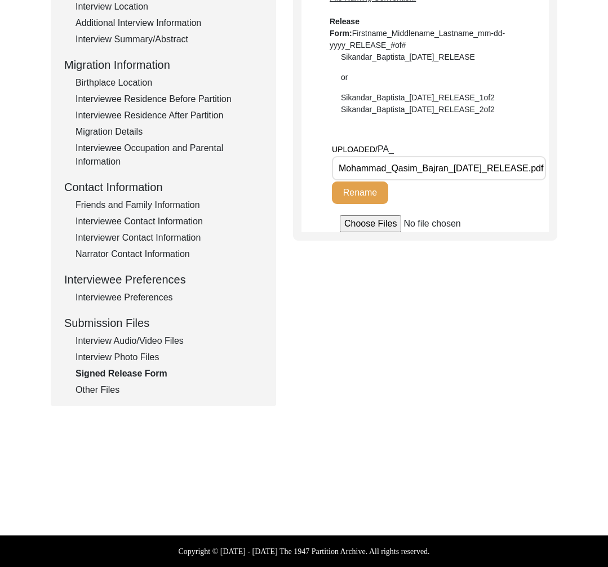
click at [102, 389] on div "Other Files" at bounding box center [168, 390] width 187 height 14
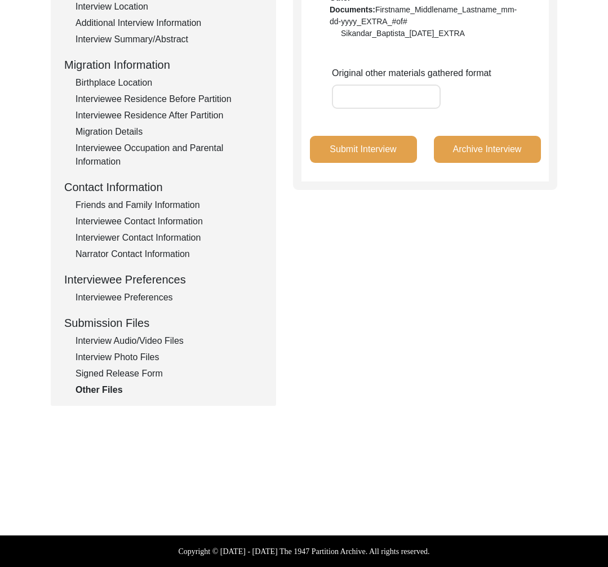
click at [110, 372] on div "Signed Release Form" at bounding box center [168, 374] width 187 height 14
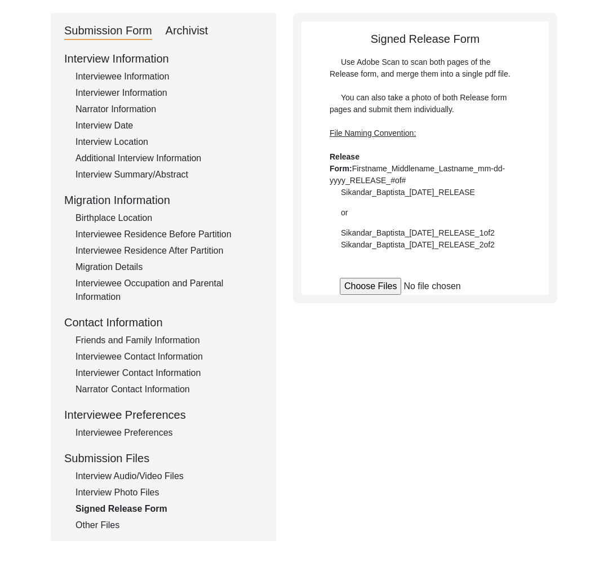
scroll to position [0, 0]
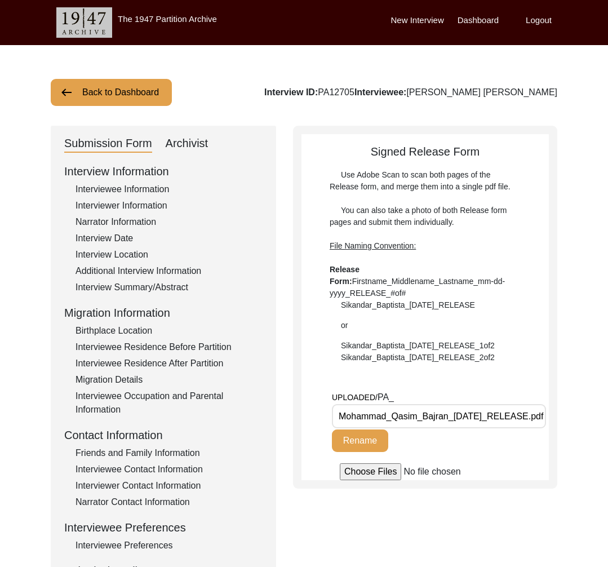
click at [190, 131] on div "Submission Form Archivist Interview Information Interviewee Information Intervi…" at bounding box center [163, 390] width 225 height 528
click at [195, 143] on div "Archivist" at bounding box center [187, 144] width 43 height 18
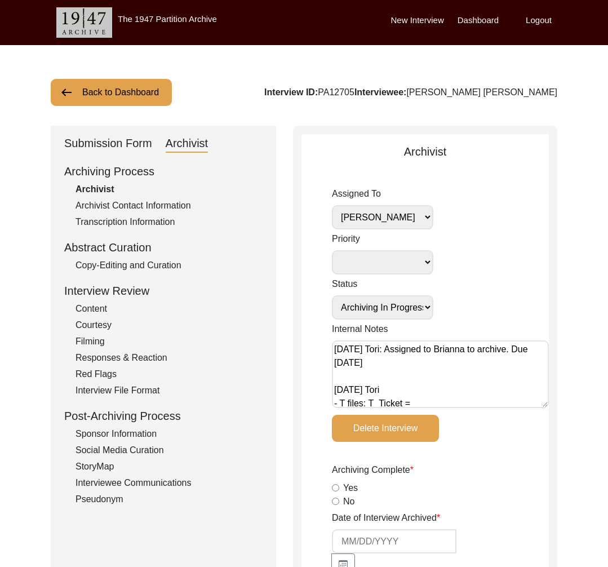
click at [166, 268] on div "Copy-Editing and Curation" at bounding box center [168, 266] width 187 height 14
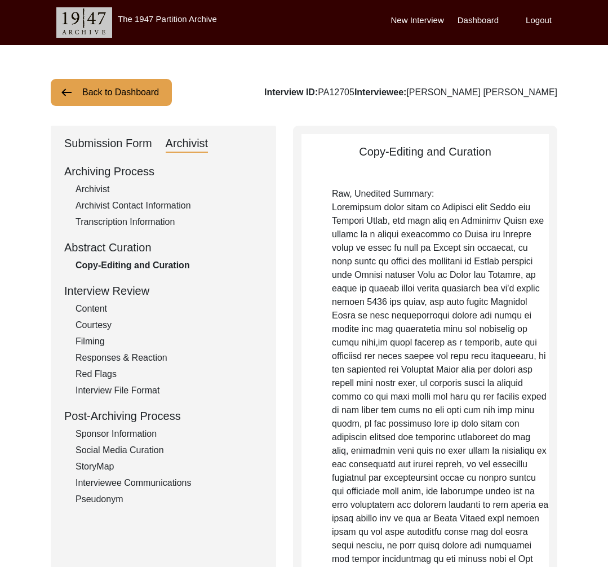
click at [106, 90] on button "Back to Dashboard" at bounding box center [111, 92] width 121 height 27
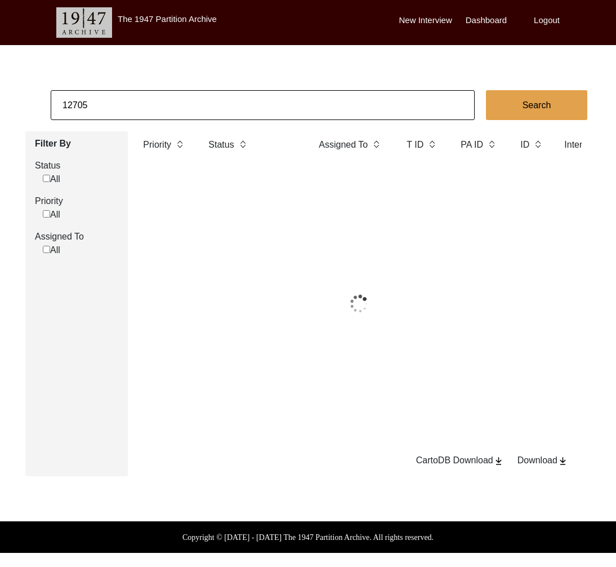
click at [109, 92] on input "12705" at bounding box center [263, 105] width 424 height 30
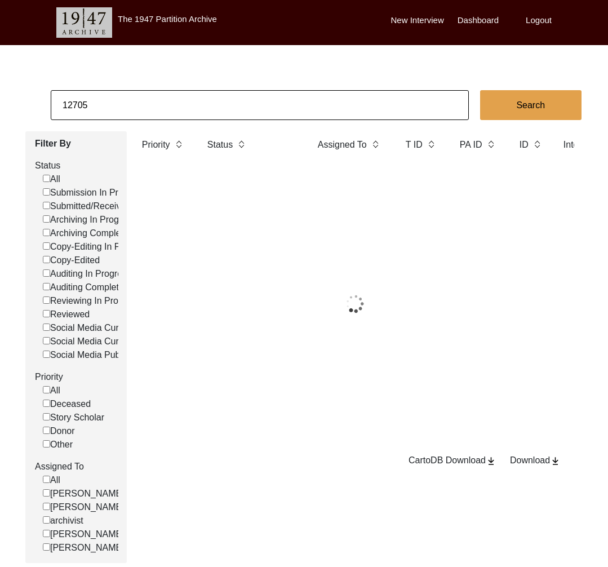
click at [109, 92] on input "12705" at bounding box center [260, 105] width 418 height 30
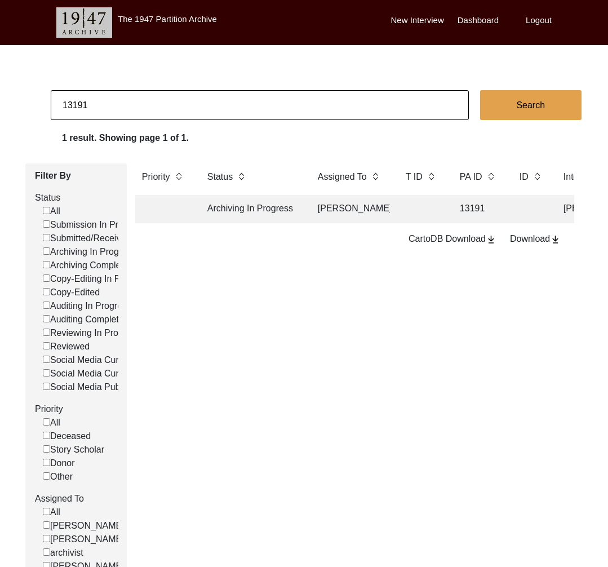
click at [92, 110] on input "13191" at bounding box center [260, 105] width 418 height 30
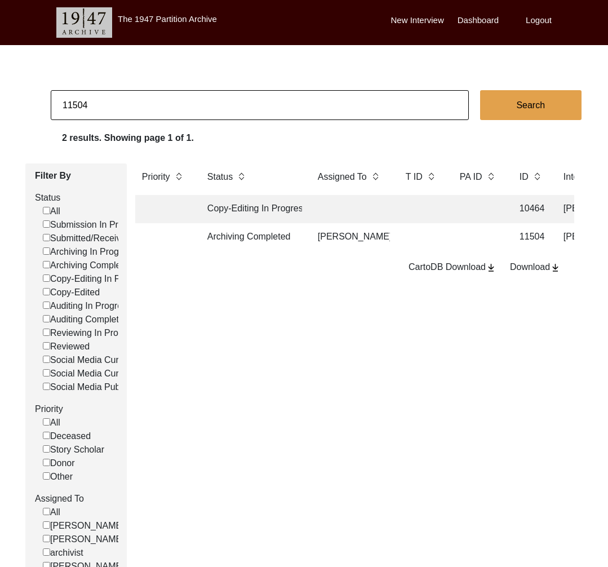
click at [248, 241] on td "Archiving Completed" at bounding box center [251, 237] width 101 height 28
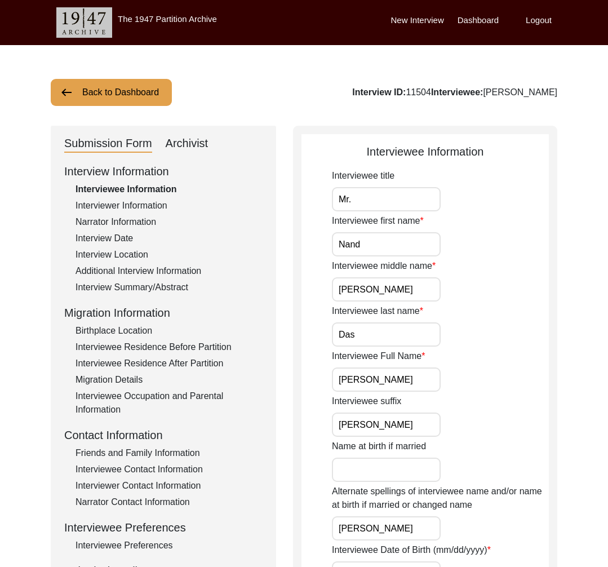
click at [203, 141] on div "Archivist" at bounding box center [187, 144] width 43 height 18
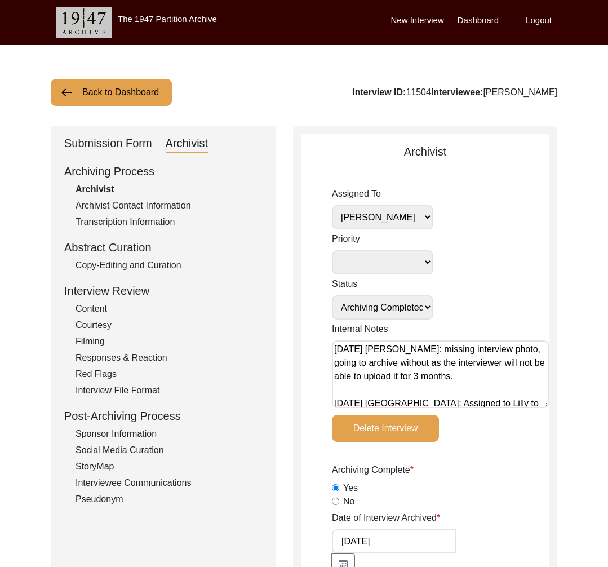
click at [139, 94] on button "Back to Dashboard" at bounding box center [111, 92] width 121 height 27
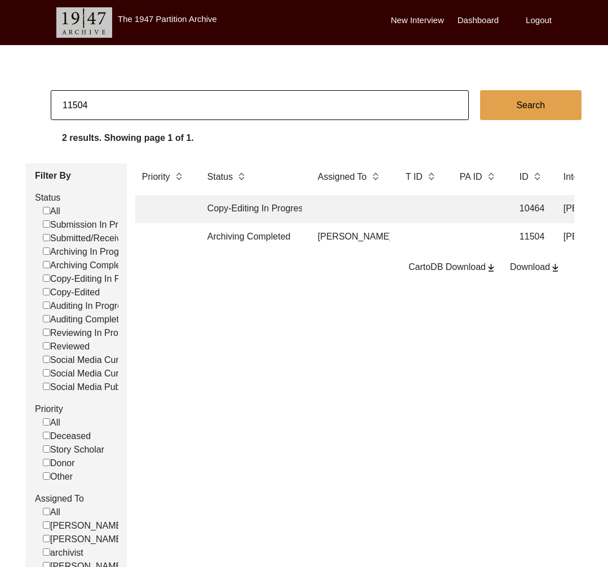
drag, startPoint x: 84, startPoint y: 104, endPoint x: 109, endPoint y: 104, distance: 24.8
click at [108, 104] on input "11504" at bounding box center [260, 105] width 418 height 30
click at [277, 237] on td "Archiving Completed" at bounding box center [251, 237] width 101 height 28
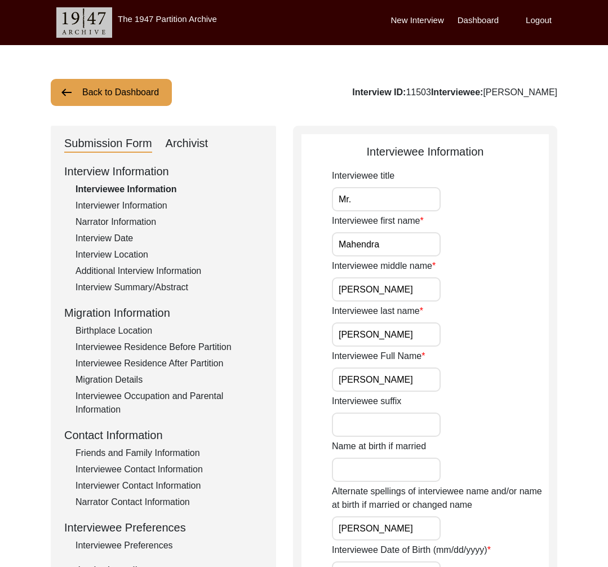
click at [194, 145] on div "Archivist" at bounding box center [187, 144] width 43 height 18
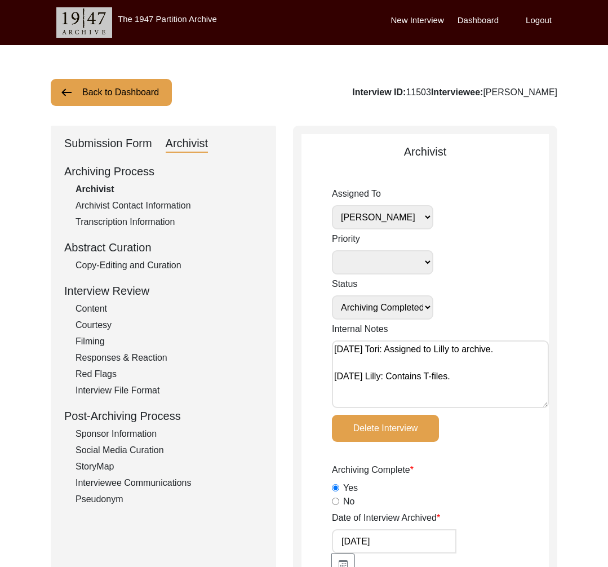
click at [113, 85] on button "Back to Dashboard" at bounding box center [111, 92] width 121 height 27
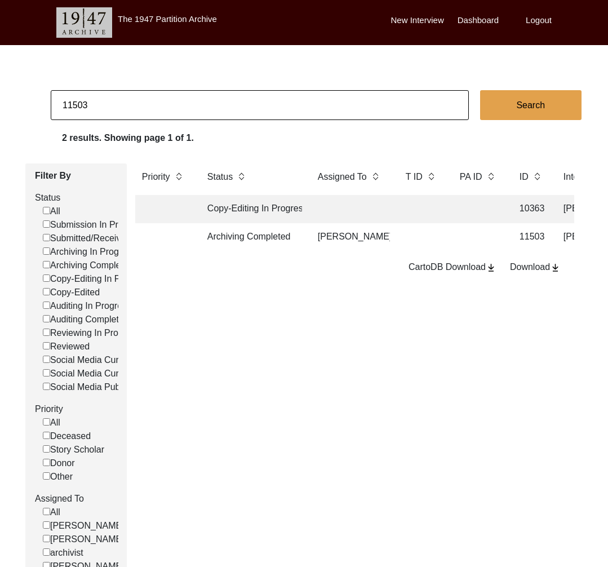
click at [122, 105] on input "11503" at bounding box center [260, 105] width 418 height 30
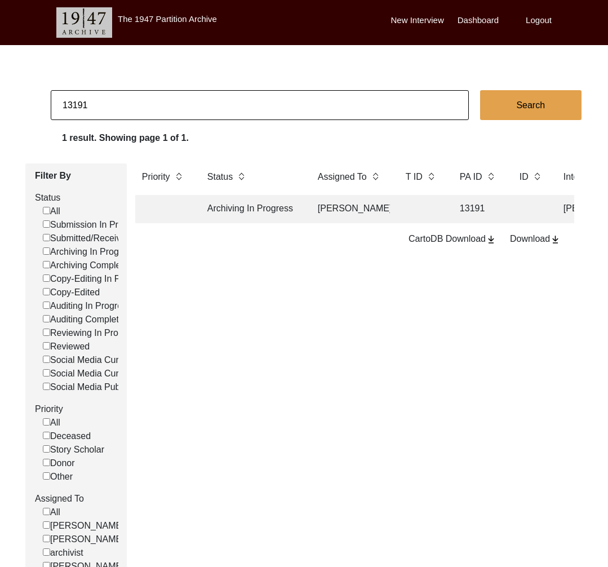
click at [292, 208] on td "Archiving In Progress" at bounding box center [251, 209] width 101 height 28
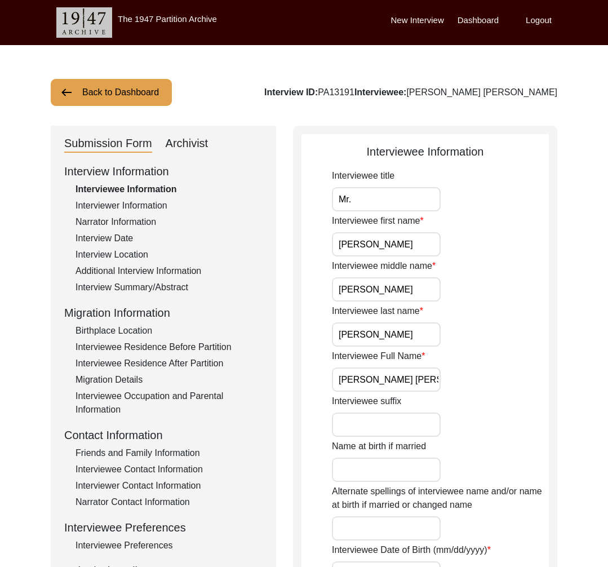
click at [128, 103] on button "Back to Dashboard" at bounding box center [111, 92] width 121 height 27
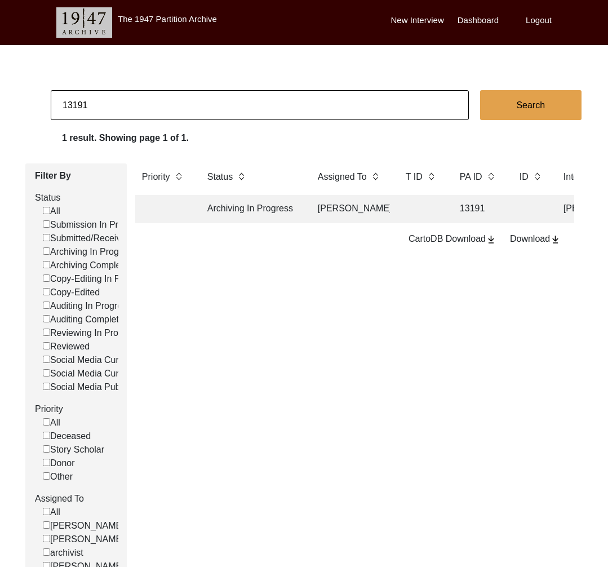
click at [128, 103] on input "13191" at bounding box center [260, 105] width 418 height 30
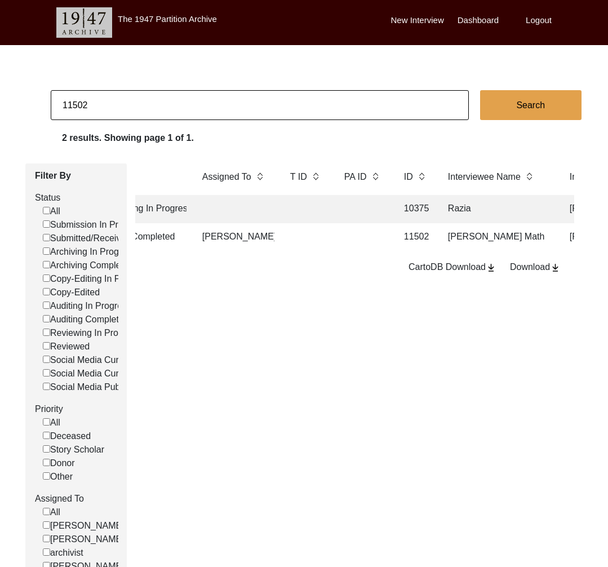
scroll to position [0, 11]
click at [131, 111] on input "11502" at bounding box center [260, 105] width 418 height 30
click at [122, 111] on input "11502" at bounding box center [260, 105] width 418 height 30
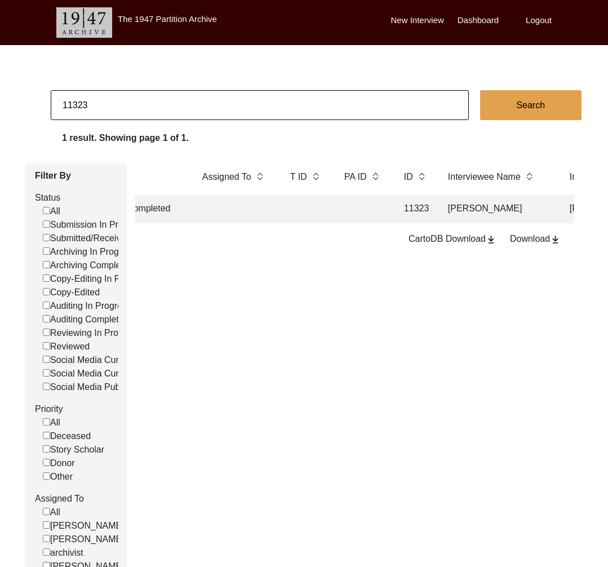
click at [286, 212] on td at bounding box center [305, 209] width 45 height 28
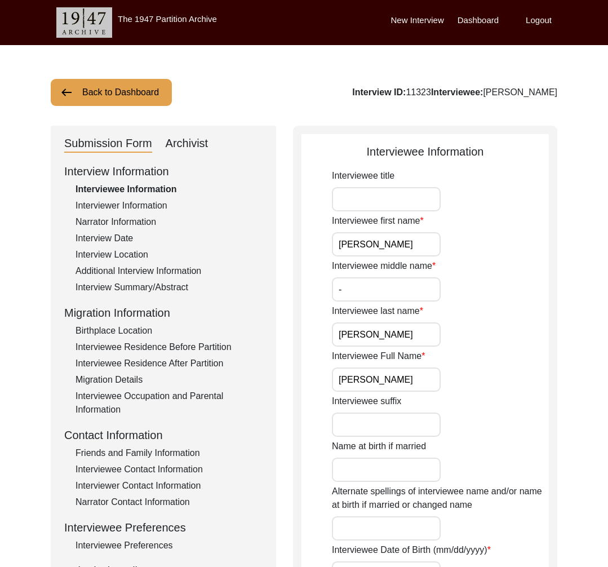
click at [130, 104] on button "Back to Dashboard" at bounding box center [111, 92] width 121 height 27
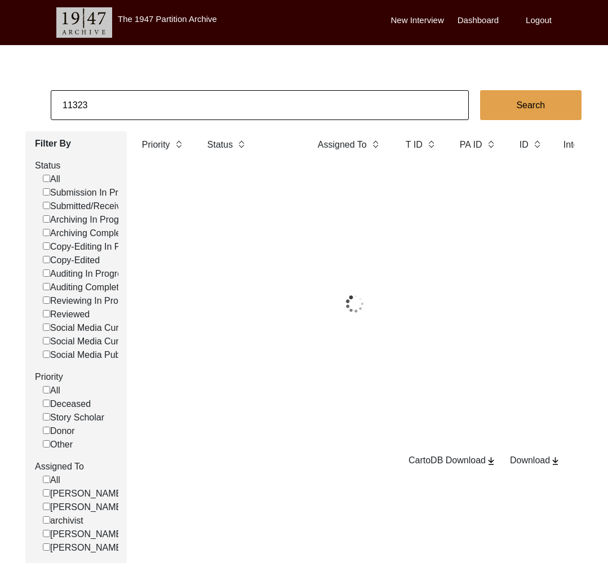
click at [134, 102] on input "11323" at bounding box center [260, 105] width 418 height 30
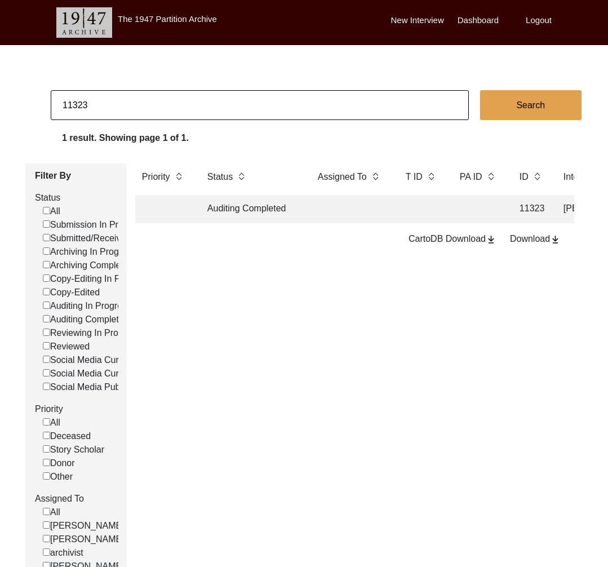
paste input "3233"
click at [201, 117] on input "13233" at bounding box center [260, 105] width 418 height 30
click at [200, 116] on input "13233" at bounding box center [260, 105] width 418 height 30
click at [163, 113] on input "13233" at bounding box center [260, 105] width 418 height 30
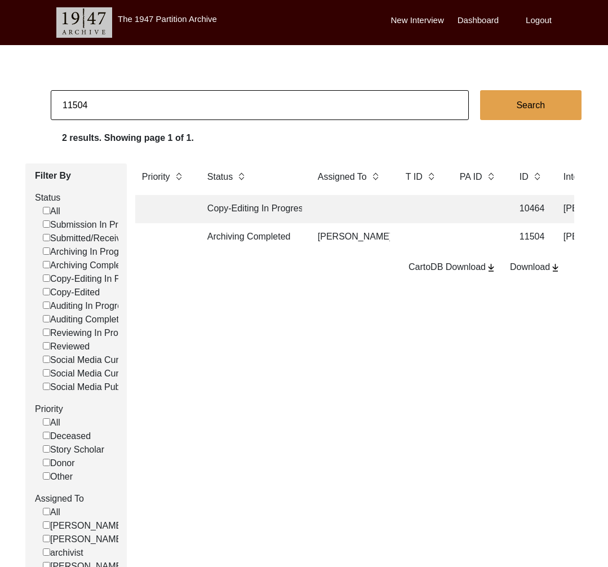
click at [294, 246] on td "Archiving Completed" at bounding box center [251, 237] width 101 height 28
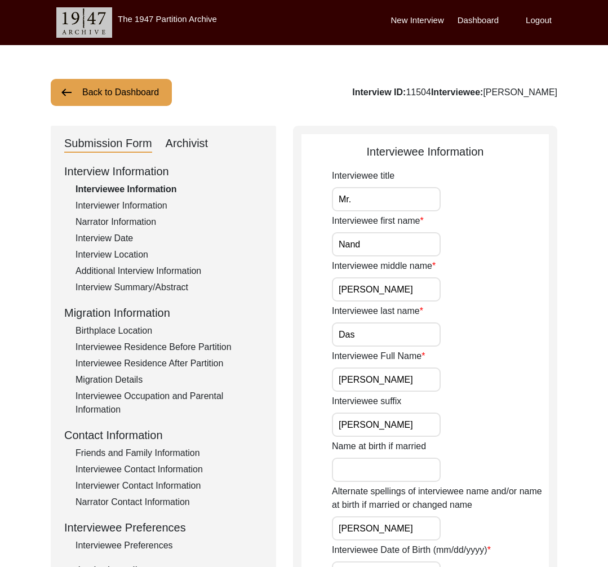
click at [206, 140] on div "Archivist" at bounding box center [187, 144] width 43 height 18
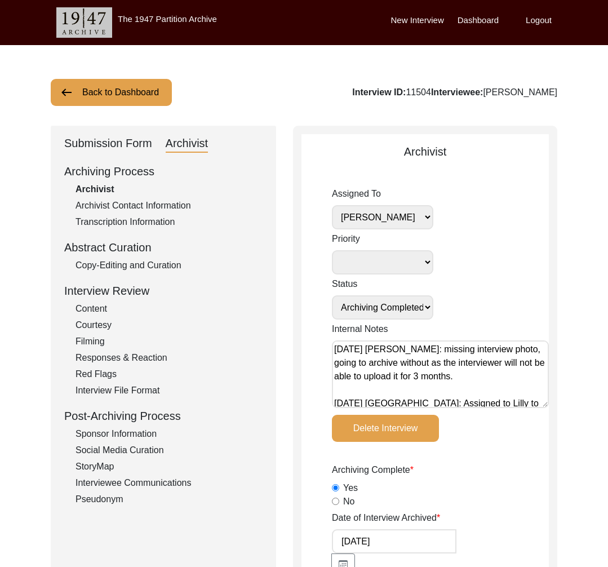
click at [136, 100] on button "Back to Dashboard" at bounding box center [111, 92] width 121 height 27
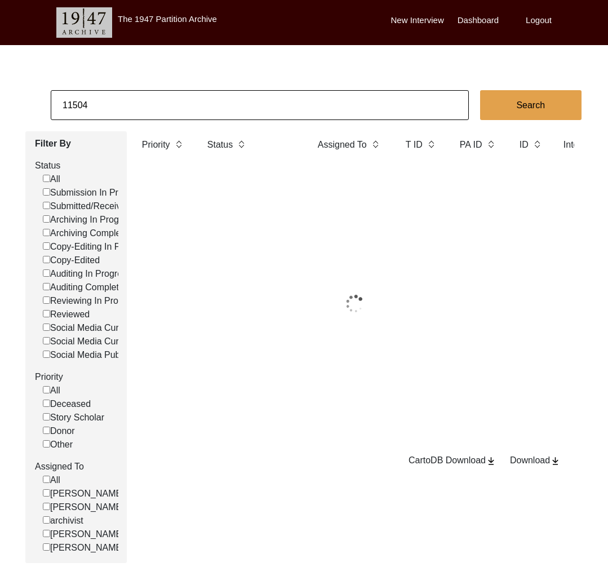
click at [149, 102] on input "11504" at bounding box center [260, 105] width 418 height 30
paste input "3180"
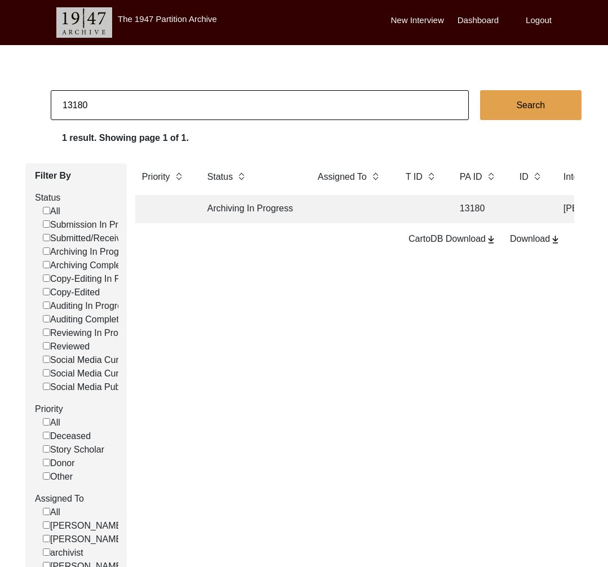
click at [247, 210] on td "Archiving In Progress" at bounding box center [251, 209] width 101 height 28
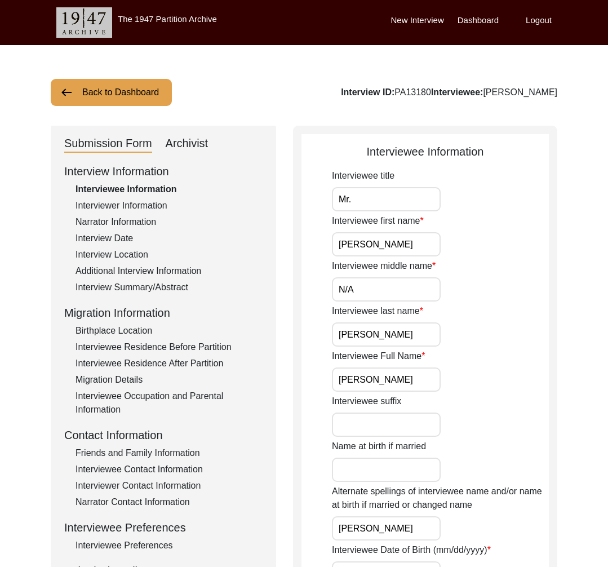
click at [197, 135] on div "Archivist" at bounding box center [187, 144] width 43 height 18
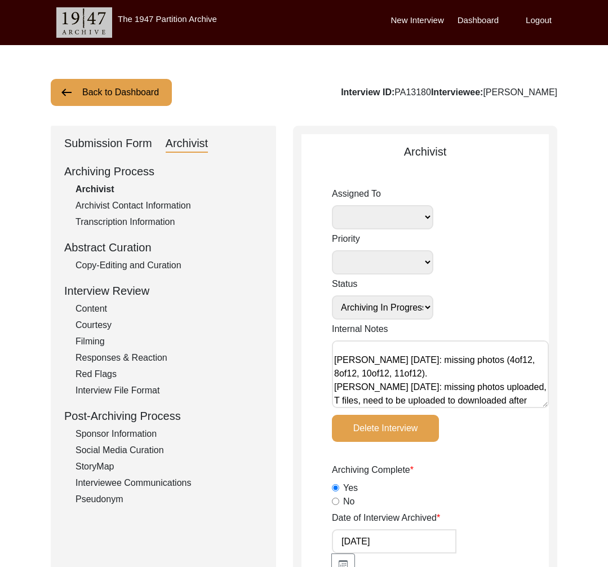
scroll to position [140, 0]
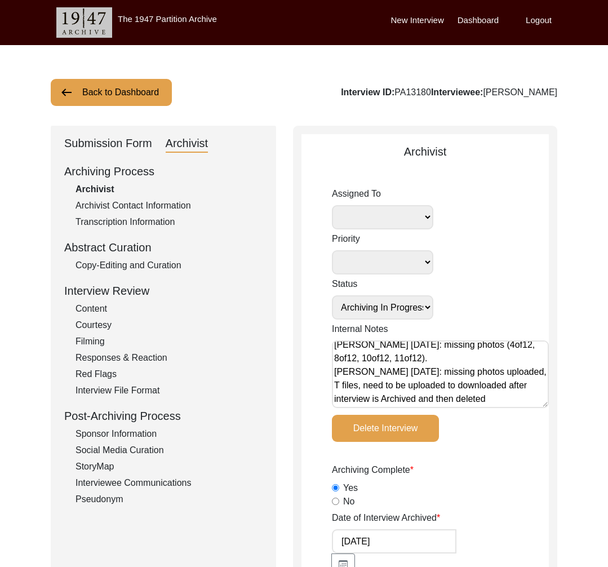
click at [118, 147] on div "Submission Form" at bounding box center [108, 144] width 88 height 18
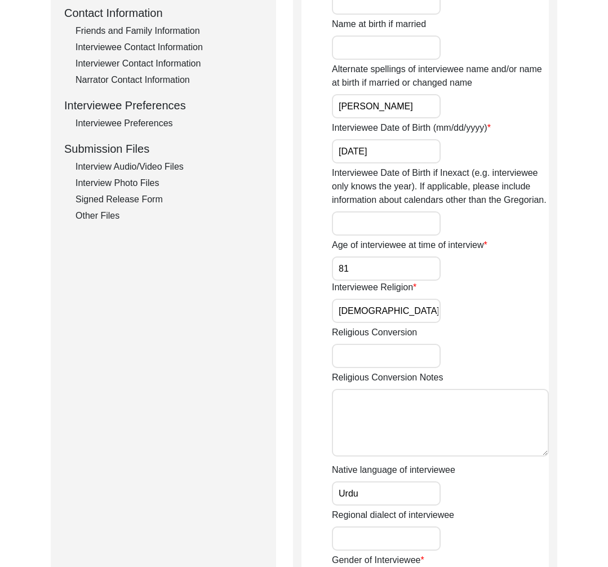
click at [131, 172] on div "Interview Audio/Video Files" at bounding box center [168, 167] width 187 height 14
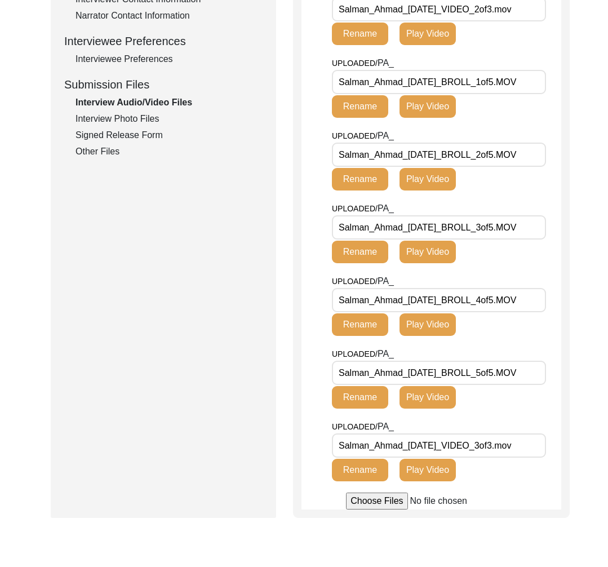
scroll to position [455, 0]
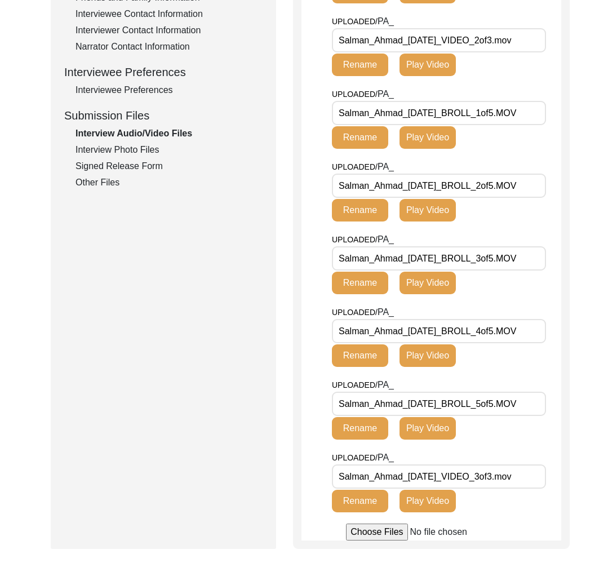
click at [135, 156] on div "Interview Photo Files" at bounding box center [168, 150] width 187 height 14
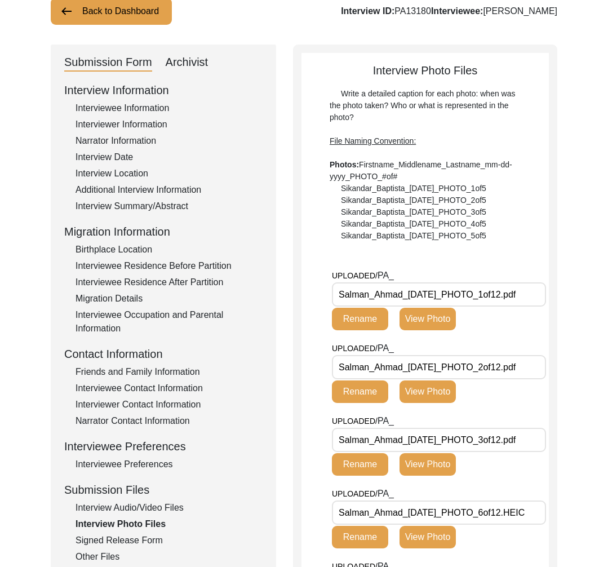
scroll to position [0, 0]
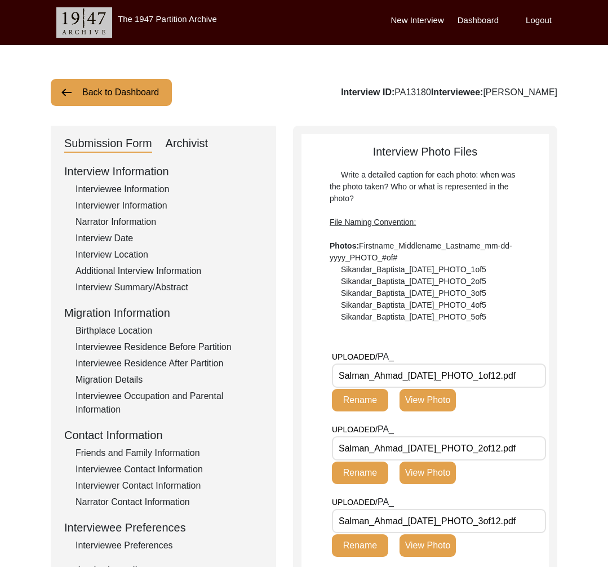
drag, startPoint x: 403, startPoint y: 375, endPoint x: 321, endPoint y: 371, distance: 82.4
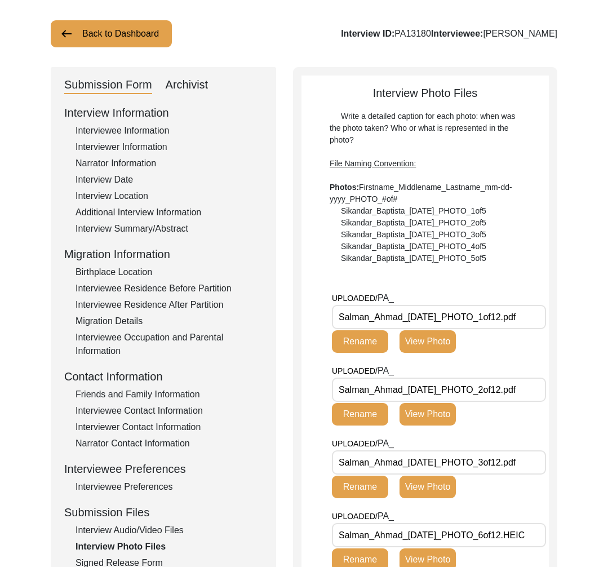
scroll to position [101, 0]
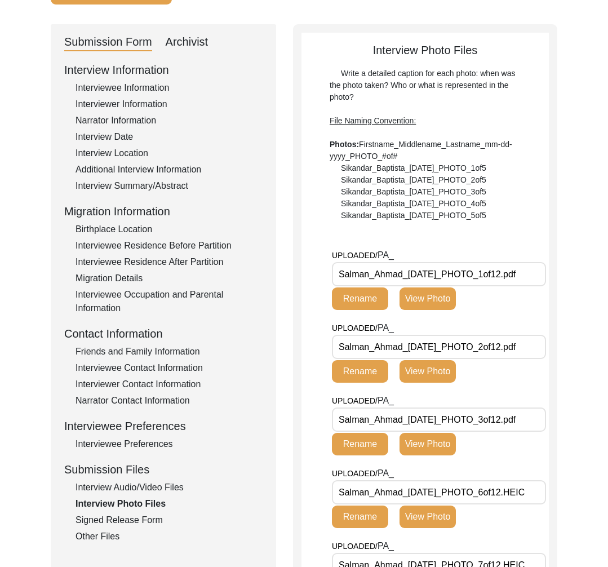
click at [152, 485] on div "Interview Audio/Video Files" at bounding box center [168, 488] width 187 height 14
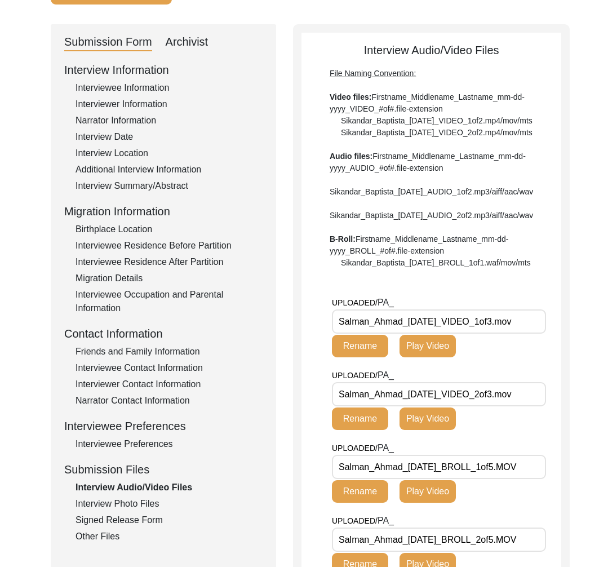
click at [144, 503] on div "Interview Photo Files" at bounding box center [168, 504] width 187 height 14
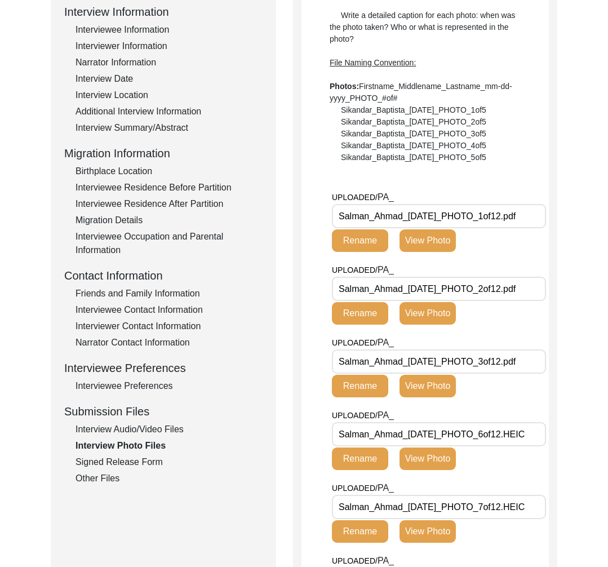
scroll to position [123, 0]
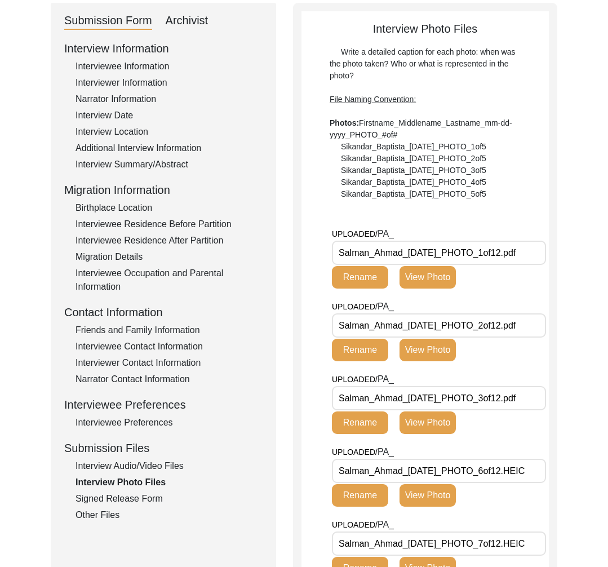
drag, startPoint x: 125, startPoint y: 529, endPoint x: 106, endPoint y: 513, distance: 24.8
click at [106, 513] on div "Other Files" at bounding box center [168, 515] width 187 height 14
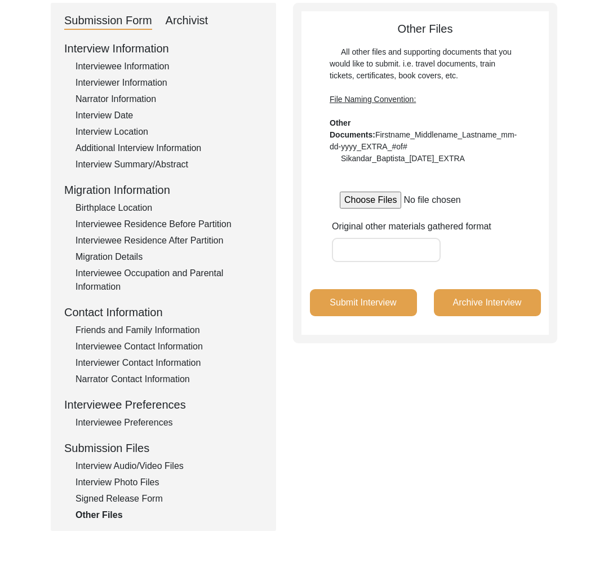
scroll to position [123, 0]
click at [482, 305] on button "Archive Interview" at bounding box center [487, 301] width 107 height 27
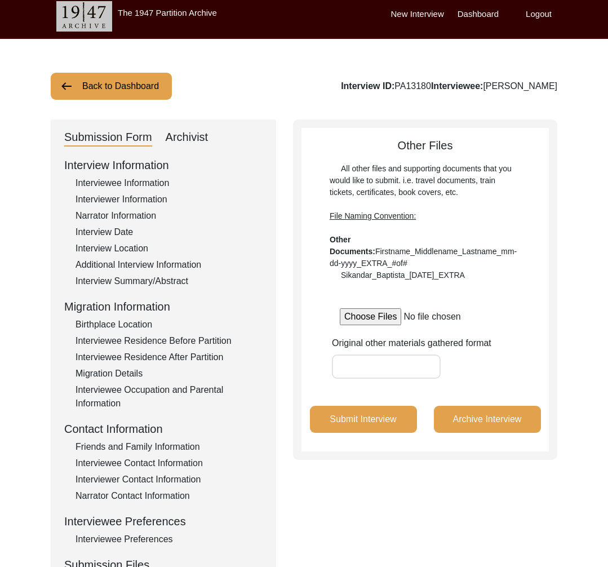
scroll to position [0, 0]
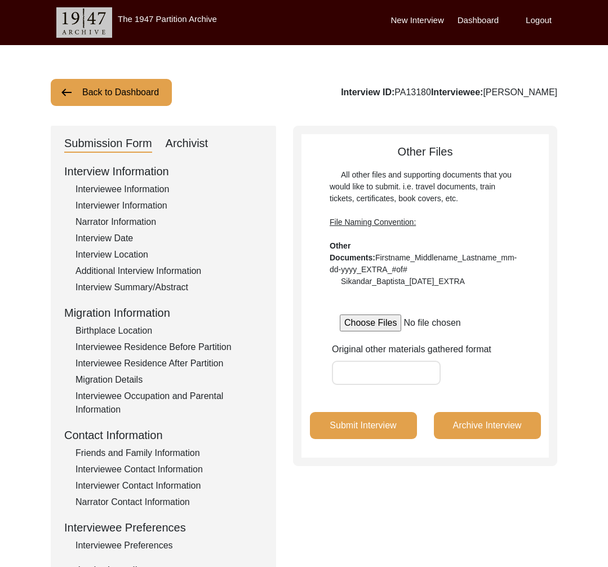
click at [428, 92] on div "Interview ID: PA13180 Interviewee: Salman Ahmad" at bounding box center [449, 93] width 216 height 14
copy div "PA13180"
click at [121, 97] on button "Back to Dashboard" at bounding box center [111, 92] width 121 height 27
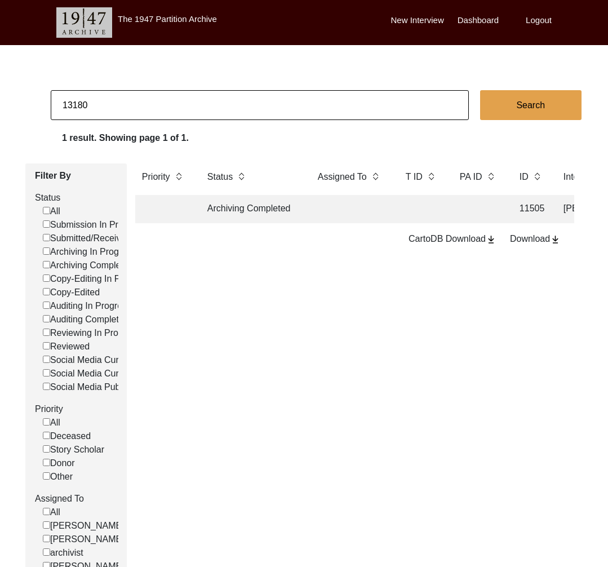
click at [256, 205] on td "Archiving Completed" at bounding box center [251, 209] width 101 height 28
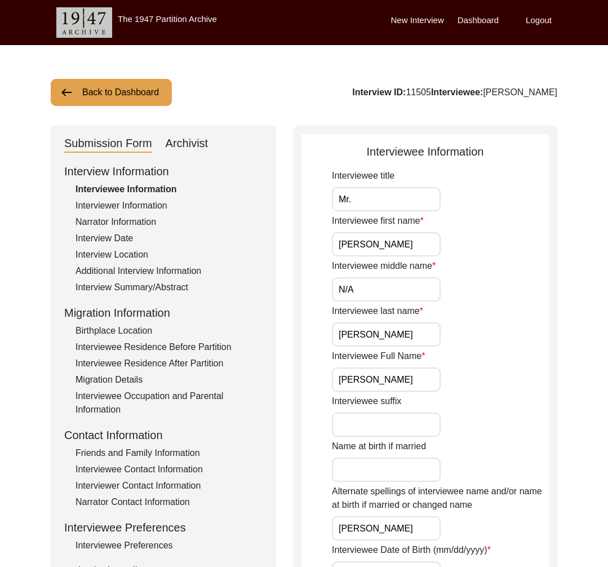
click at [432, 88] on div "Interview ID: 11505 Interviewee: Salman Ahmad" at bounding box center [454, 93] width 205 height 14
copy div "11505"
click at [139, 85] on button "Back to Dashboard" at bounding box center [111, 92] width 121 height 27
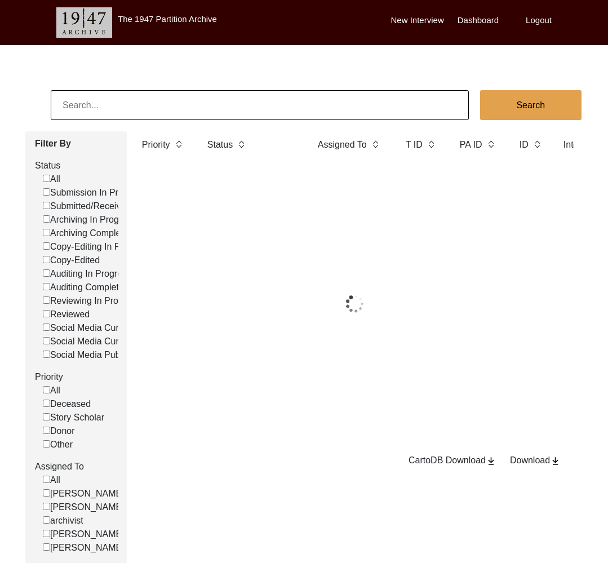
click at [158, 100] on input at bounding box center [260, 105] width 418 height 30
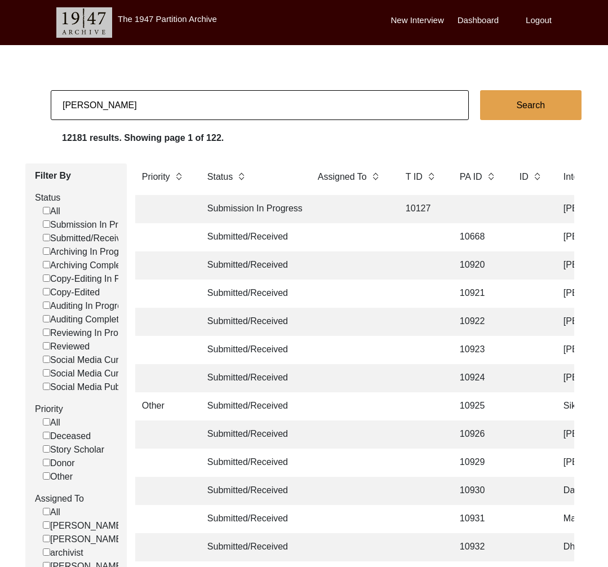
type input "pragati"
checkbox input "false"
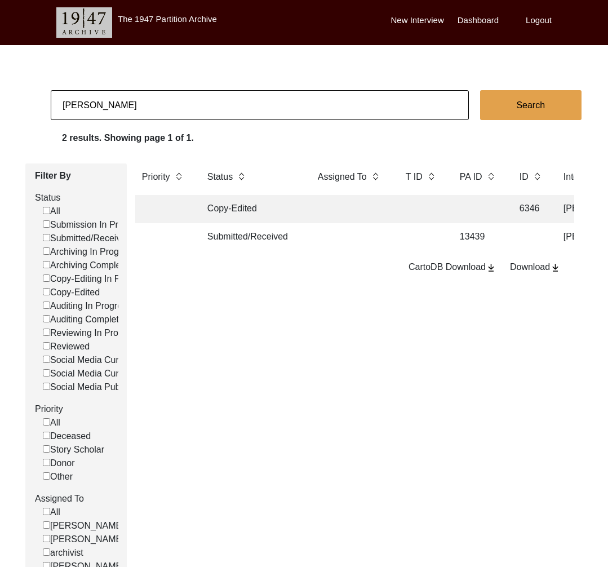
click at [283, 242] on td "Submitted/Received" at bounding box center [251, 237] width 101 height 28
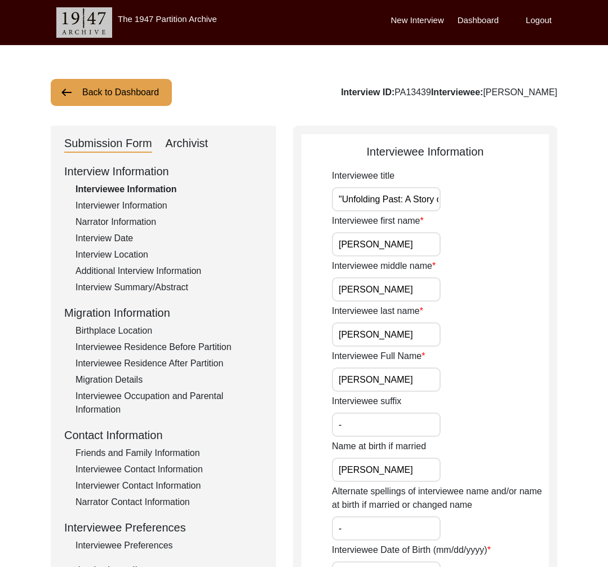
click at [398, 94] on div "Interview ID: PA13439 Interviewee: Ravi Kumar Gupta" at bounding box center [449, 93] width 216 height 14
copy div "PA13439"
click at [188, 137] on div "Archivist" at bounding box center [187, 144] width 43 height 18
select select "Submitted/Received"
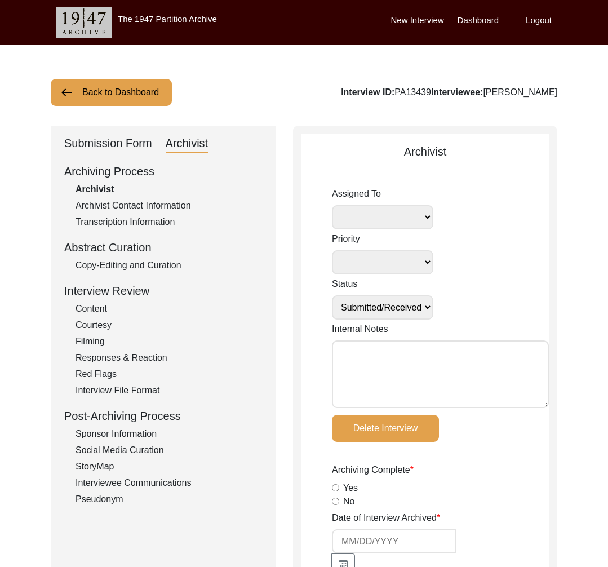
click at [433, 365] on textarea "Internal Notes" at bounding box center [440, 374] width 217 height 68
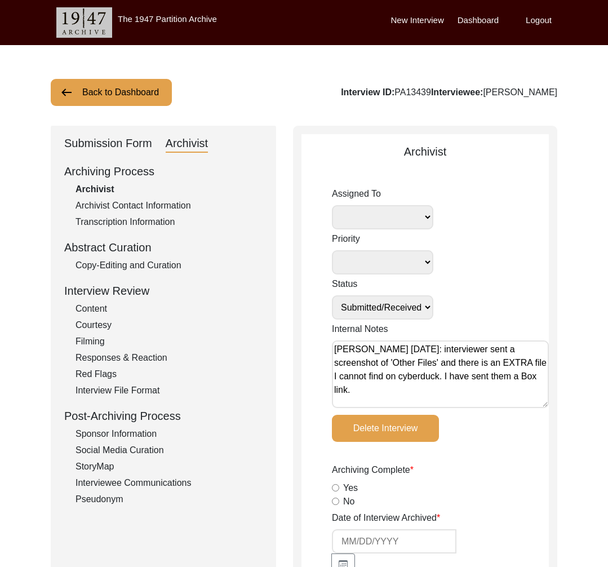
type textarea "Tori Borges August 12, 2025: interviewer sent a screenshot of 'Other Files' and…"
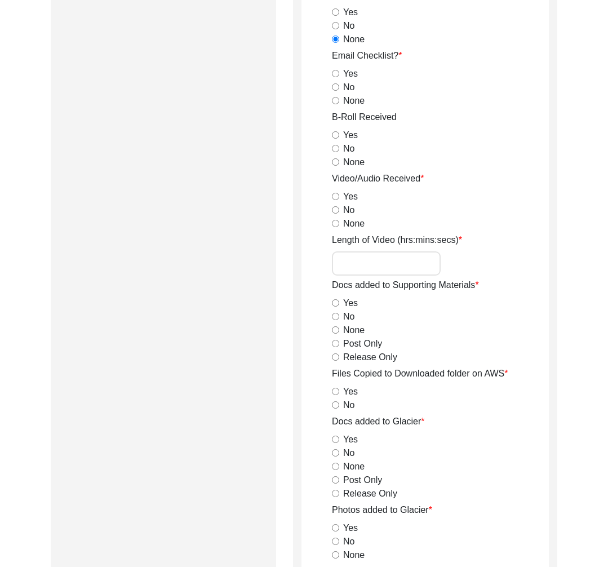
scroll to position [1909, 0]
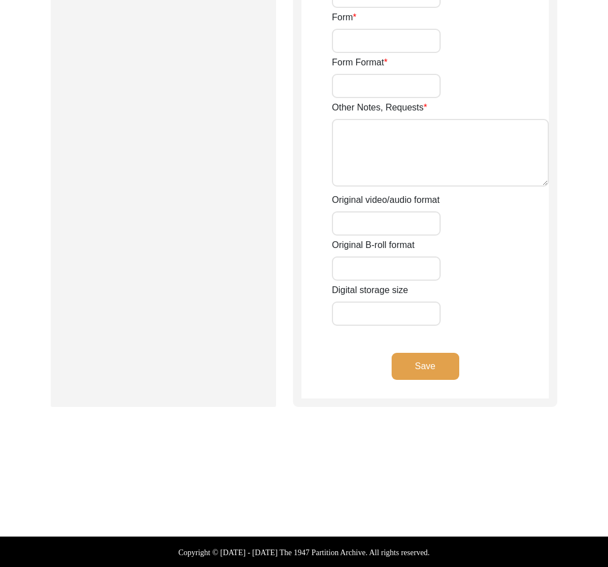
click at [426, 369] on button "Save" at bounding box center [426, 366] width 68 height 27
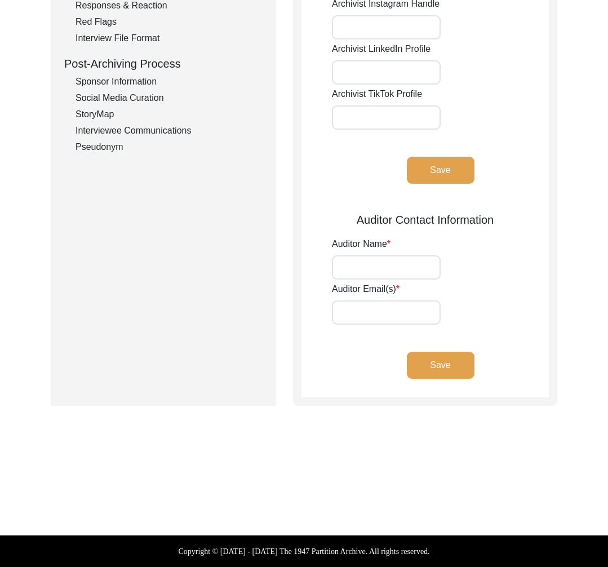
scroll to position [0, 0]
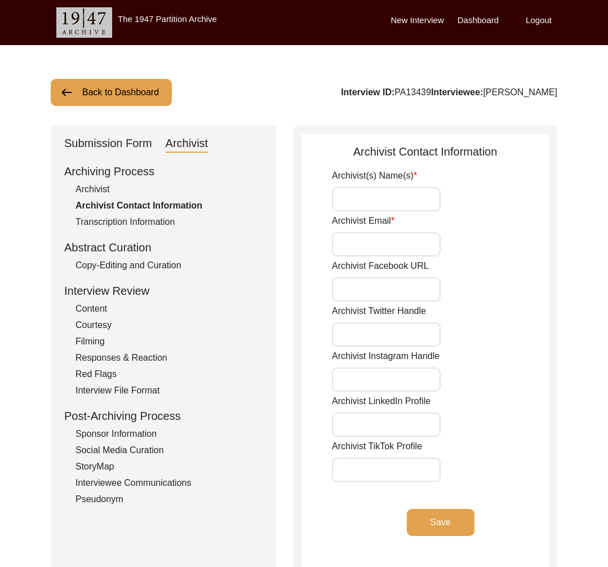
click at [146, 90] on button "Back to Dashboard" at bounding box center [111, 92] width 121 height 27
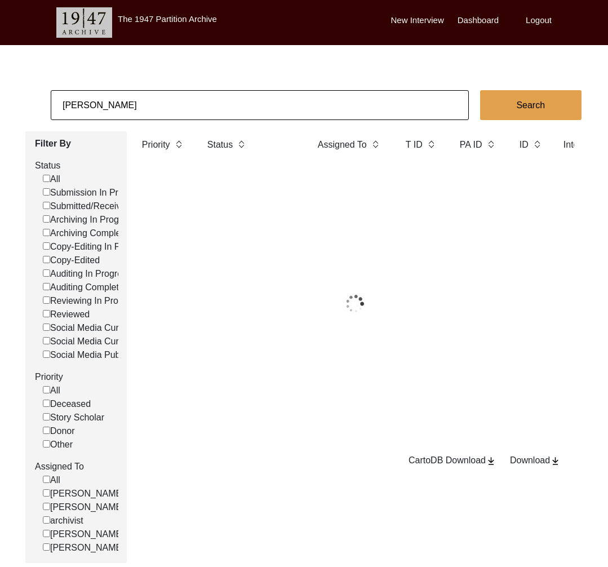
click at [183, 108] on input "pragati" at bounding box center [260, 105] width 418 height 30
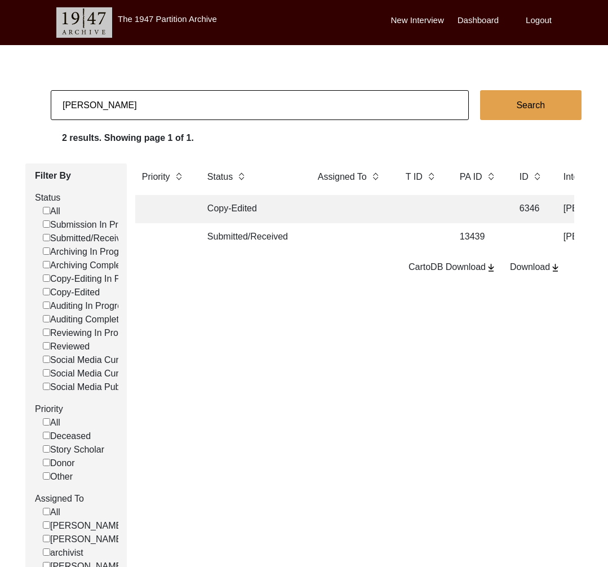
click at [235, 108] on input "pragati" at bounding box center [260, 105] width 418 height 30
paste input "Himanshi Miglan"
type input "Himanshi Miglani"
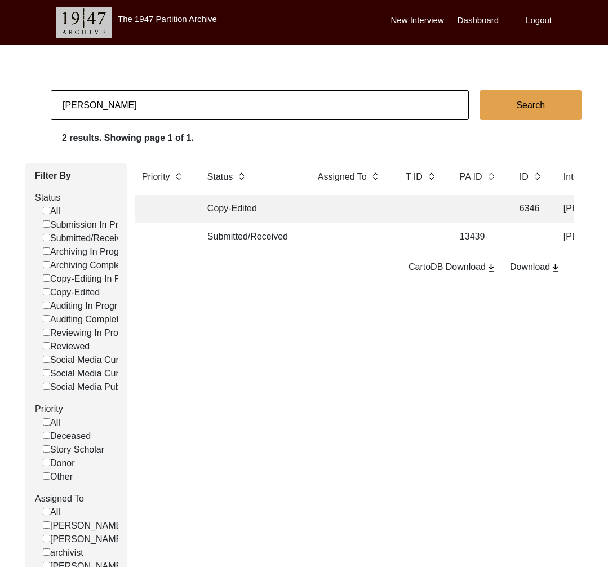
checkbox input "false"
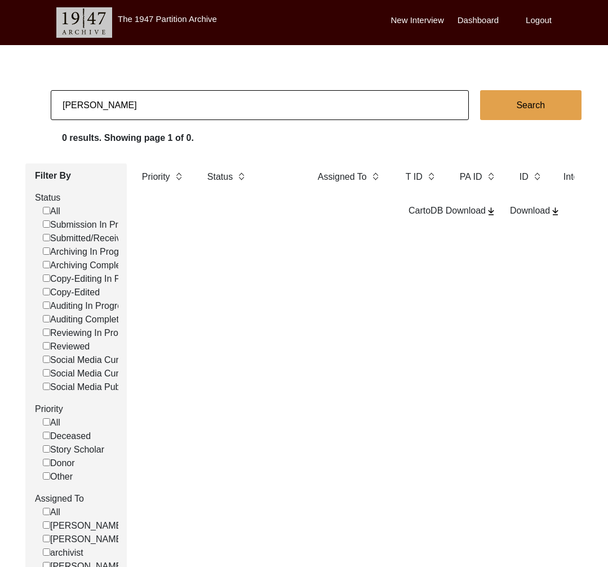
drag, startPoint x: 65, startPoint y: 109, endPoint x: 172, endPoint y: 105, distance: 107.7
click at [51, 110] on input "Himanshi Miglani" at bounding box center [260, 105] width 418 height 30
click at [172, 105] on input "Himanshi Miglani" at bounding box center [260, 105] width 418 height 30
click at [203, 109] on input "Himanshi Miglani" at bounding box center [260, 105] width 418 height 30
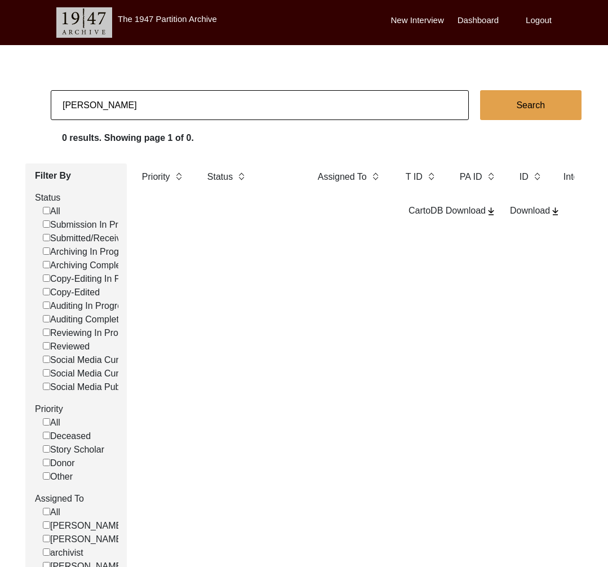
click at [203, 109] on input "Himanshi Miglani" at bounding box center [260, 105] width 418 height 30
paste input "Ishani Ray"
type input "Ishani Ray"
checkbox input "false"
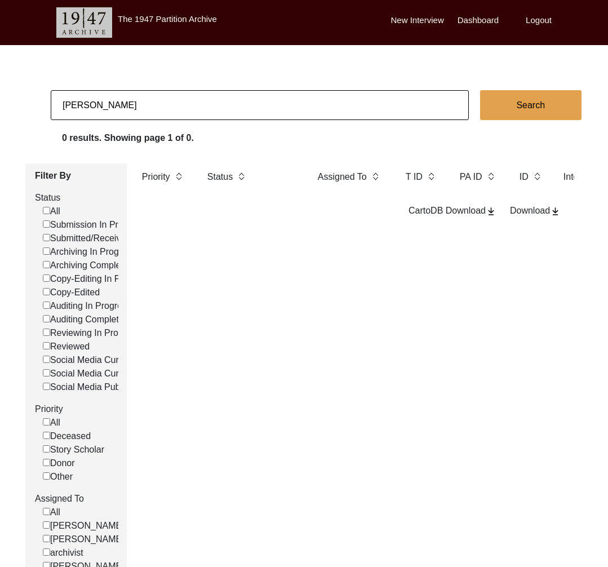
checkbox input "false"
click at [221, 99] on input "Ishani Ray" at bounding box center [260, 105] width 418 height 30
click at [221, 98] on input "Ishani Ray" at bounding box center [260, 105] width 418 height 30
click at [220, 98] on input "Ishani Ray" at bounding box center [260, 105] width 418 height 30
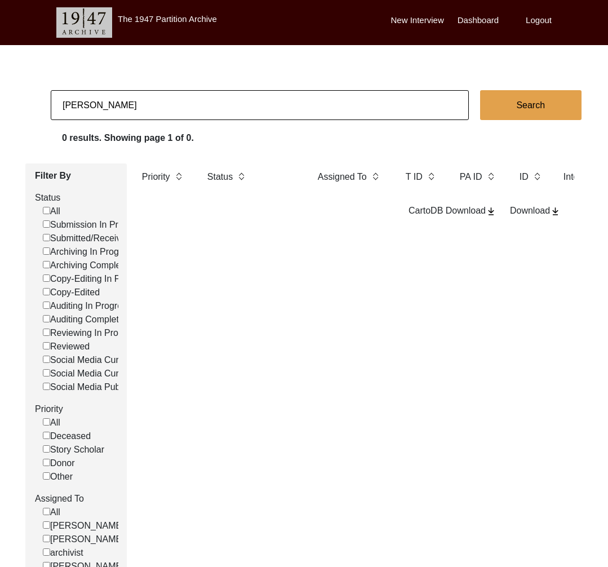
click at [220, 97] on input "Ishani Ray" at bounding box center [260, 105] width 418 height 30
type input "Chirantan Banik"
checkbox input "false"
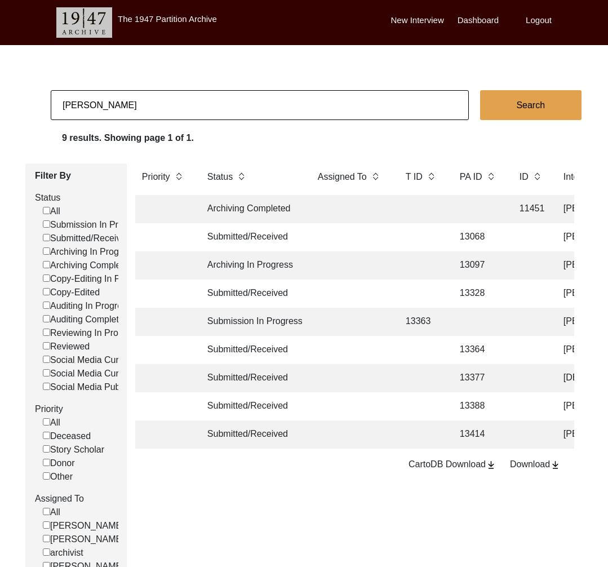
click at [115, 106] on input "Chirantan Banik" at bounding box center [260, 105] width 418 height 30
type input "Ananya Sakargayen"
checkbox input "false"
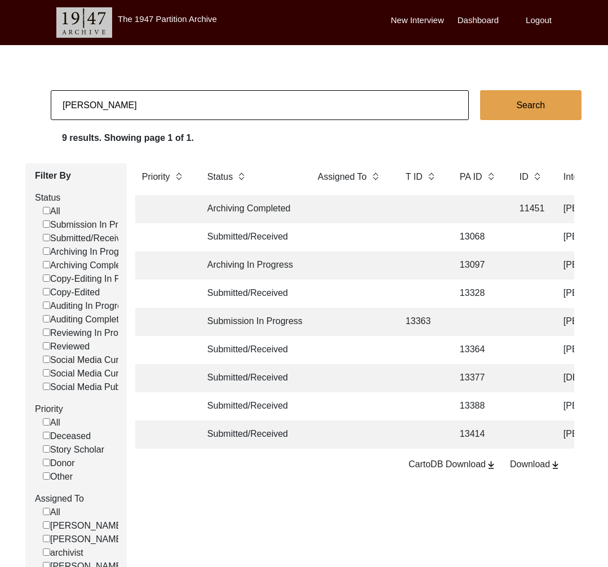
checkbox input "false"
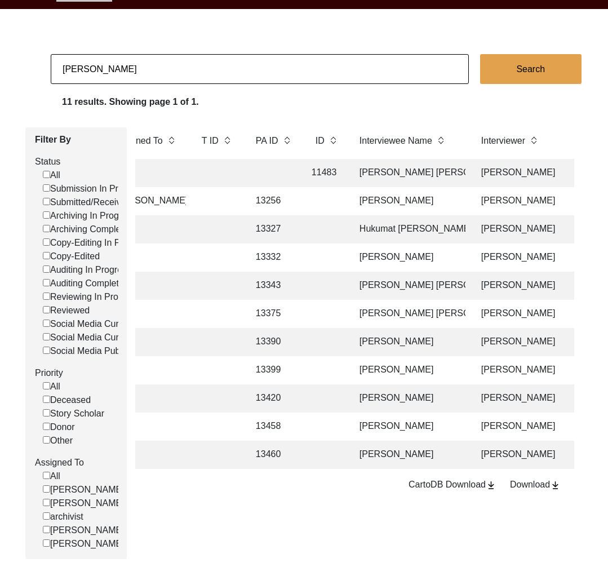
scroll to position [0, 205]
click at [106, 64] on input "Ananya Sakargayen" at bounding box center [260, 69] width 418 height 30
paste input "13185"
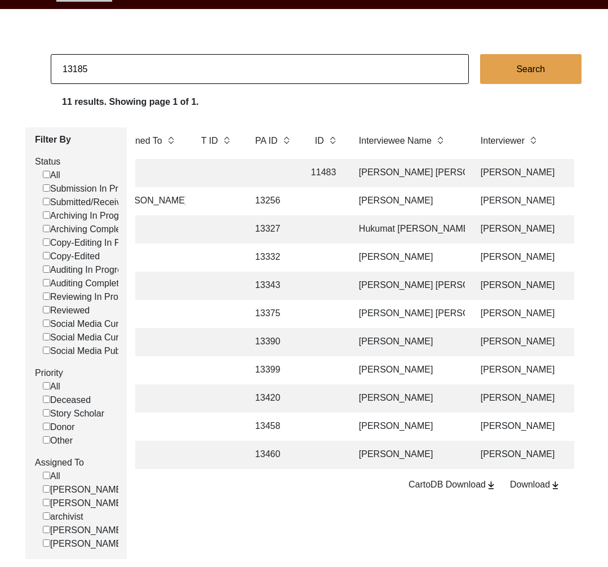
type input "13185"
checkbox input "false"
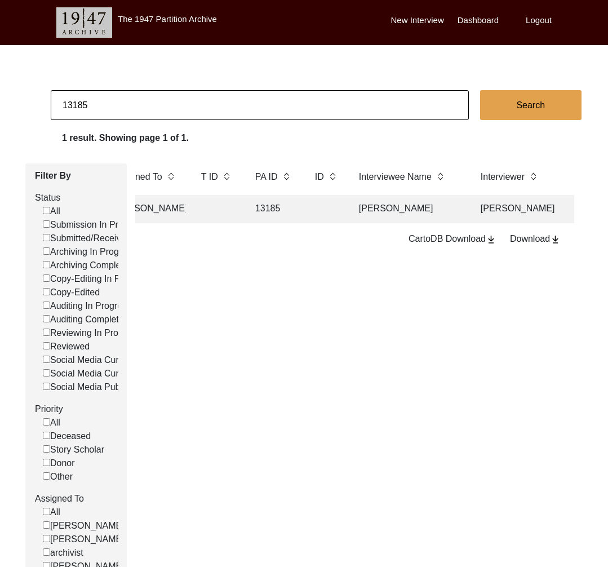
drag, startPoint x: 311, startPoint y: 215, endPoint x: 309, endPoint y: 208, distance: 7.1
click at [309, 208] on td at bounding box center [325, 209] width 35 height 28
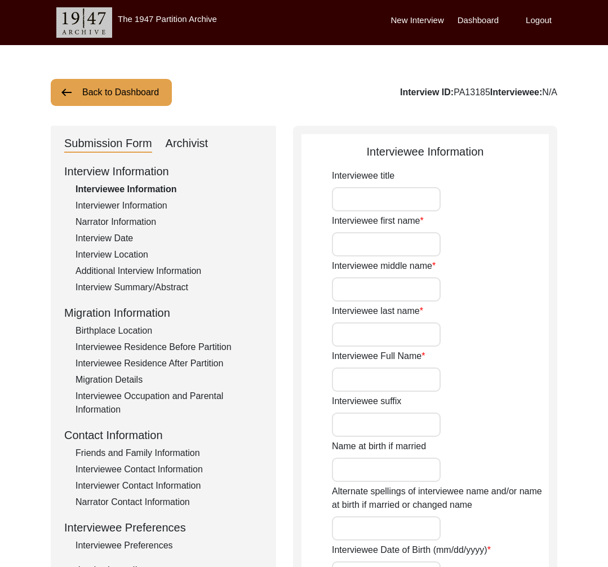
type input "Mr."
type input "Jahar"
type input "-"
type input "Das"
type input "Jahar Das"
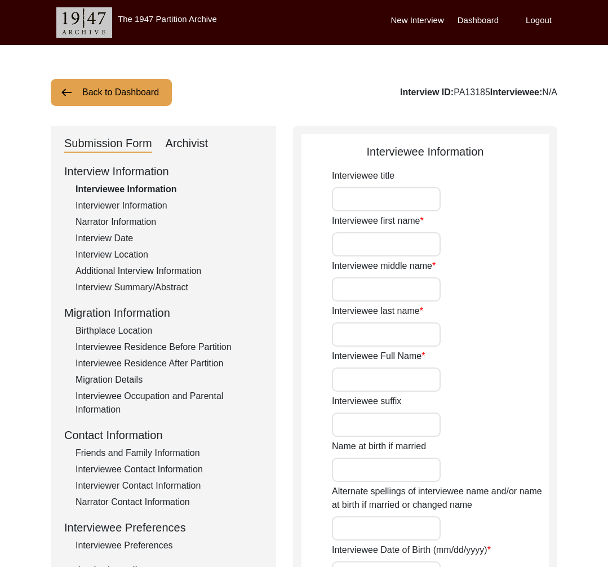
type input "Jahar Das"
type input "02/14/1947"
type input "1946"
type input "78"
type input "[DEMOGRAPHIC_DATA]"
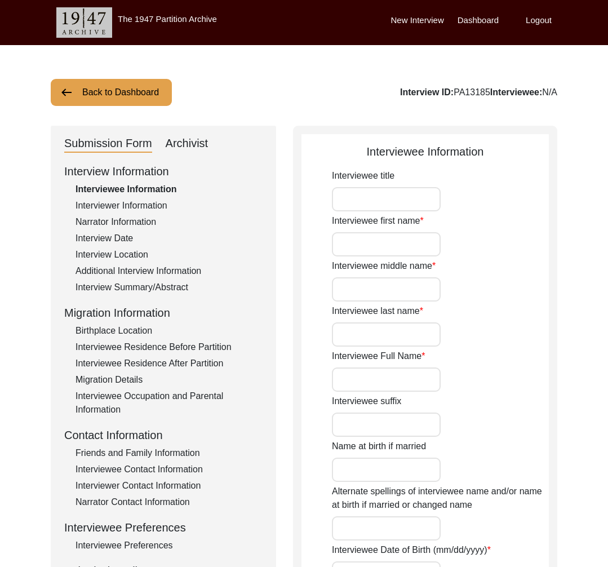
type input "Bangla"
type input "Dhakaiyaa/Kolkata"
type input "[DEMOGRAPHIC_DATA]"
type input "Scheduled Caste"
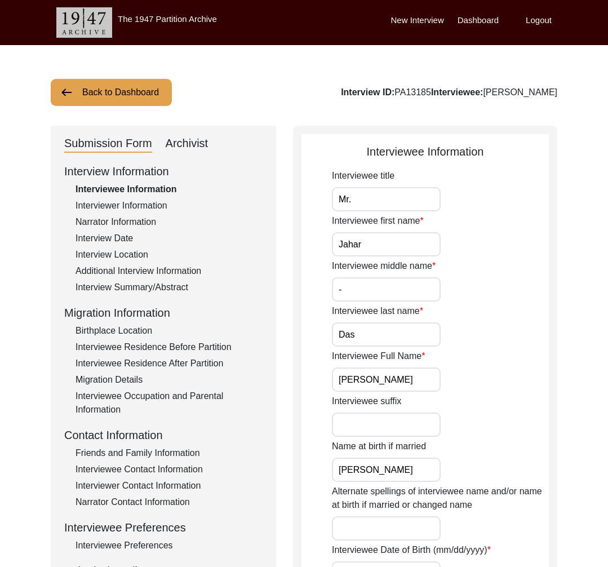
click at [105, 206] on div "Interviewer Information" at bounding box center [168, 206] width 187 height 14
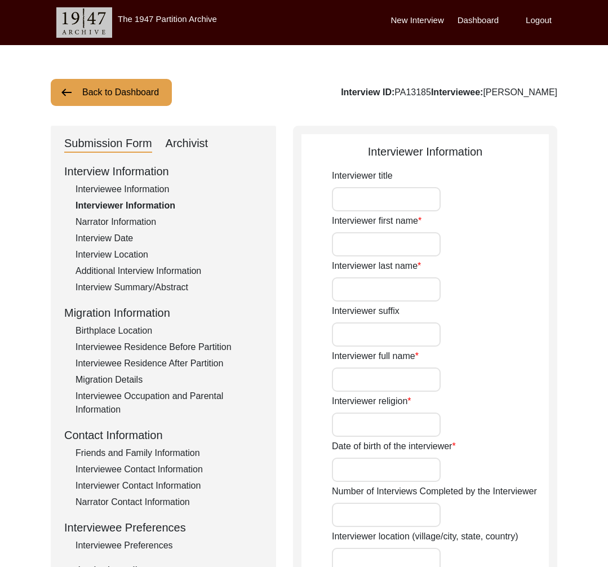
type input "Shreya"
type input "Chakraborty"
type input "Shreya Chakraborty"
type input "[DEMOGRAPHIC_DATA]"
type input "11/17/1999"
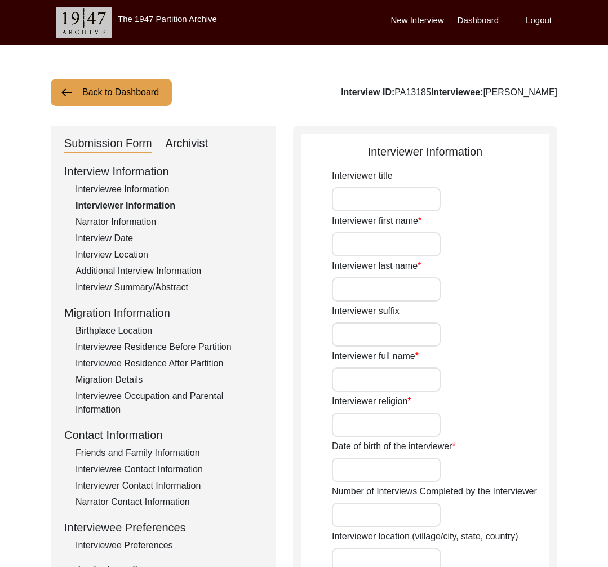
type input "Serampore, West Bengal, India"
type input "Independent Researcher"
type input "Shreya"
type input "Chakraborty"
type input "Shreya Chakraborty"
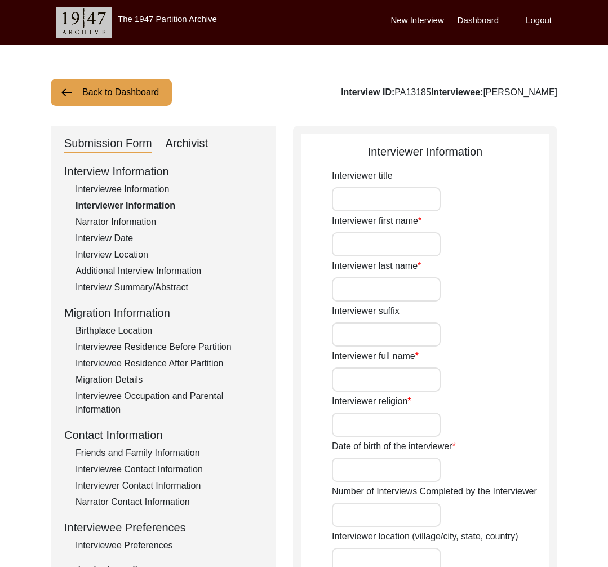
type input "Citizen Historian"
type textarea "I, Shreya Chakraborty have completed my post graduation from University Of Calc…"
type input "Bangla"
type input "Rarhi"
type textarea "The interviewer has come in contact with the interviewee through a mutual frien…"
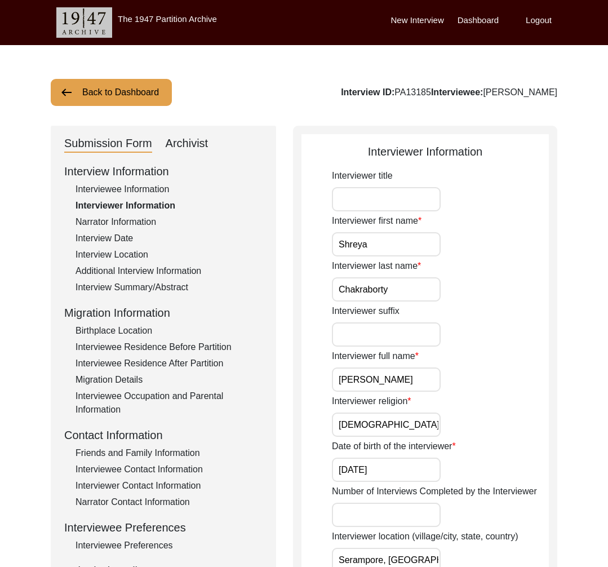
click at [112, 225] on div "Narrator Information" at bounding box center [168, 222] width 187 height 14
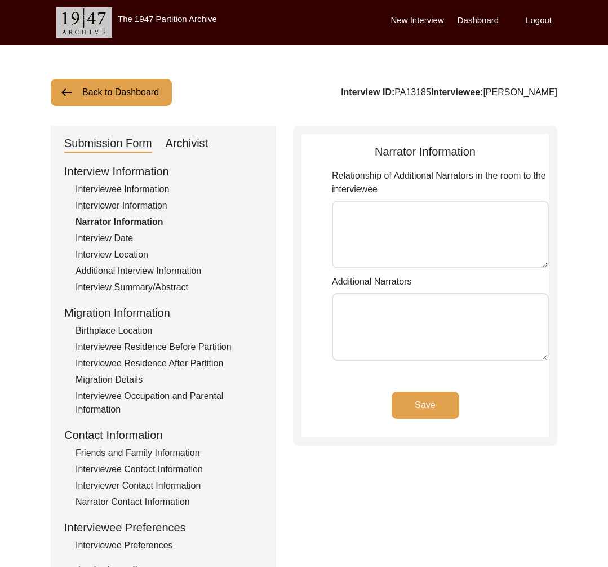
click at [114, 241] on div "Interview Date" at bounding box center [168, 239] width 187 height 14
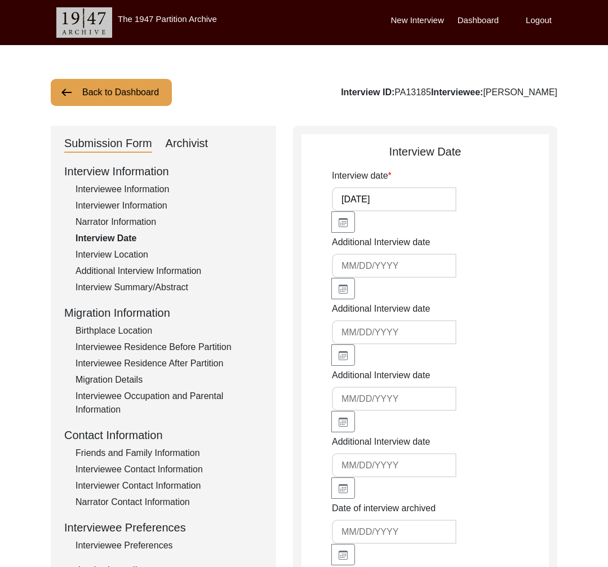
click at [119, 254] on div "Interview Location" at bounding box center [168, 255] width 187 height 14
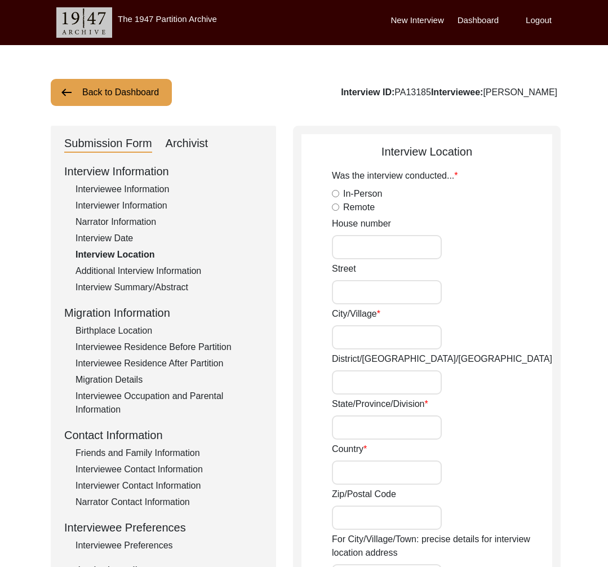
radio input "true"
type input "131 2/A"
type input "Ganapati Sur Sarani"
type input "Kolkata"
type input "North 24 Parganas"
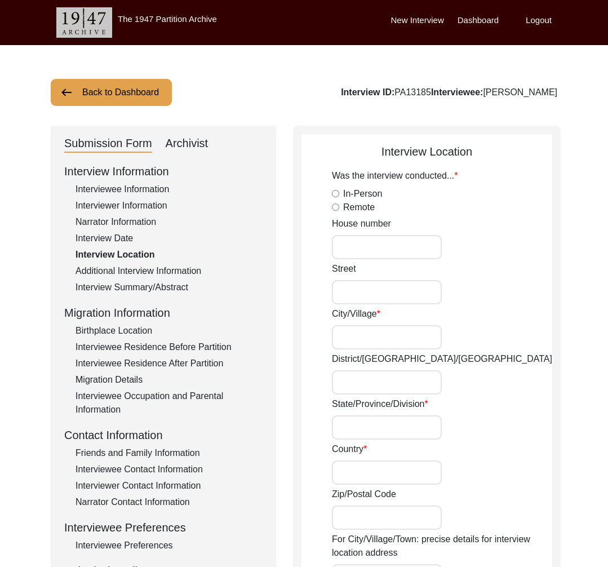
type input "West Bengal"
type input "[GEOGRAPHIC_DATA]"
type input "700050"
type input "Kolkata, West Bengal, India"
type input "22.5726"
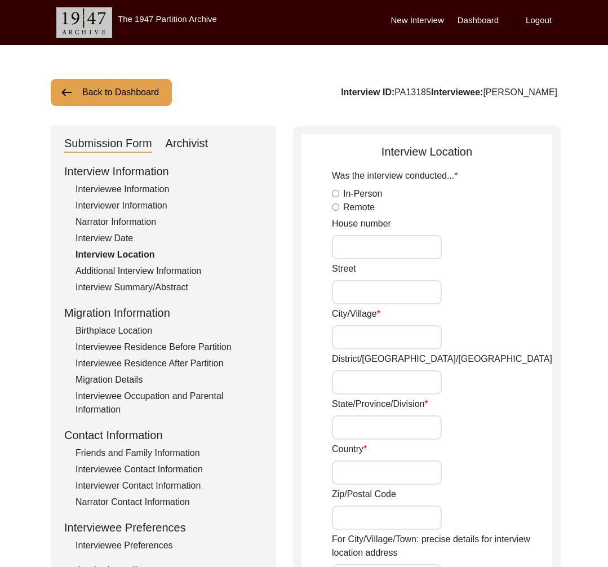
type input "88.3639"
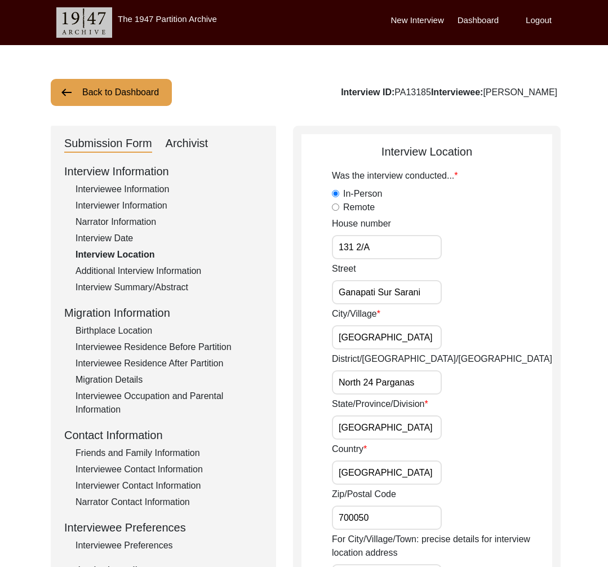
click at [125, 266] on div "Additional Interview Information" at bounding box center [168, 271] width 187 height 14
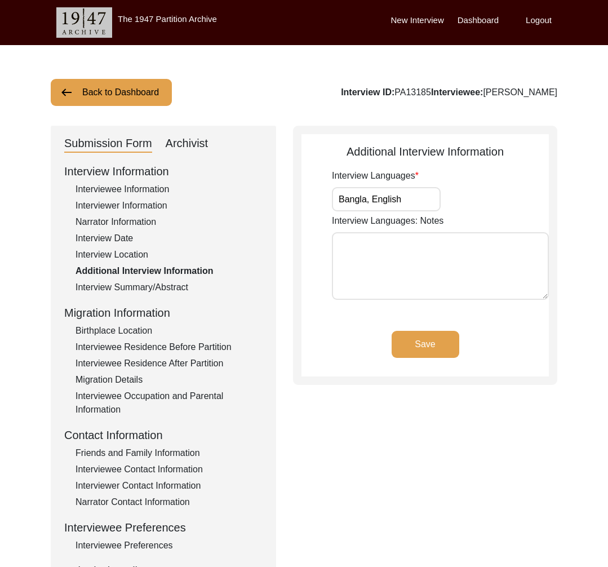
click at [131, 294] on div "Interview Information Interviewee Information Interviewer Information Narrator …" at bounding box center [163, 404] width 198 height 482
click at [127, 287] on div "Interview Summary/Abstract" at bounding box center [168, 288] width 187 height 14
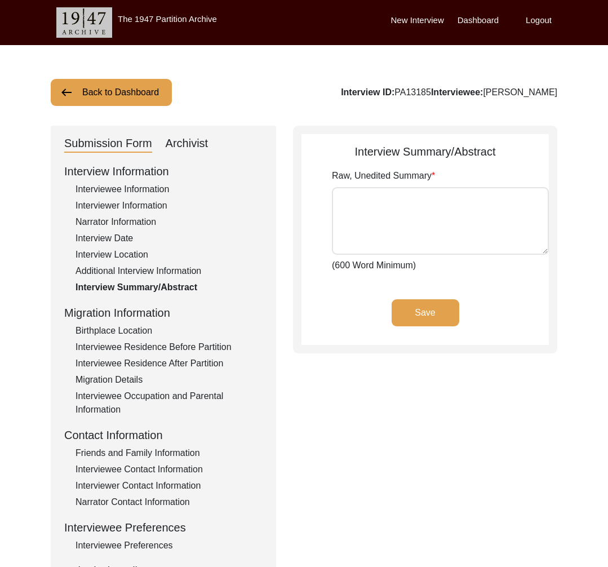
type textarea "I, Shreya Chakraborty, interviewed Mr. Jahar Das for the first time on 28/02/20…"
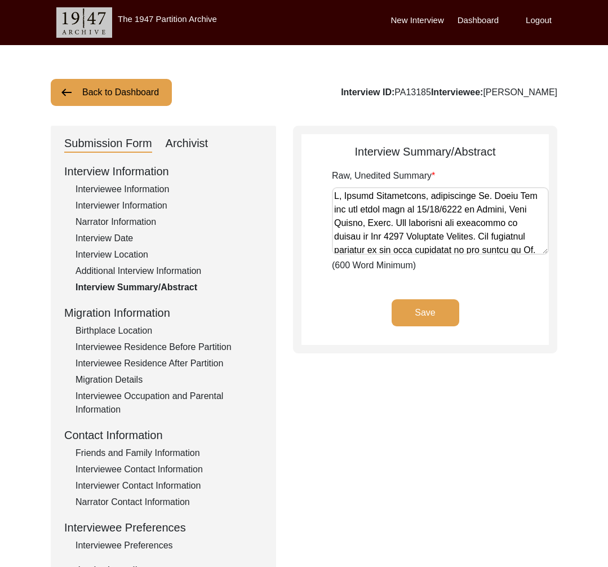
click at [108, 332] on div "Birthplace Location" at bounding box center [168, 331] width 187 height 14
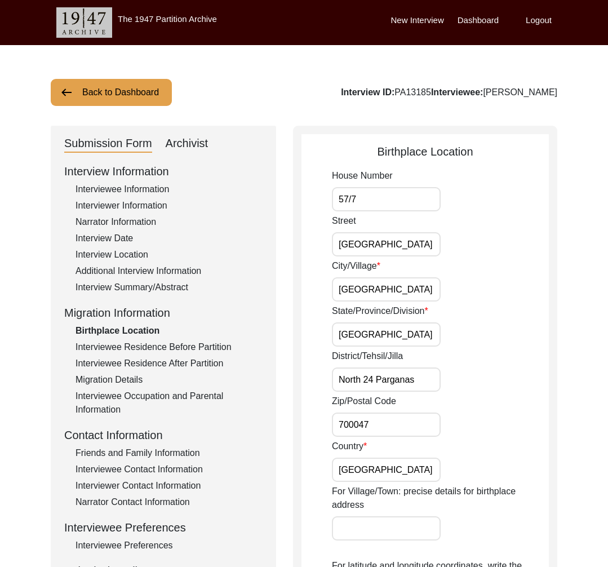
click at [117, 347] on div "Interviewee Residence Before Partition" at bounding box center [168, 347] width 187 height 14
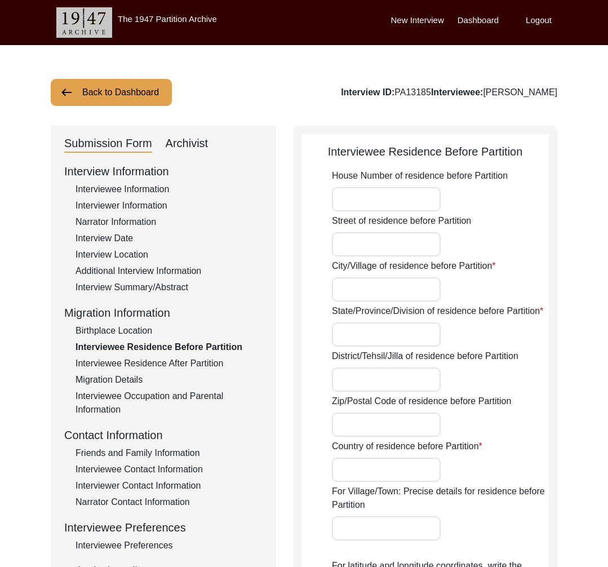
type input "Kolkata"
type input "West Bengal"
type input "North 24 Parganas"
type input "700047"
type input "[GEOGRAPHIC_DATA]"
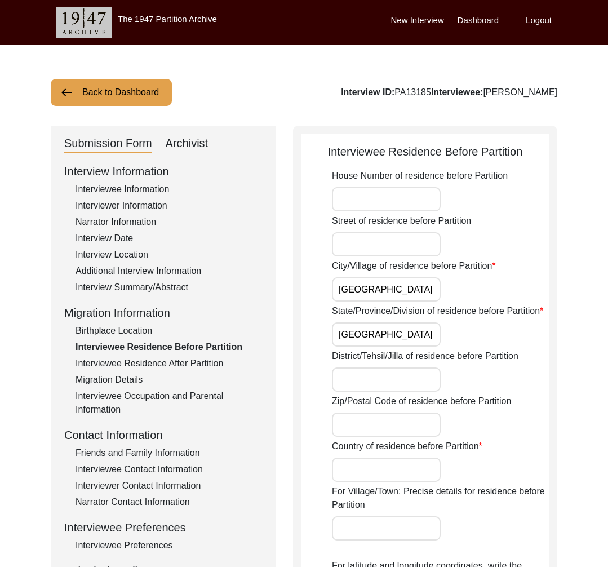
type input "Kolkata, West Bengal"
type input "22.5726"
type input "88.3639"
click at [113, 331] on div "Birthplace Location" at bounding box center [168, 331] width 187 height 14
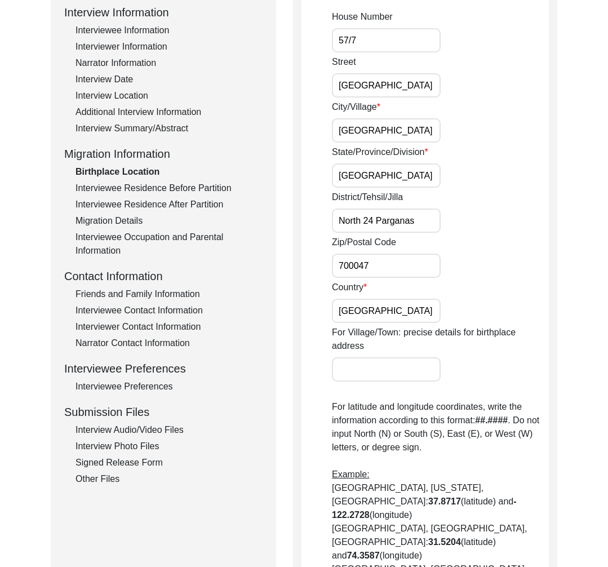
scroll to position [136, 0]
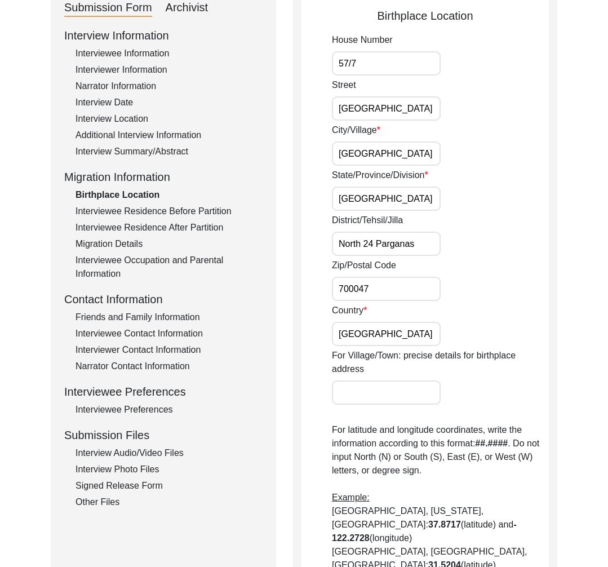
click at [134, 222] on div "Interviewee Residence After Partition" at bounding box center [168, 228] width 187 height 14
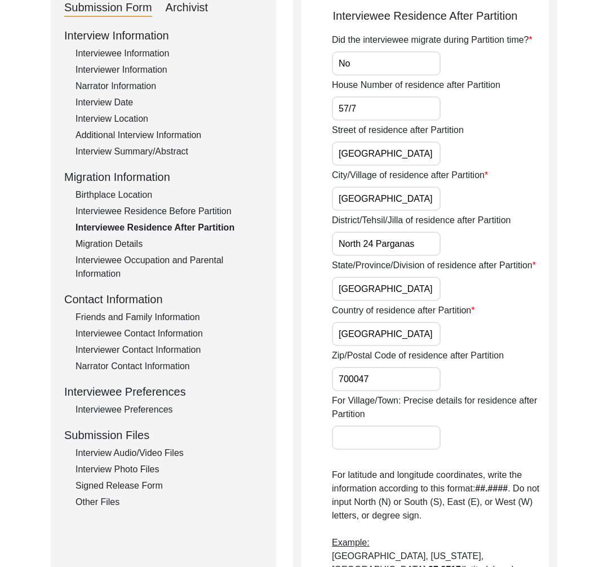
click at [129, 252] on div "Interview Information Interviewee Information Interviewer Information Narrator …" at bounding box center [163, 268] width 198 height 482
click at [125, 243] on div "Migration Details" at bounding box center [168, 244] width 187 height 14
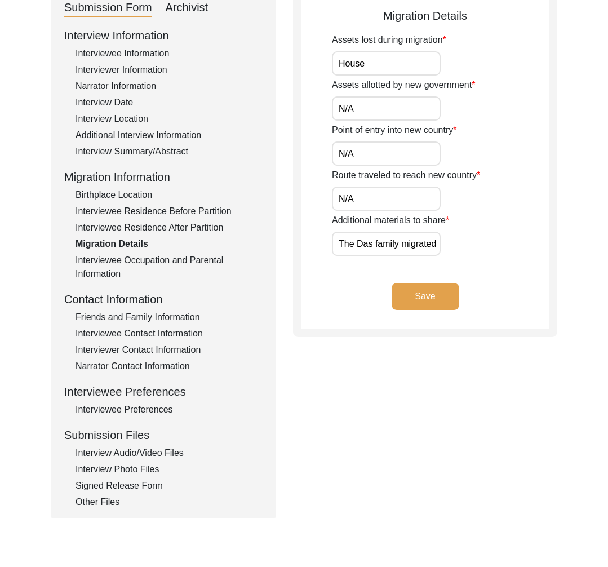
click at [121, 256] on div "Interviewee Occupation and Parental Information" at bounding box center [168, 267] width 187 height 27
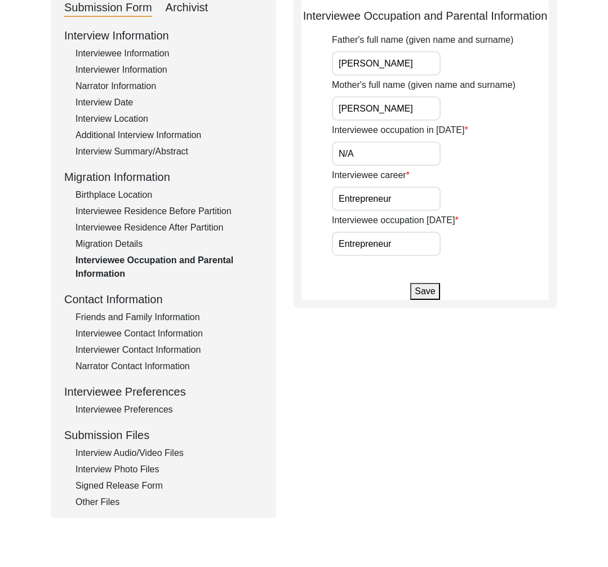
click at [112, 248] on div "Migration Details" at bounding box center [168, 244] width 187 height 14
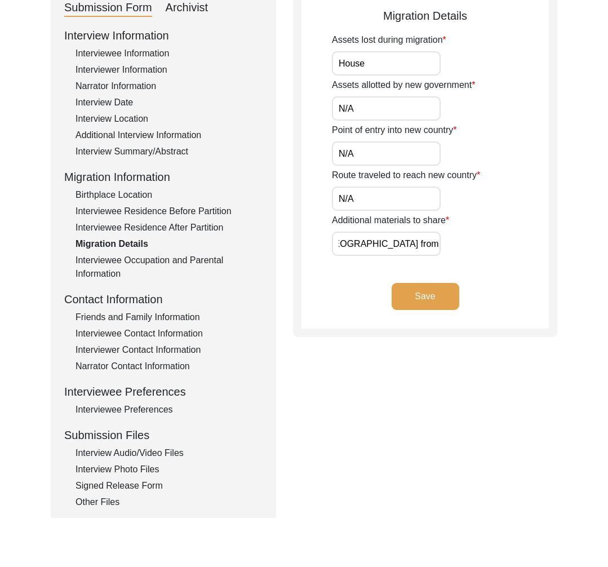
scroll to position [0, 0]
drag, startPoint x: 103, startPoint y: 263, endPoint x: 128, endPoint y: 289, distance: 36.3
click at [103, 263] on div "Interviewee Occupation and Parental Information" at bounding box center [168, 267] width 187 height 27
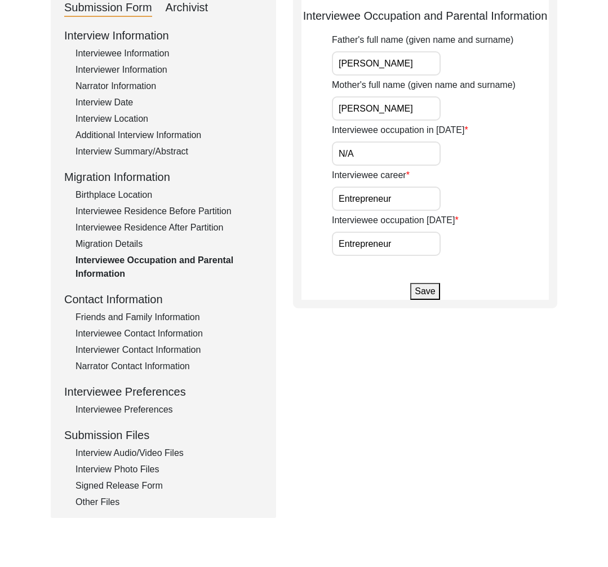
click at [151, 318] on div "Friends and Family Information" at bounding box center [168, 317] width 187 height 14
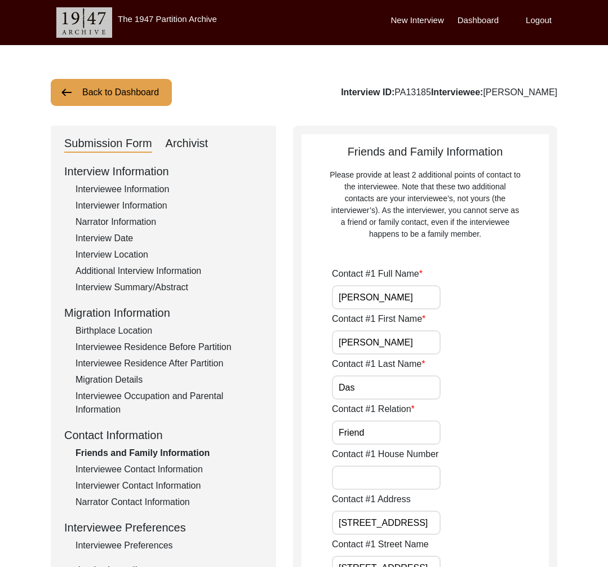
click at [143, 473] on div "Interviewee Contact Information" at bounding box center [168, 470] width 187 height 14
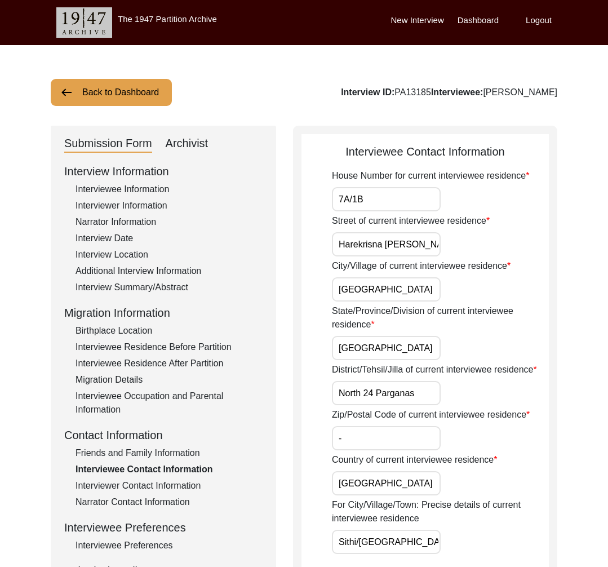
click at [152, 479] on div "Interviewer Contact Information" at bounding box center [168, 486] width 187 height 14
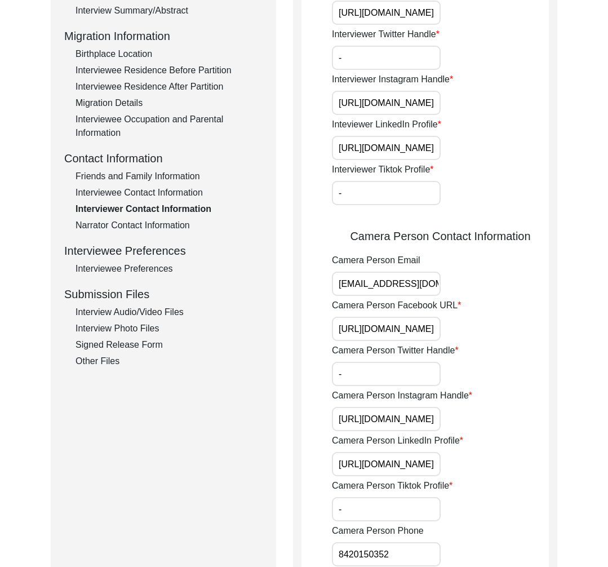
scroll to position [197, 0]
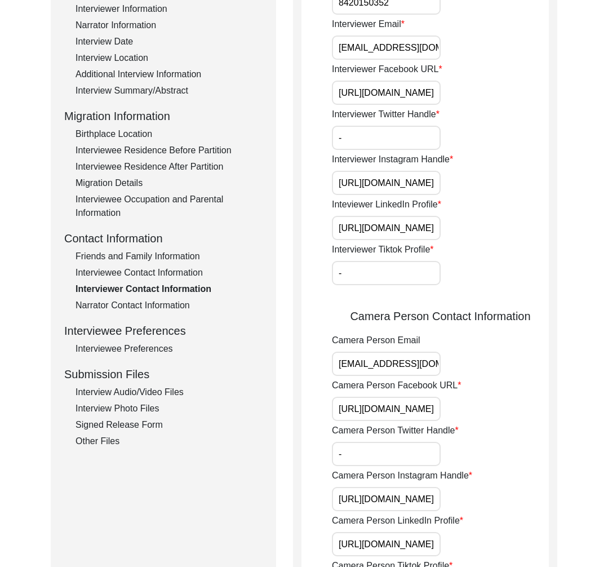
click at [148, 313] on div "Interview Information Interviewee Information Interviewer Information Narrator …" at bounding box center [163, 207] width 198 height 482
click at [148, 303] on div "Narrator Contact Information" at bounding box center [168, 306] width 187 height 14
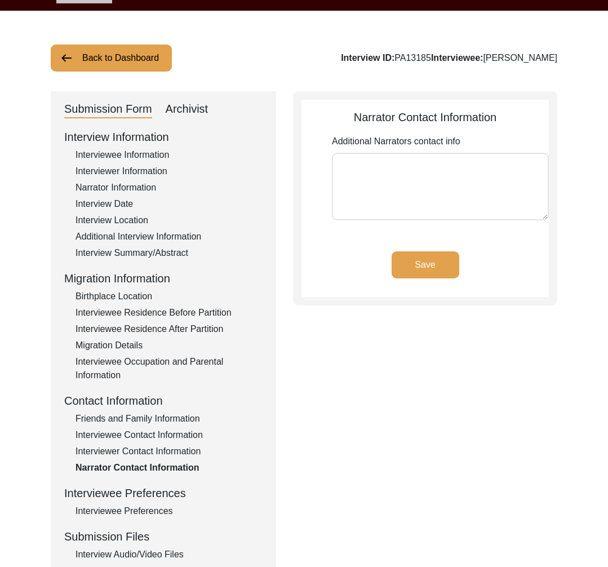
scroll to position [60, 0]
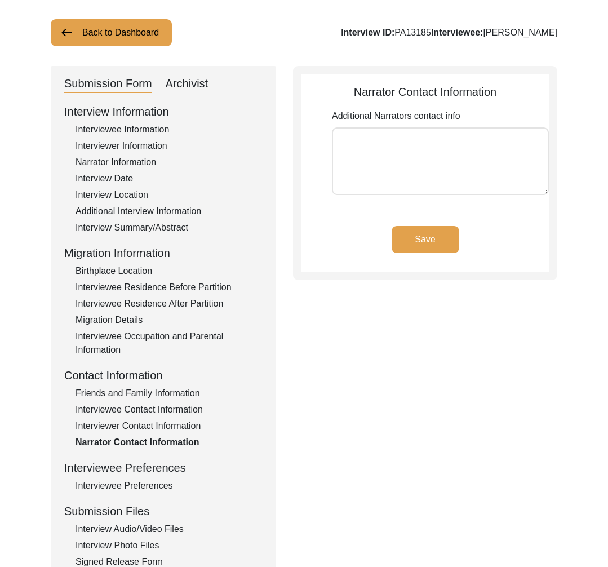
drag, startPoint x: 144, startPoint y: 483, endPoint x: 144, endPoint y: 464, distance: 19.2
click at [144, 483] on div "Interviewee Preferences" at bounding box center [168, 486] width 187 height 14
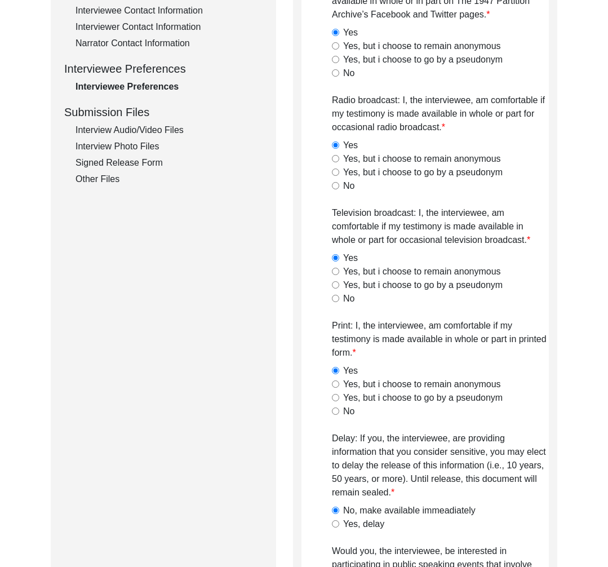
click at [139, 127] on div "Interview Audio/Video Files" at bounding box center [168, 130] width 187 height 14
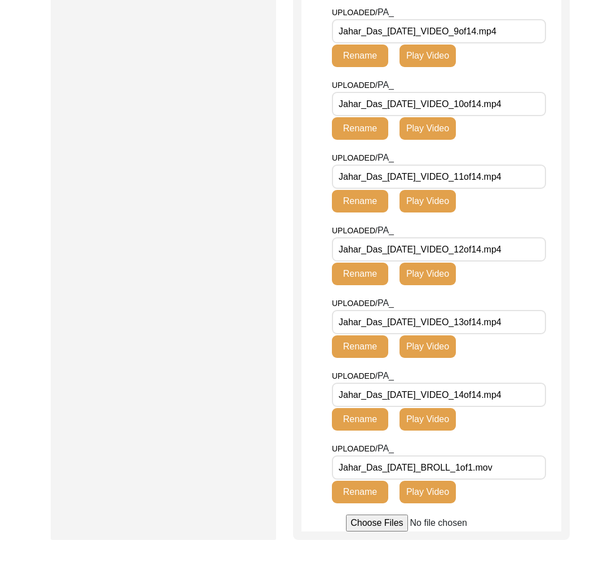
scroll to position [1063, 0]
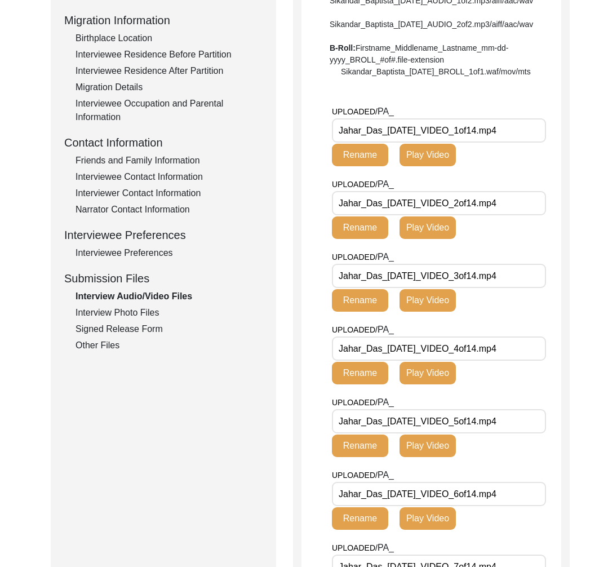
click at [125, 323] on div "Signed Release Form" at bounding box center [168, 329] width 187 height 14
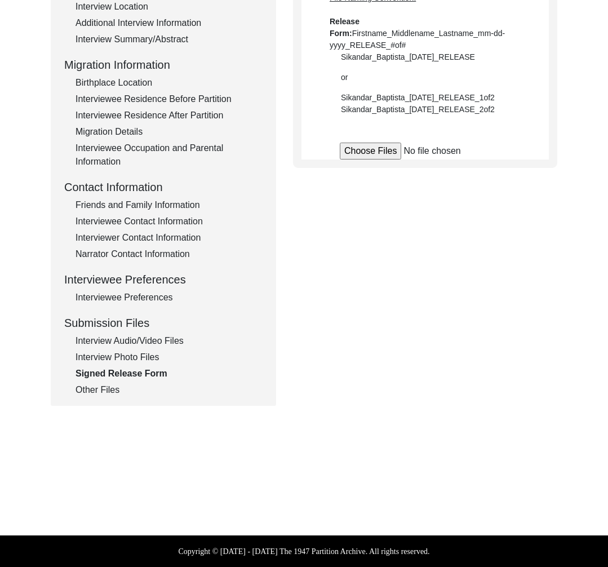
click at [123, 318] on div "Submission Files" at bounding box center [163, 322] width 198 height 17
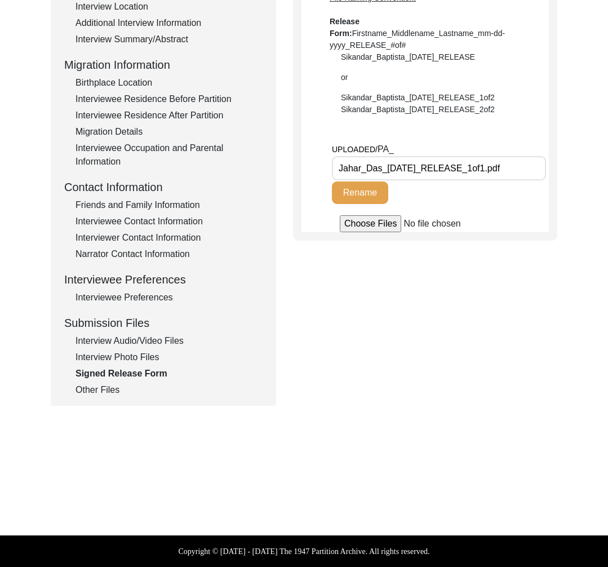
click at [123, 352] on div "Interview Photo Files" at bounding box center [168, 357] width 187 height 14
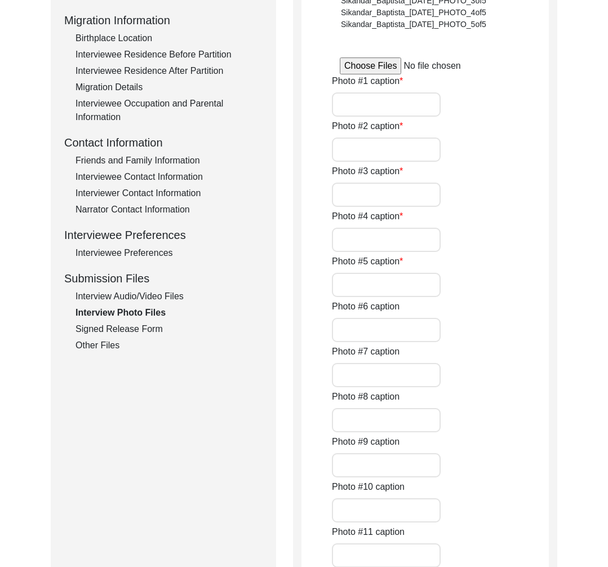
type input "A horizontal shot of Mr. Das"
type input "Jahar Das and Shreya Chakraborty"
type input "Mr. Das and Ms. Chakraborty in Mr. Das’s shop"
type input "A photo of Mr. Das’s passport issued in 1978"
type input "A photo of Mr. Das’s portrait page on his passport"
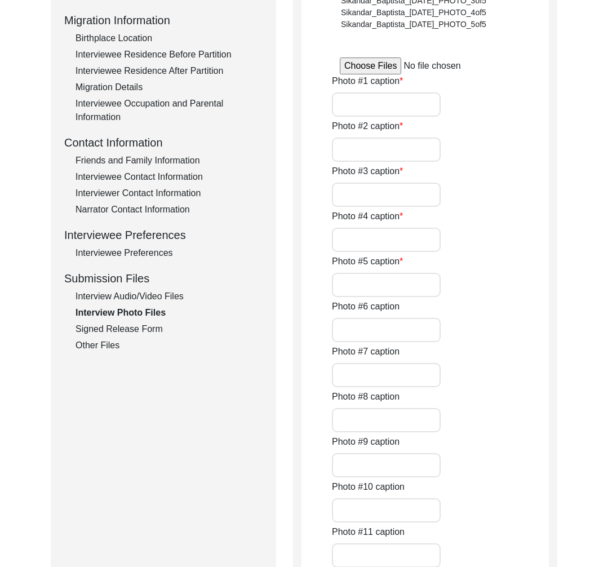
type input "Mr. Das and Ms. Chakraborty standing next to each other"
type input "2of6"
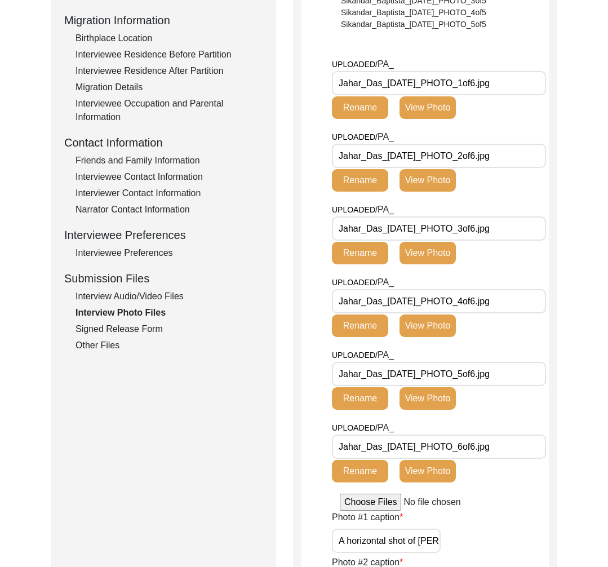
drag, startPoint x: 123, startPoint y: 332, endPoint x: 122, endPoint y: 343, distance: 10.8
click at [123, 332] on div "Signed Release Form" at bounding box center [168, 329] width 187 height 14
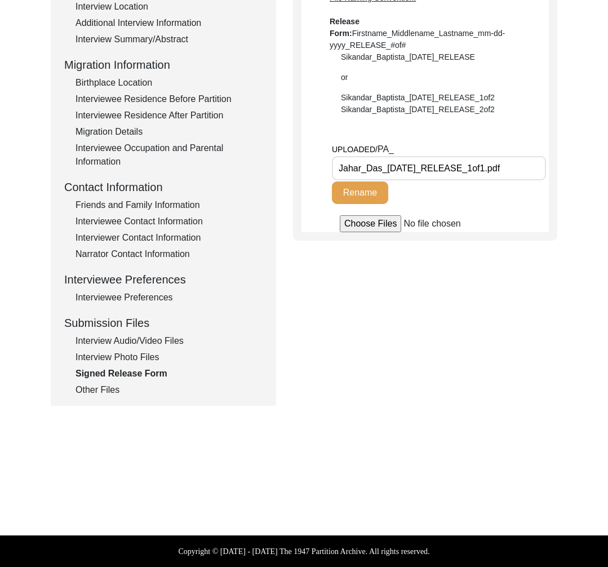
click at [95, 379] on div "Signed Release Form" at bounding box center [168, 374] width 187 height 14
drag, startPoint x: 101, startPoint y: 415, endPoint x: 109, endPoint y: 396, distance: 20.7
click at [102, 414] on div "Back to Dashboard Interview ID: PA13185 Interviewee: Jahar Das Submission Form …" at bounding box center [304, 143] width 608 height 693
click at [109, 394] on div "Other Files" at bounding box center [168, 390] width 187 height 14
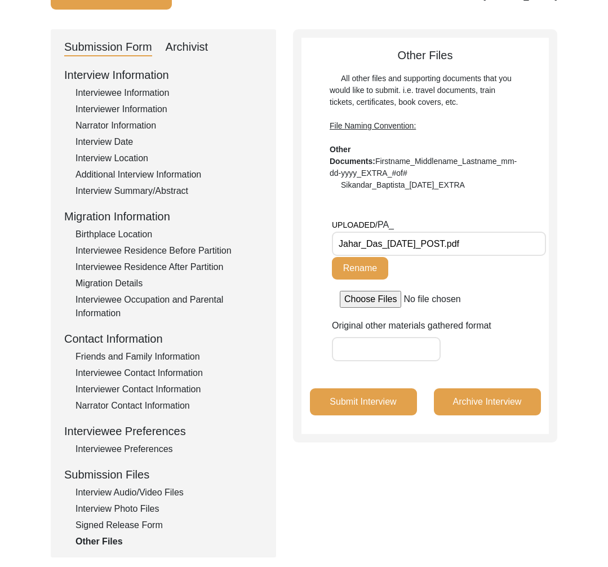
scroll to position [0, 0]
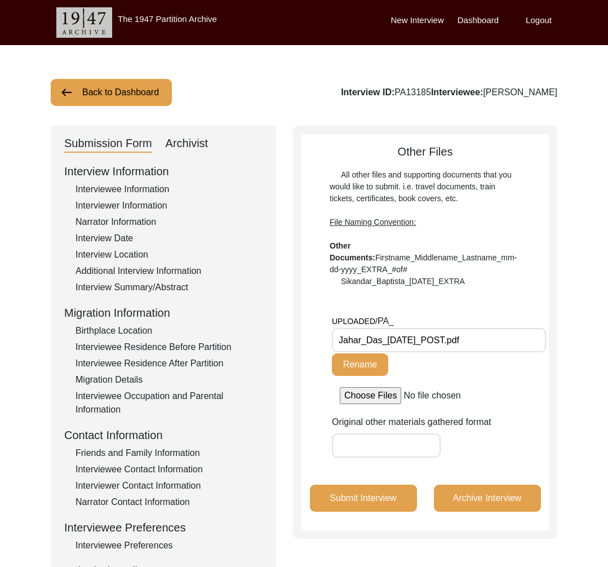
click at [189, 145] on div "Archivist" at bounding box center [187, 144] width 43 height 18
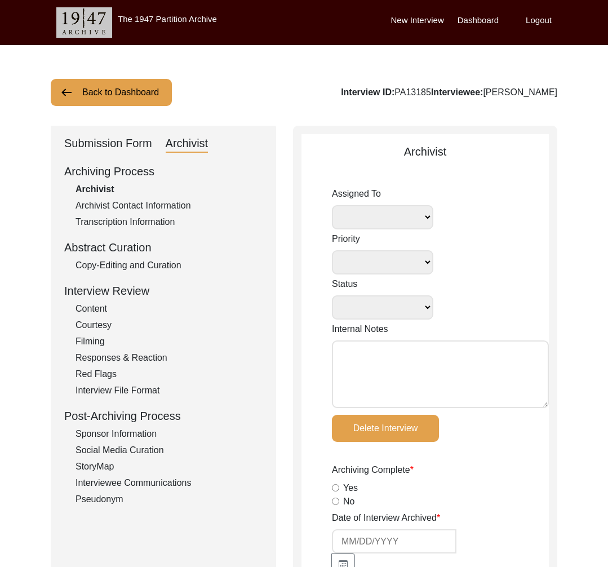
select select
select select "Archiving In Progress"
type textarea "August 07, 2025 Tori: Assigned to Lilly to archive. Due 08/15/2025 Tori April 2…"
radio input "true"
type input "8/11/2025"
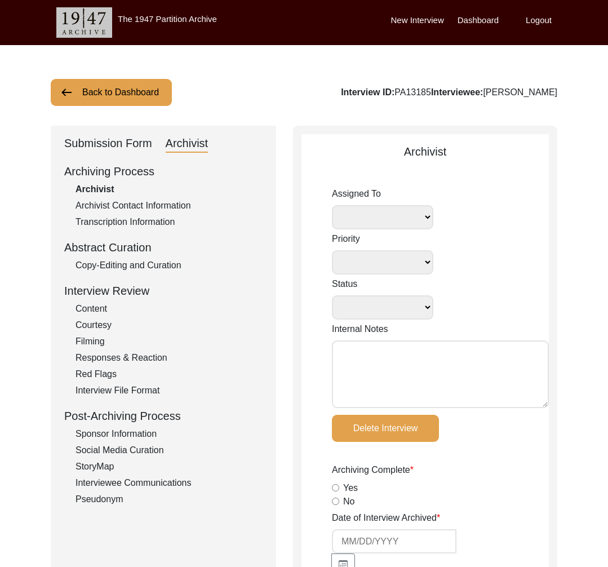
type textarea "[Archiving] on August 8, 2025 by Lillianne Quijano Interviewee Information - in…"
radio input "true"
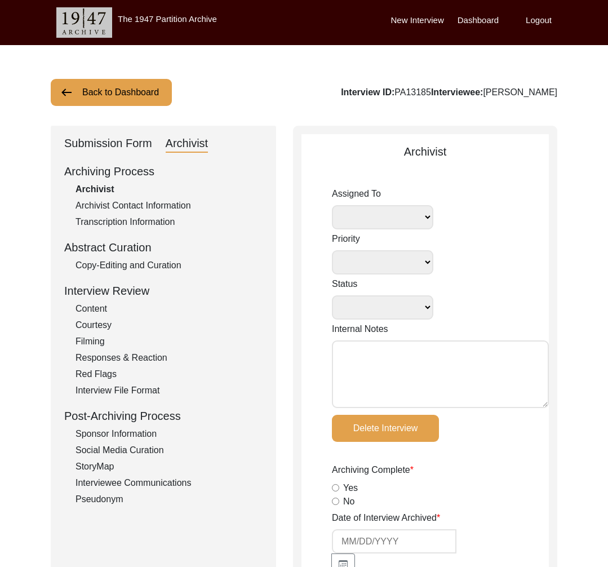
radio input "true"
type textarea "B-roll length:"
type input "mp4"
type input "mov"
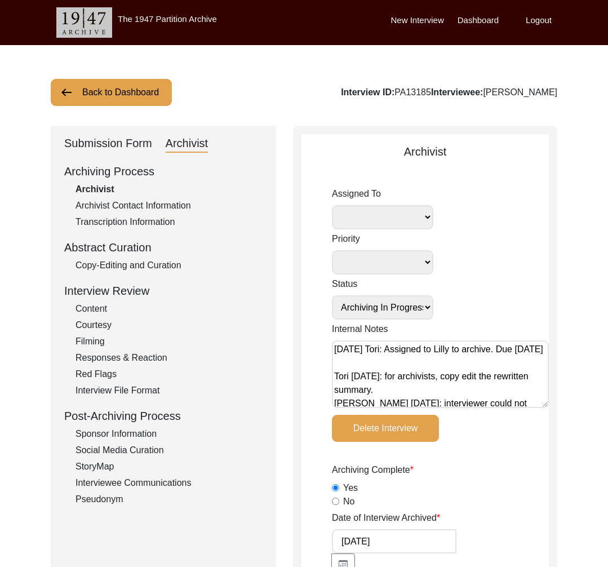
select select "507"
click at [145, 265] on div "Copy-Editing and Curation" at bounding box center [168, 266] width 187 height 14
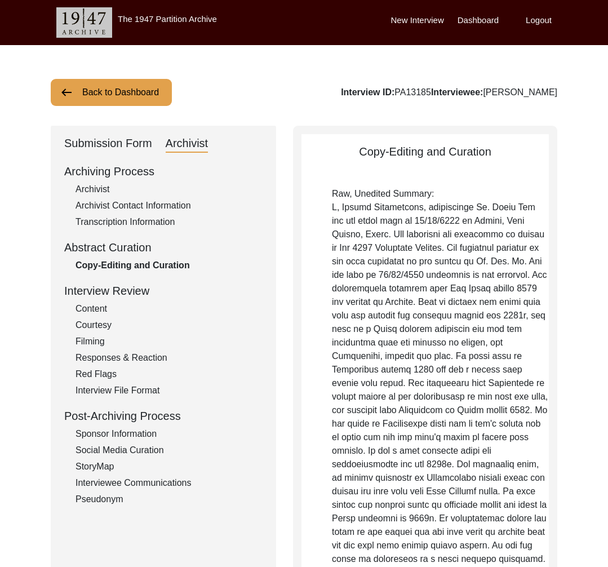
drag, startPoint x: 105, startPoint y: 188, endPoint x: 144, endPoint y: 203, distance: 41.0
click at [106, 188] on div "Archivist" at bounding box center [168, 190] width 187 height 14
select select "507"
select select "Archiving In Progress"
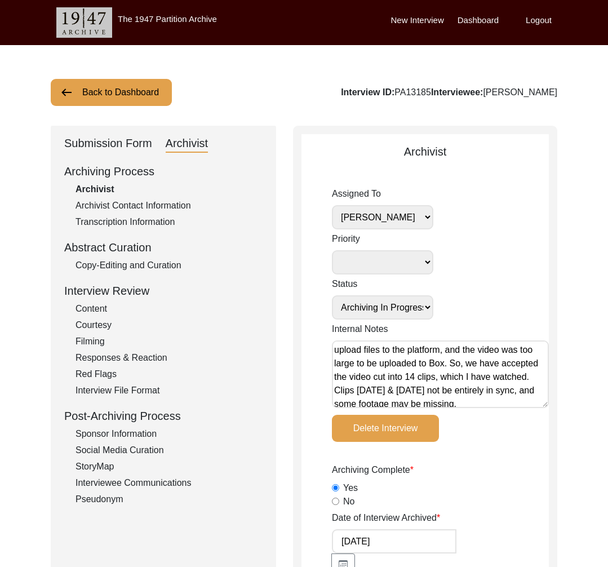
scroll to position [86, 0]
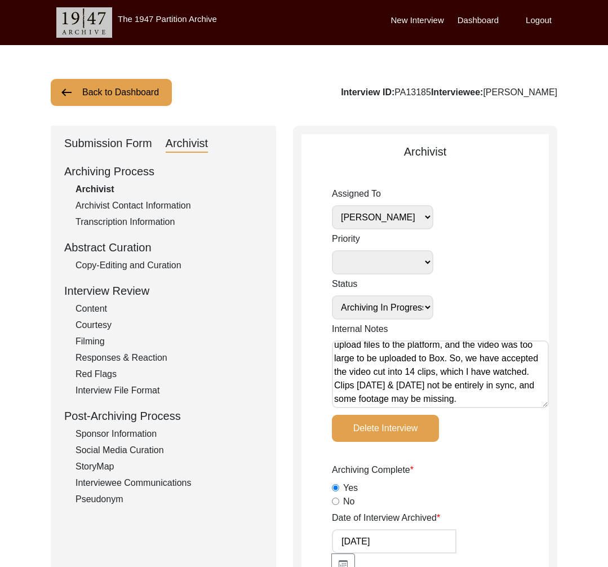
click at [97, 256] on div "Archiving Process Archivist Archivist Contact Information Transcription Informa…" at bounding box center [163, 334] width 198 height 343
click at [103, 273] on div "Archiving Process Archivist Archivist Contact Information Transcription Informa…" at bounding box center [163, 334] width 198 height 343
click at [100, 267] on div "Copy-Editing and Curation" at bounding box center [168, 266] width 187 height 14
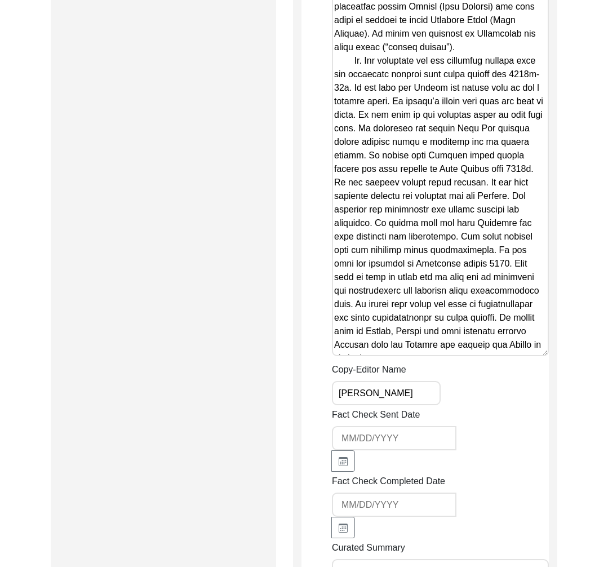
scroll to position [3103, 0]
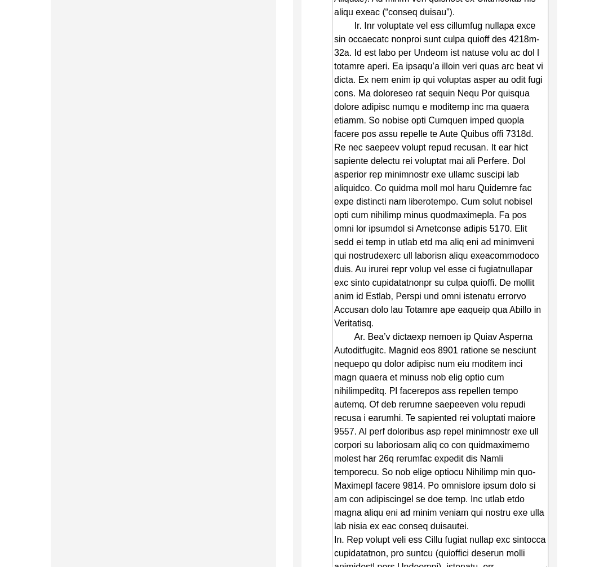
drag, startPoint x: 543, startPoint y: 272, endPoint x: 536, endPoint y: 544, distance: 272.8
click at [536, 544] on textarea "Copy-Edited Summary" at bounding box center [440, 145] width 217 height 852
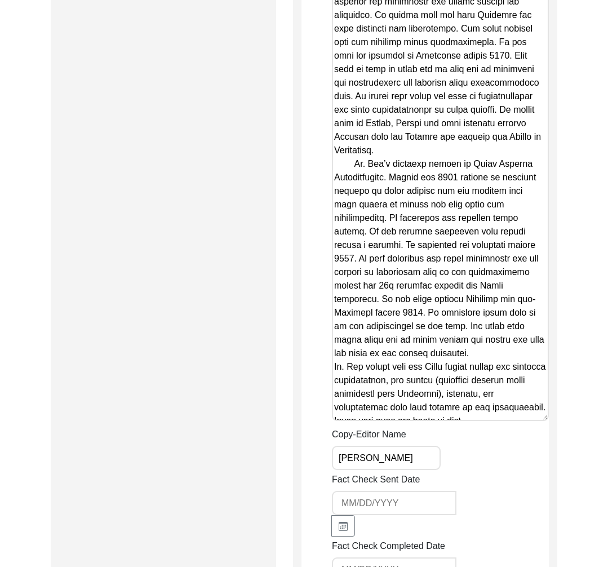
scroll to position [3332, 0]
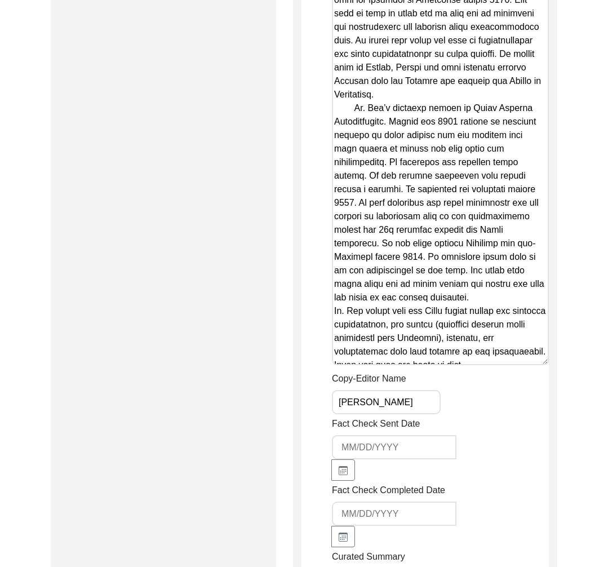
drag, startPoint x: 534, startPoint y: 318, endPoint x: 534, endPoint y: 326, distance: 8.5
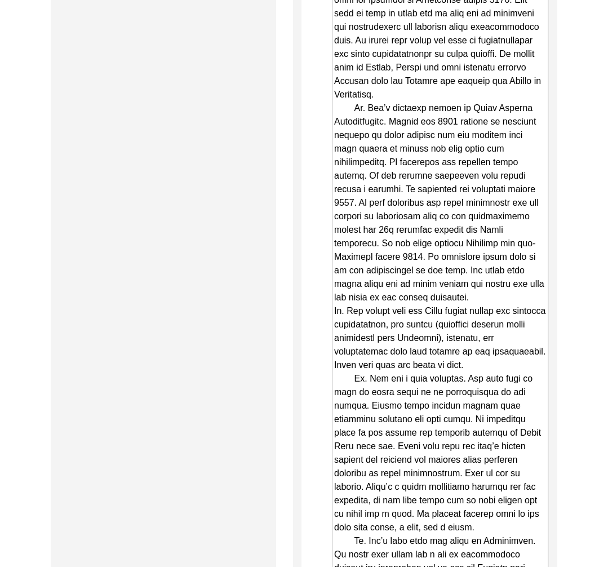
drag, startPoint x: 545, startPoint y: 316, endPoint x: 492, endPoint y: 481, distance: 173.9
click at [505, 550] on textarea "Copy-Edited Summary" at bounding box center [440, 45] width 217 height 1108
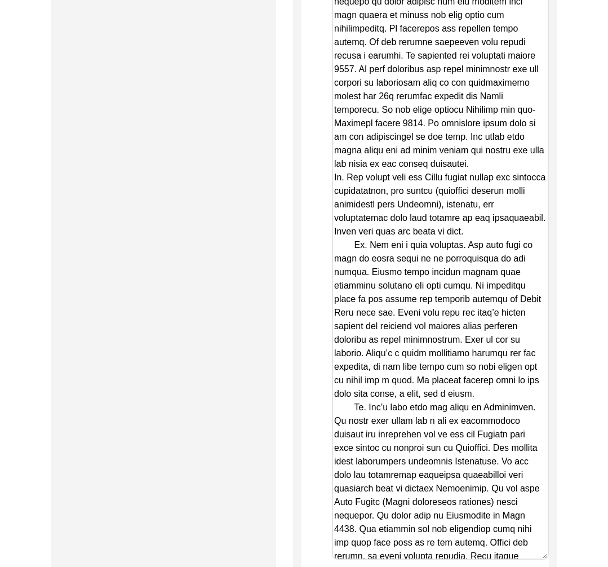
drag, startPoint x: 546, startPoint y: 420, endPoint x: 532, endPoint y: 513, distance: 93.9
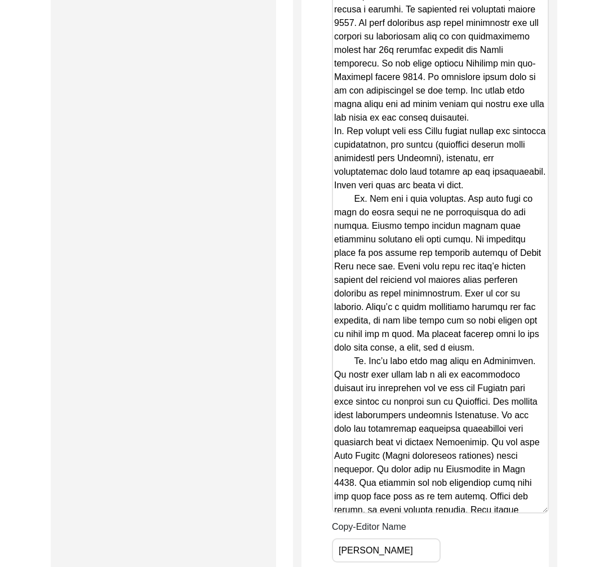
scroll to position [3583, 0]
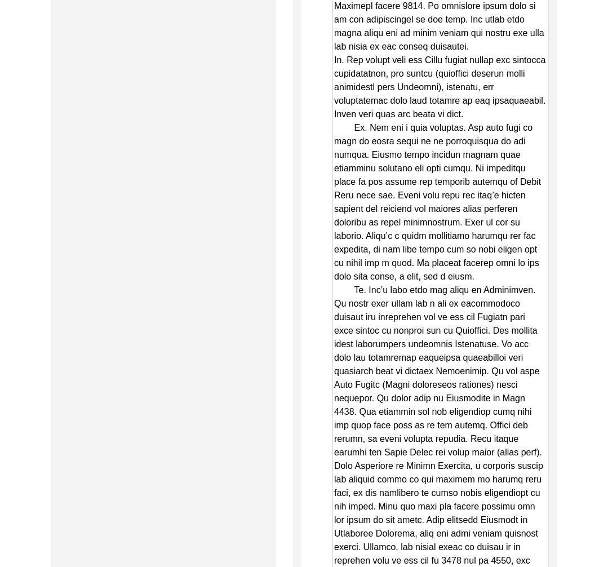
drag, startPoint x: 542, startPoint y: 398, endPoint x: 516, endPoint y: 599, distance: 203.4
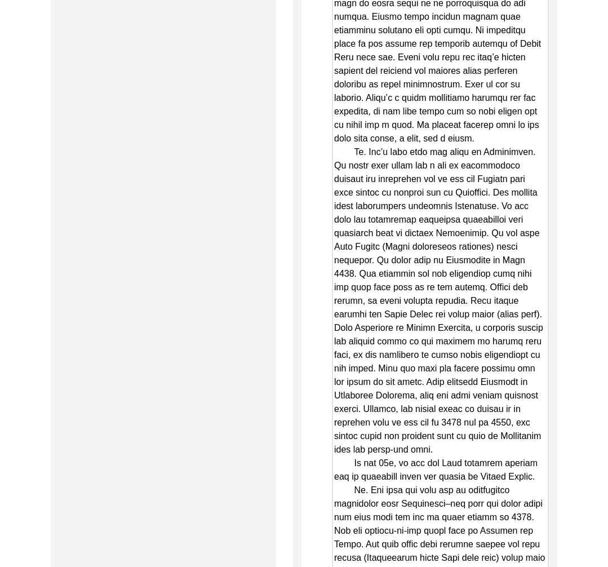
drag, startPoint x: 541, startPoint y: 459, endPoint x: 534, endPoint y: 553, distance: 94.3
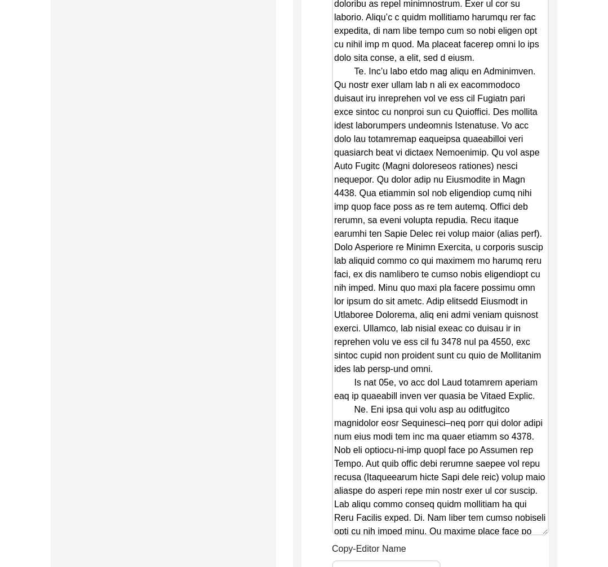
scroll to position [3823, 0]
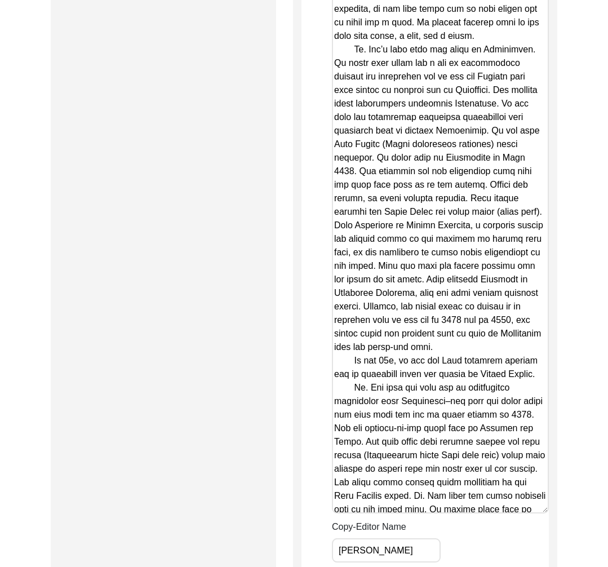
drag, startPoint x: 545, startPoint y: 463, endPoint x: 546, endPoint y: 494, distance: 31.6
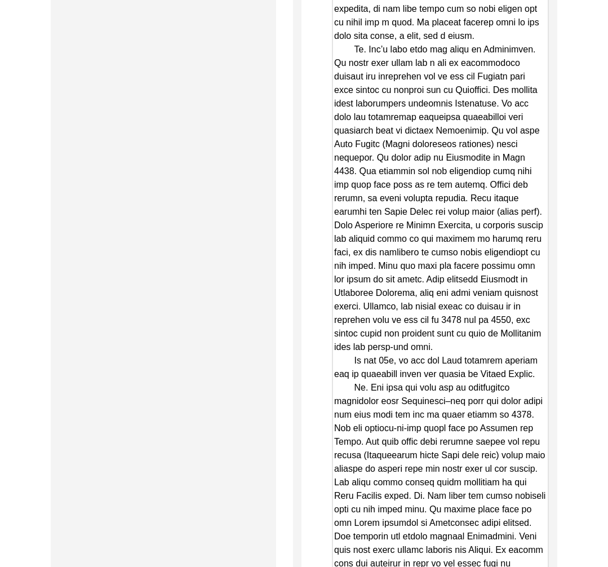
drag, startPoint x: 546, startPoint y: 471, endPoint x: 510, endPoint y: 457, distance: 39.0
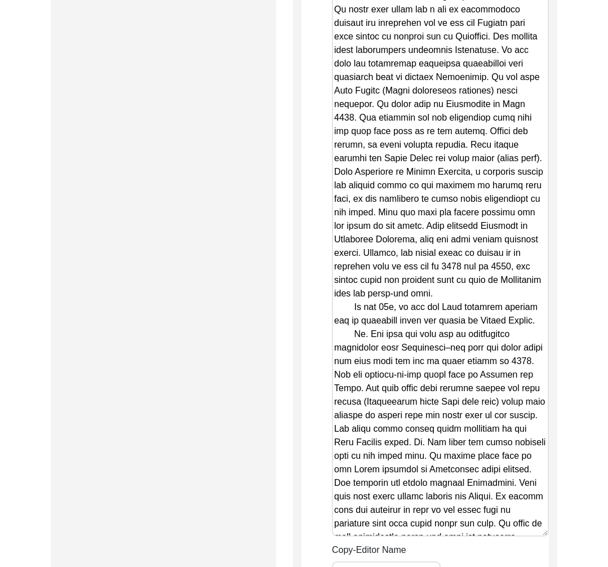
scroll to position [3989, 0]
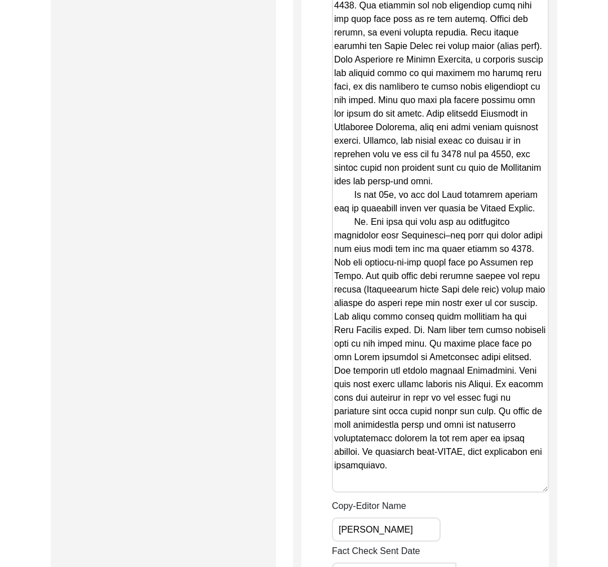
drag, startPoint x: 544, startPoint y: 381, endPoint x: 530, endPoint y: 449, distance: 69.7
click at [517, 499] on div "Copy-Editor Name Lillianne Quijano" at bounding box center [440, 520] width 217 height 42
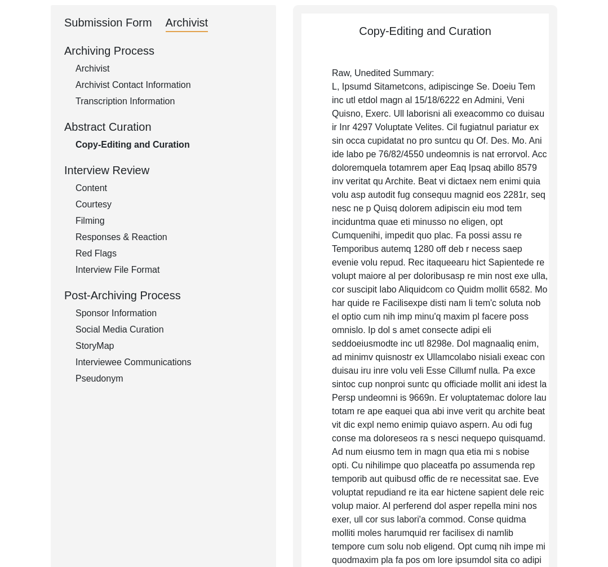
scroll to position [0, 0]
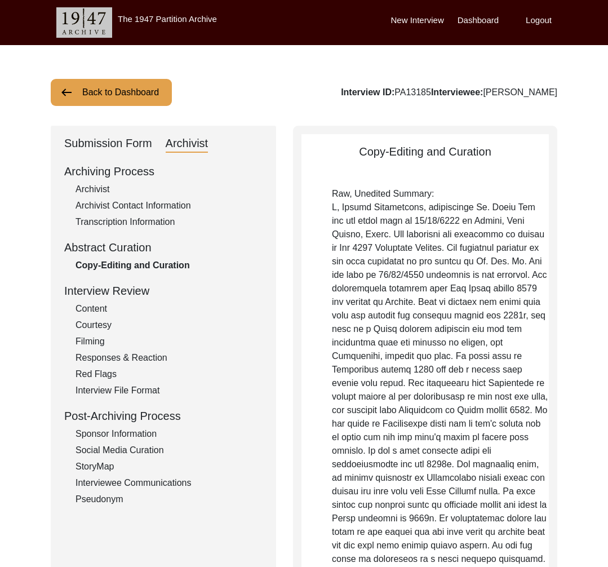
click at [112, 103] on button "Back to Dashboard" at bounding box center [111, 92] width 121 height 27
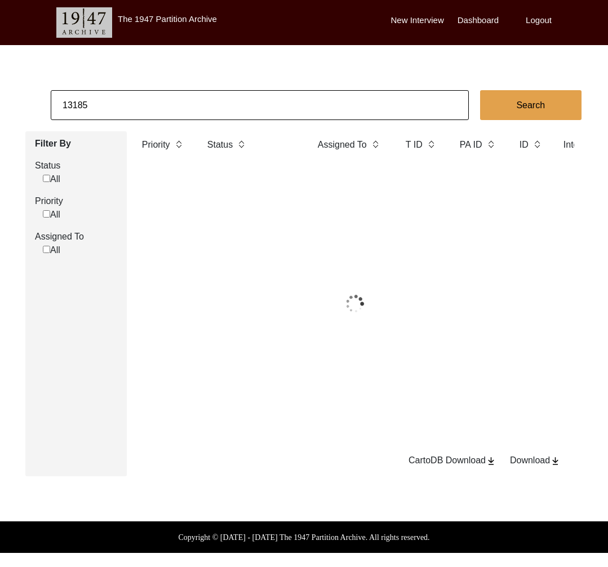
click at [110, 98] on input "13185" at bounding box center [260, 105] width 418 height 30
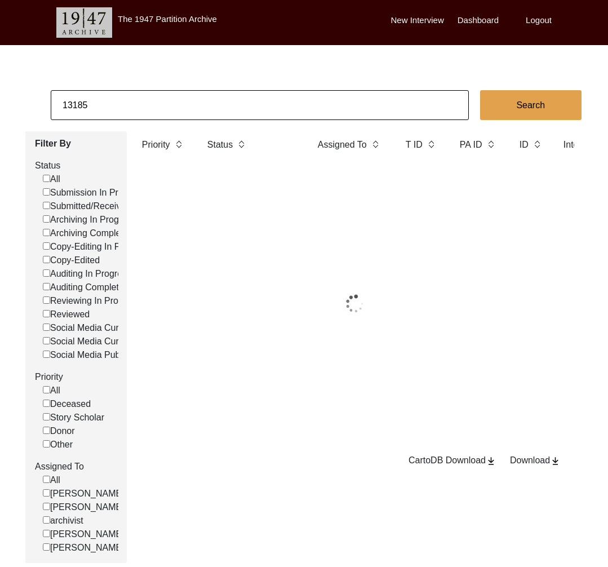
click at [112, 108] on input "13185" at bounding box center [260, 105] width 418 height 30
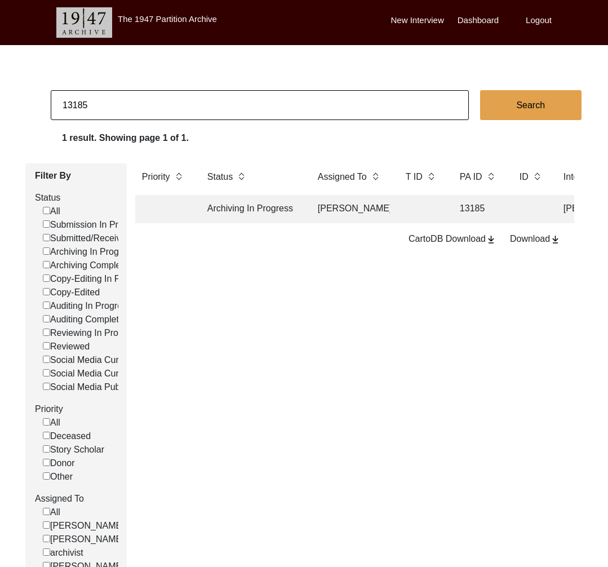
click at [112, 108] on input "13185" at bounding box center [260, 105] width 418 height 30
type input "11363"
checkbox input "false"
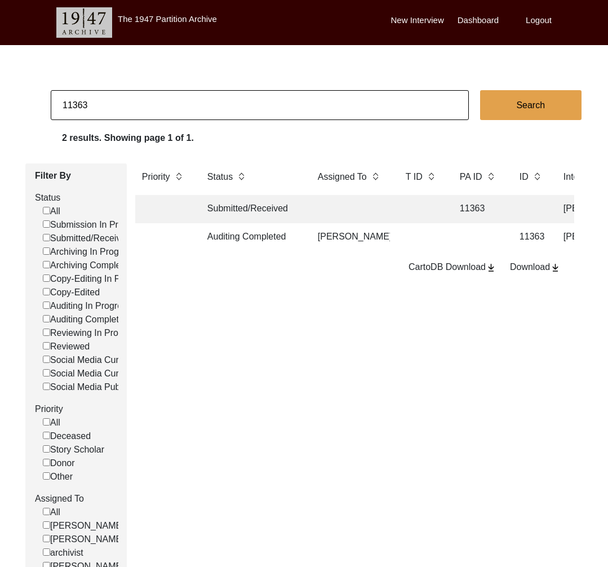
click at [251, 238] on td "Auditing Completed" at bounding box center [251, 237] width 101 height 28
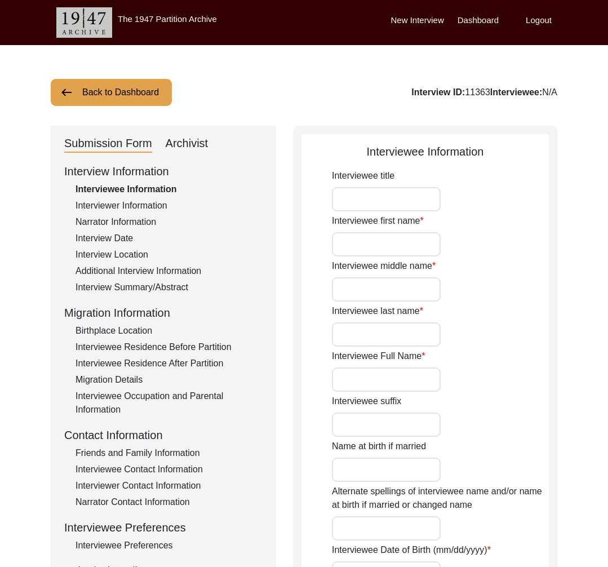
type input "Mr."
type input "Mihir"
type input "Kumar"
type input "Ghosh"
type input "Mihir Kumar Ghosh"
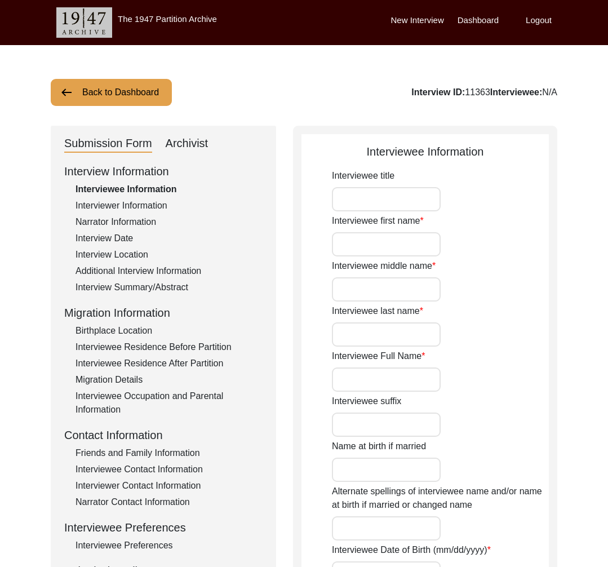
type input "06/03/1942"
type input "82"
type input "[DEMOGRAPHIC_DATA]"
type input "Indian (Bengali)"
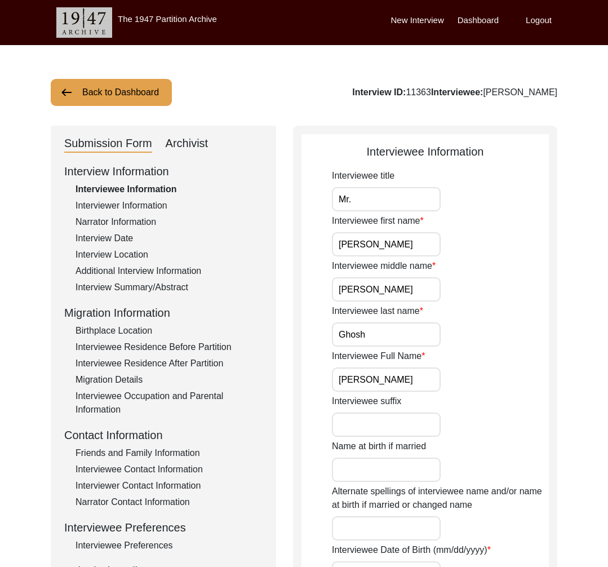
click at [190, 143] on div "Archivist" at bounding box center [187, 144] width 43 height 18
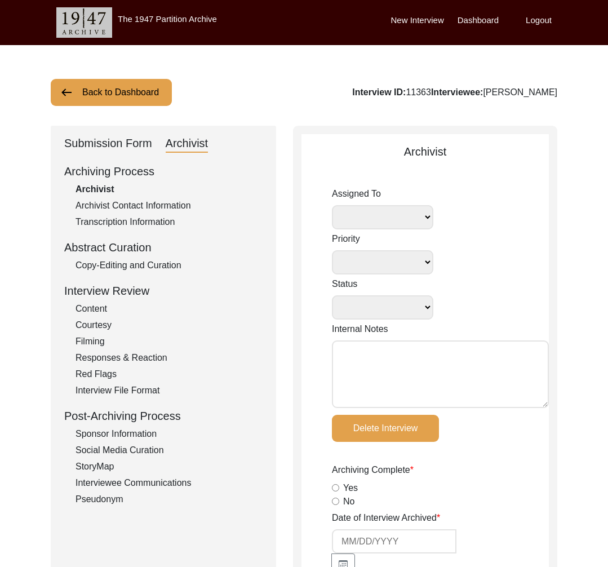
select select
select select "Auditing Completed"
type textarea "August 07, 2025 Tori: Assigned to Lilly to audit. Due 08/15/2025 January 06, 20…"
radio input "true"
type input "1/9/2025"
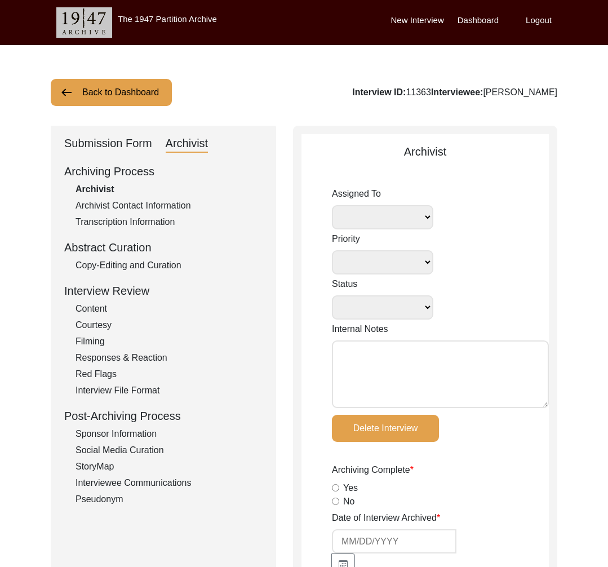
type textarea "January 9, 2025 Brianna: Archived. Meta-data edits below. Note: Under Friends a…"
type input "07/08/2025"
type input "08/15/2025"
radio input "true"
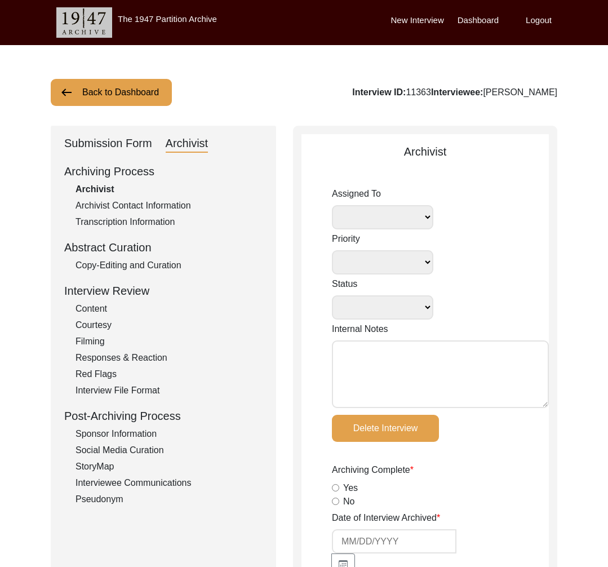
radio input "true"
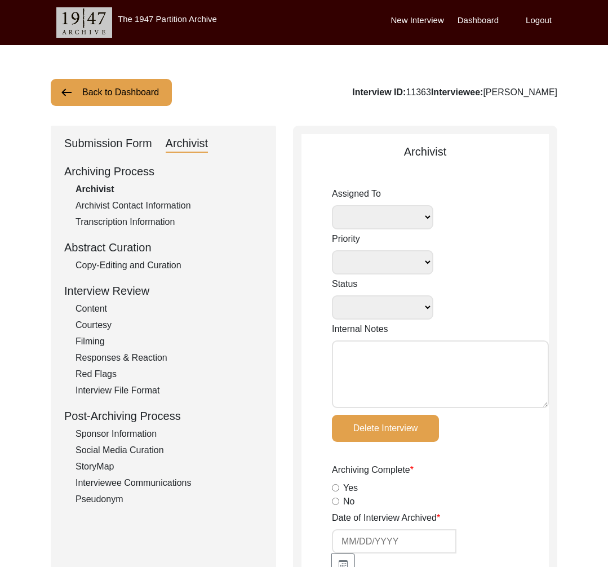
radio input "true"
type input "1:06:18"
radio input "true"
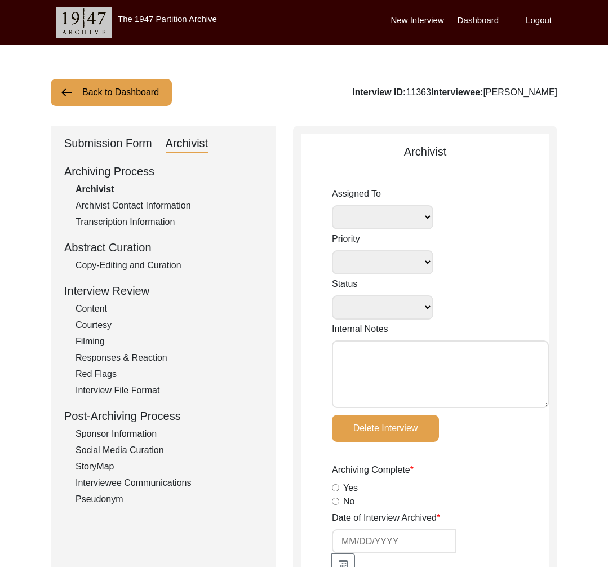
radio input "true"
type input "22"
radio input "true"
type textarea "B-roll length: 0:10:04"
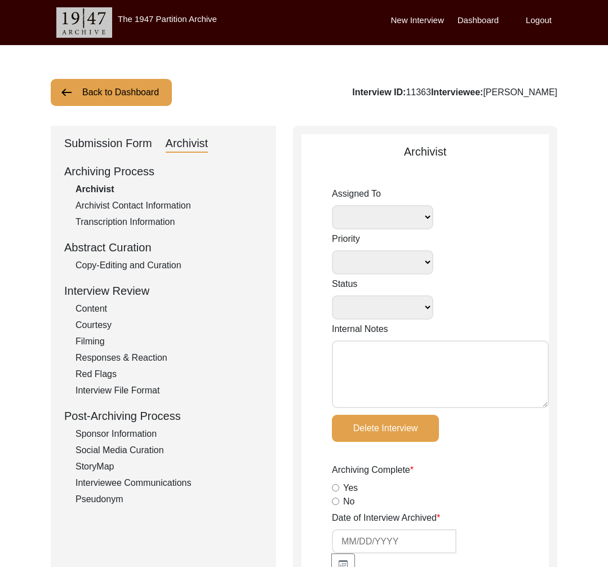
type input "mp3"
type input "mp4"
type input "826.6 MB"
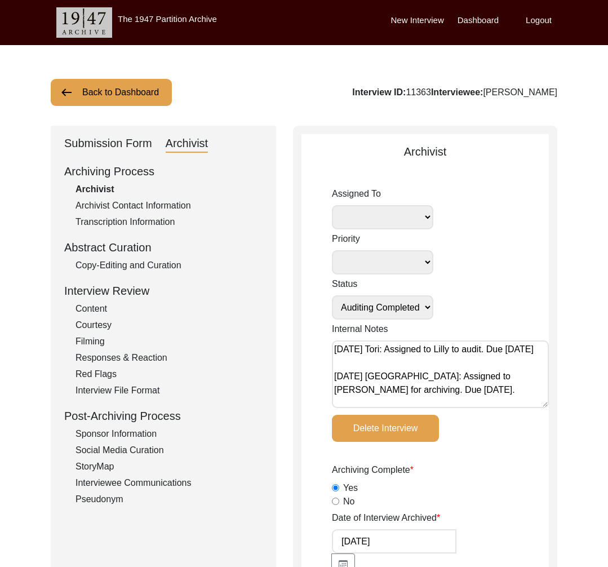
select select "507"
click at [114, 85] on button "Back to Dashboard" at bounding box center [111, 92] width 121 height 27
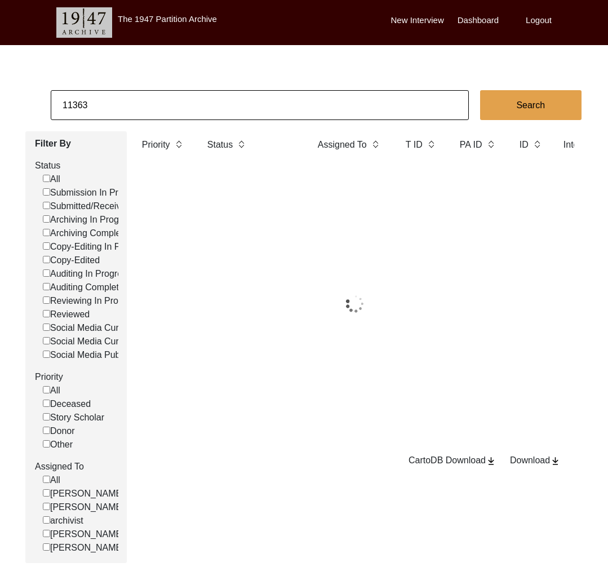
click at [126, 124] on app-records-search "11363 Search Filter By Status All Submission In Progress Submitted/Received Arc…" at bounding box center [304, 326] width 608 height 473
click at [117, 108] on input "11363" at bounding box center [260, 105] width 418 height 30
paste input "504"
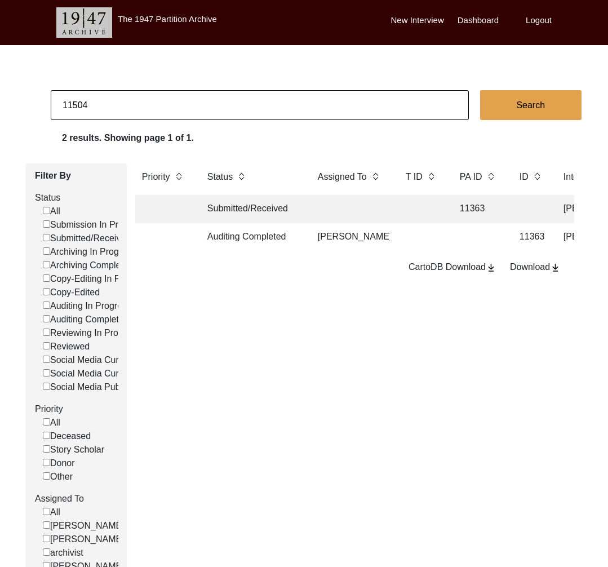
type input "11504"
checkbox input "false"
